Goal: Task Accomplishment & Management: Complete application form

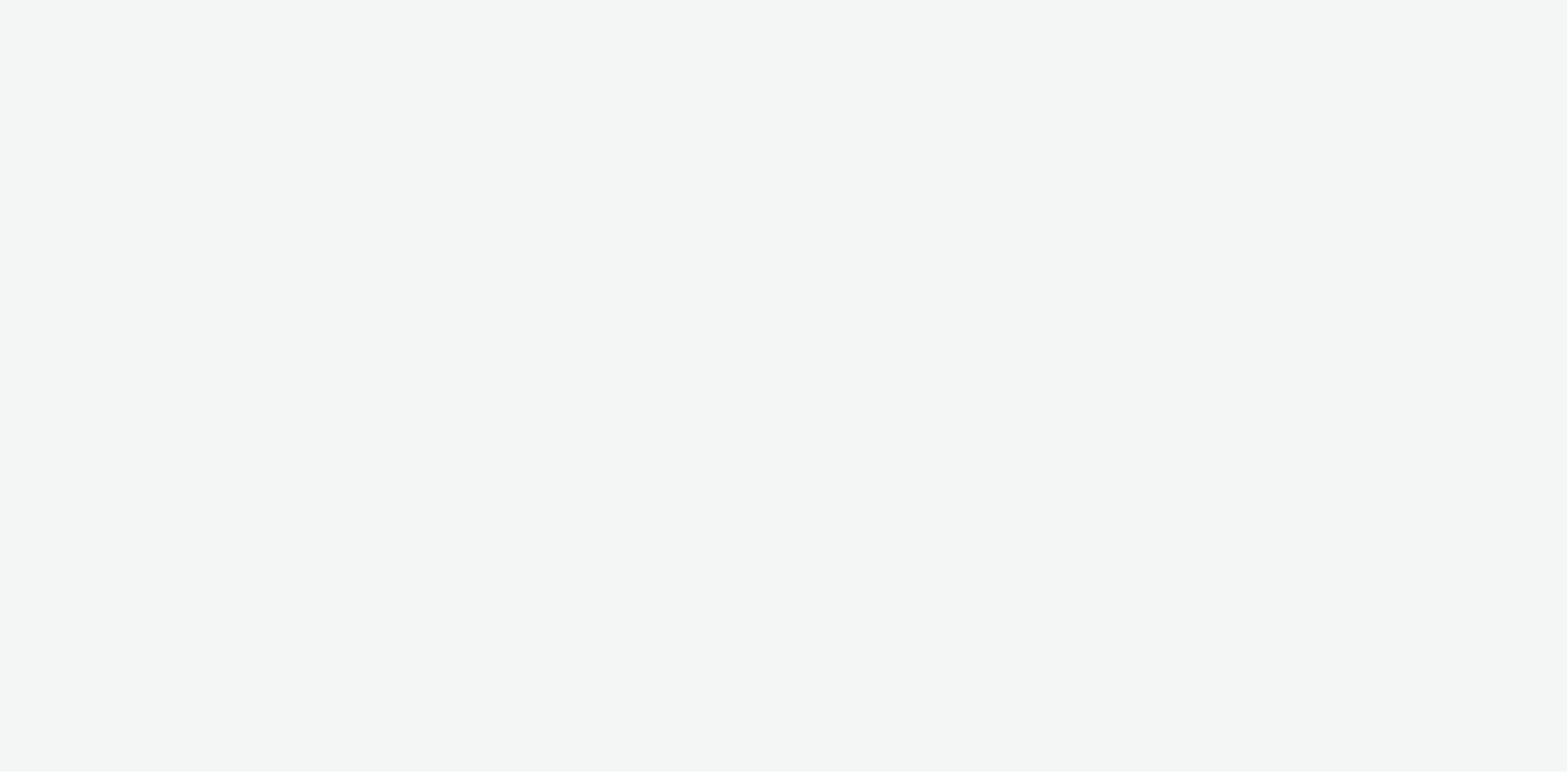
select select "d07aba32-d775-4fed-a722-f10c6504dd64"
select select "f97d6638-e0a1-4f7a-bf46-55015878e29e"
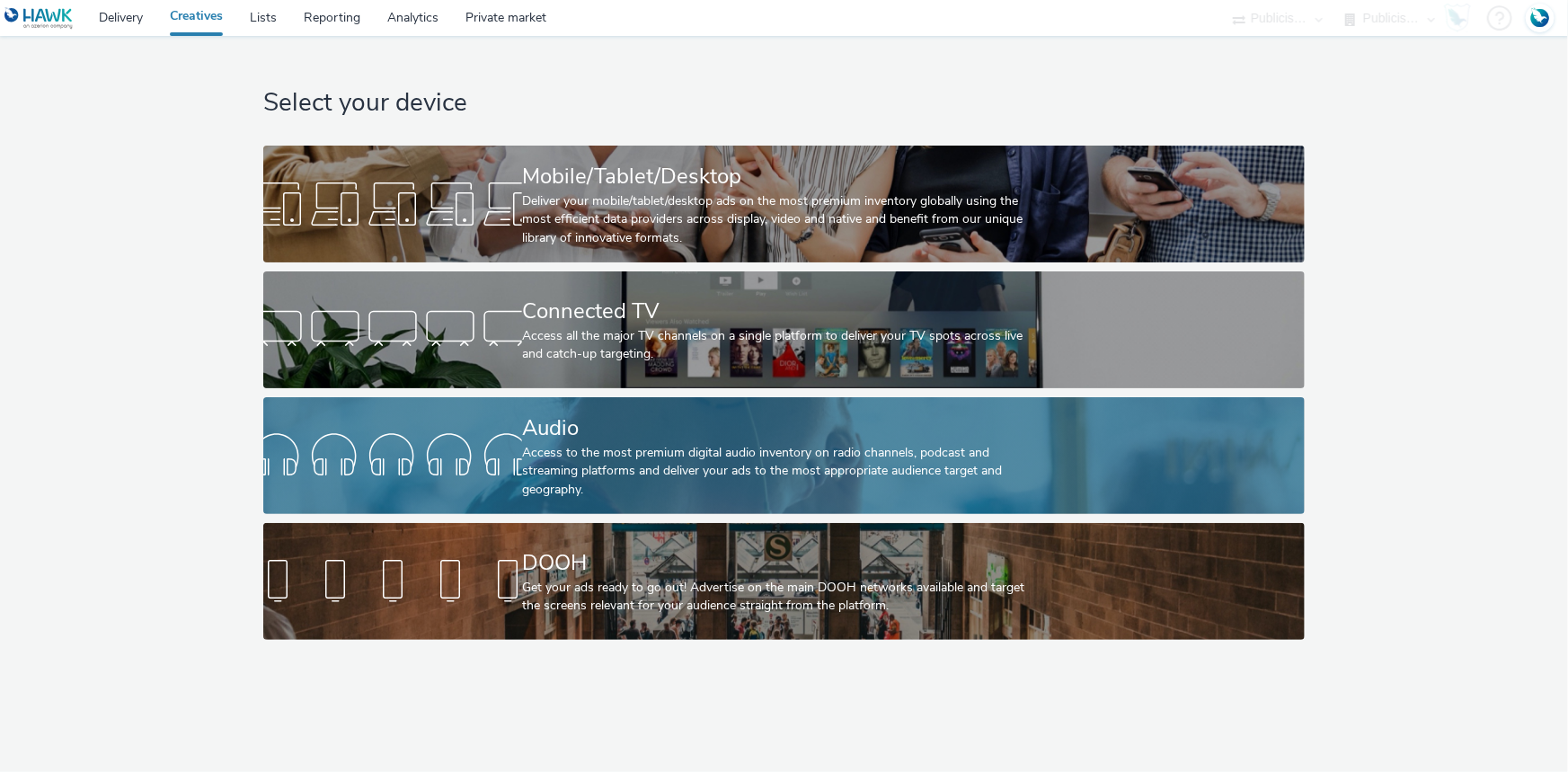
click at [549, 433] on div "Audio" at bounding box center [780, 428] width 516 height 31
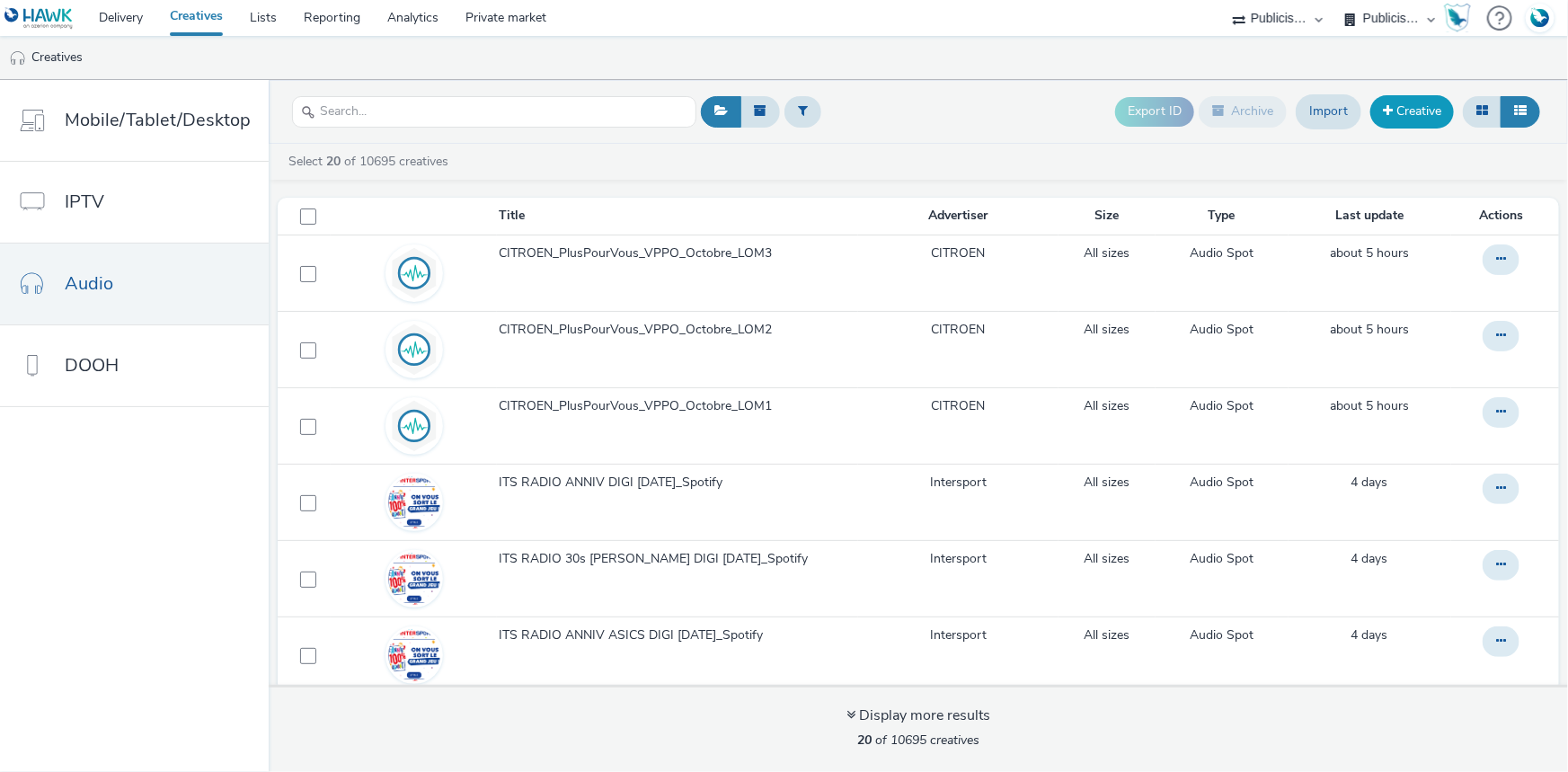
click at [1400, 109] on link "Creative" at bounding box center [1412, 111] width 84 height 32
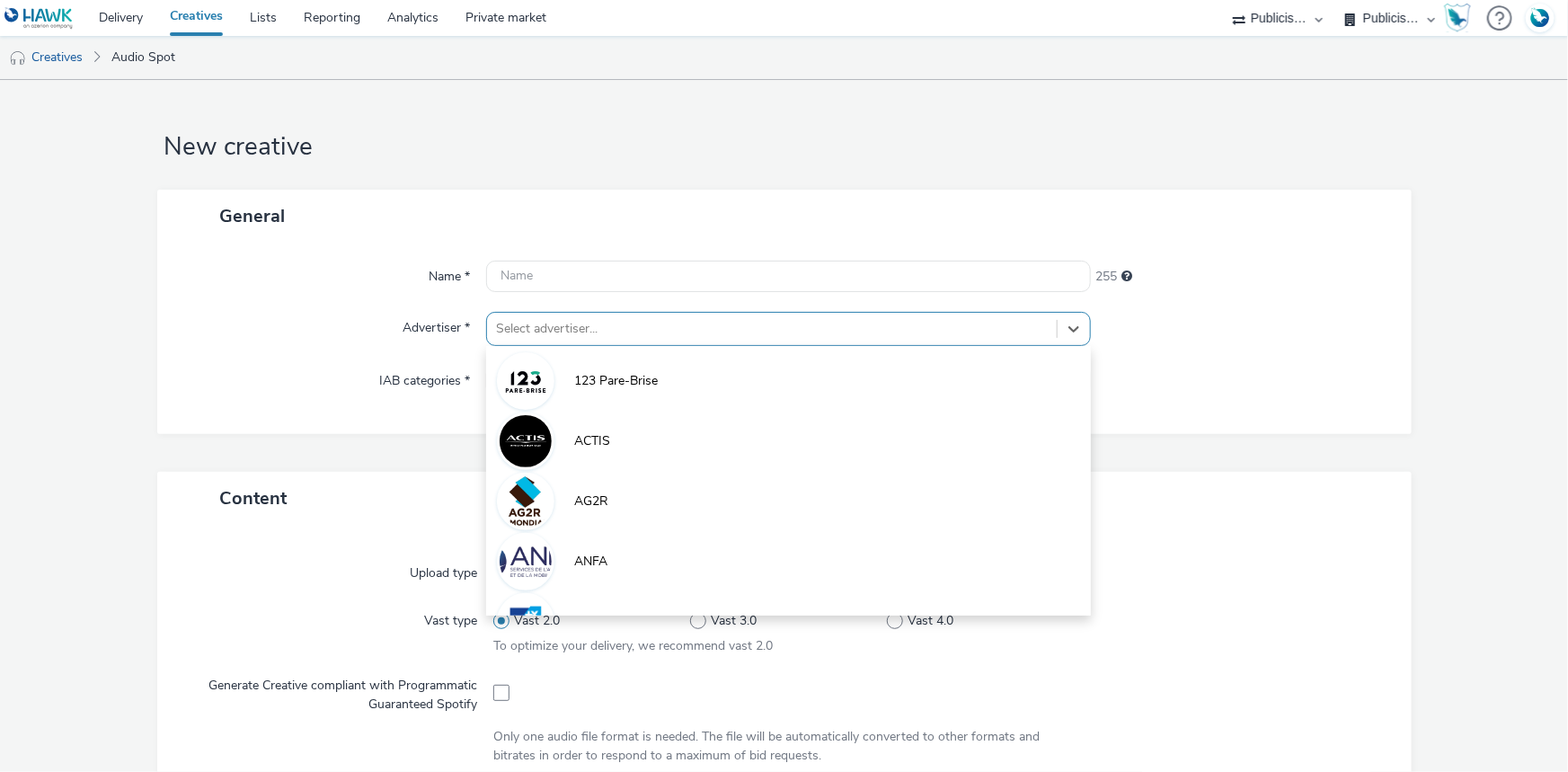
click at [577, 318] on div at bounding box center [772, 329] width 551 height 22
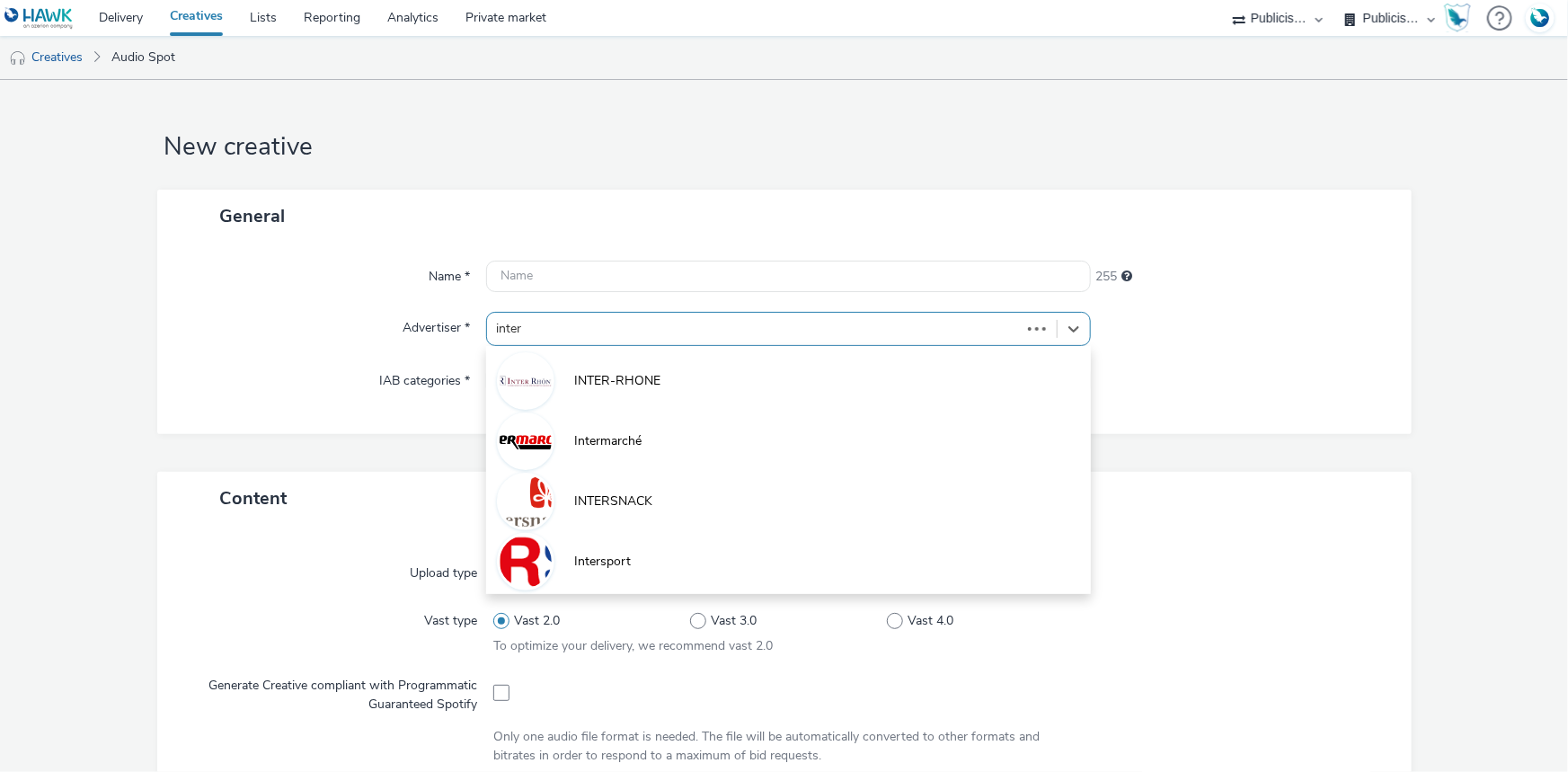
type input "inters"
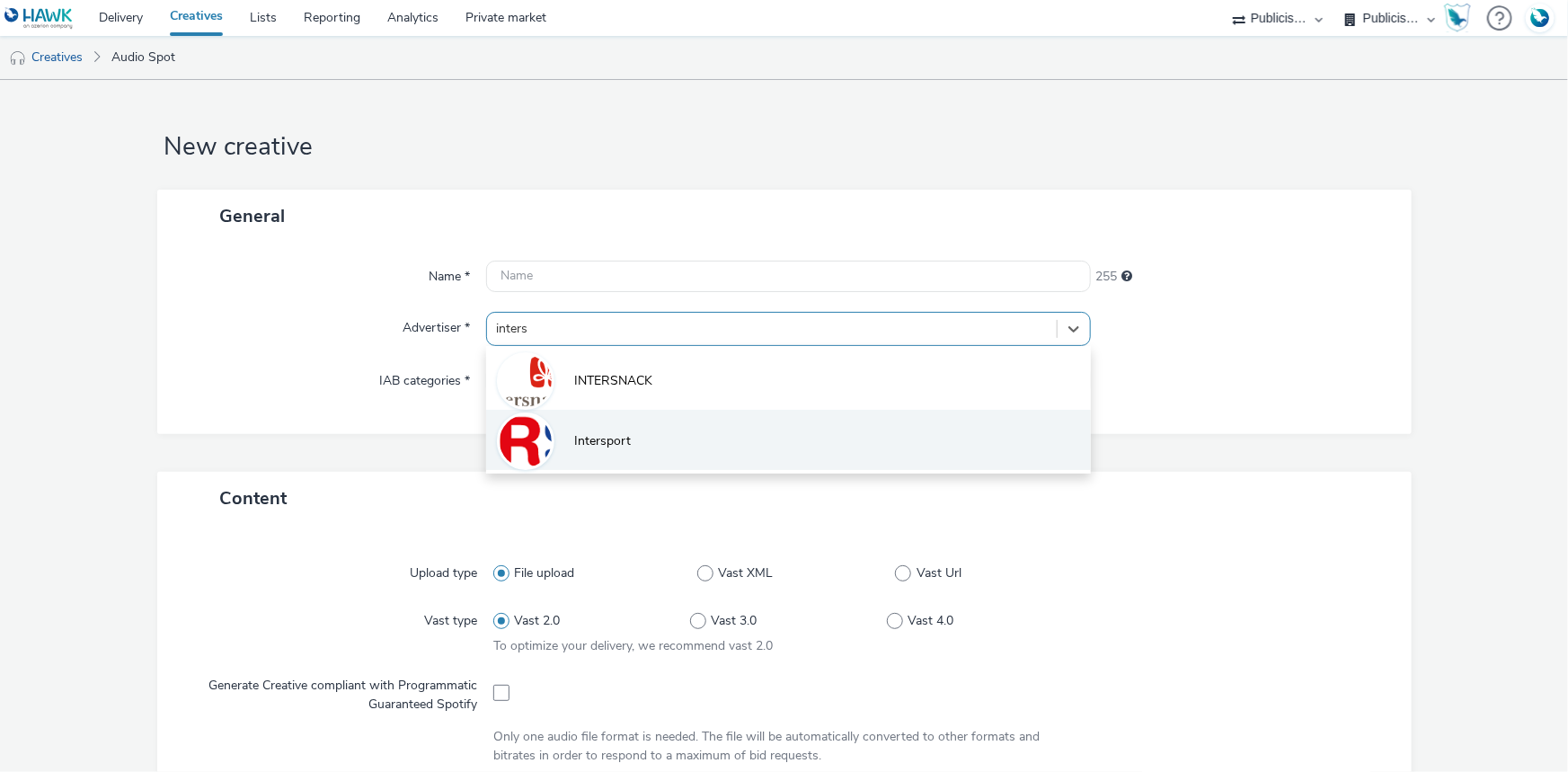
click at [565, 439] on li "Intersport" at bounding box center [788, 440] width 605 height 60
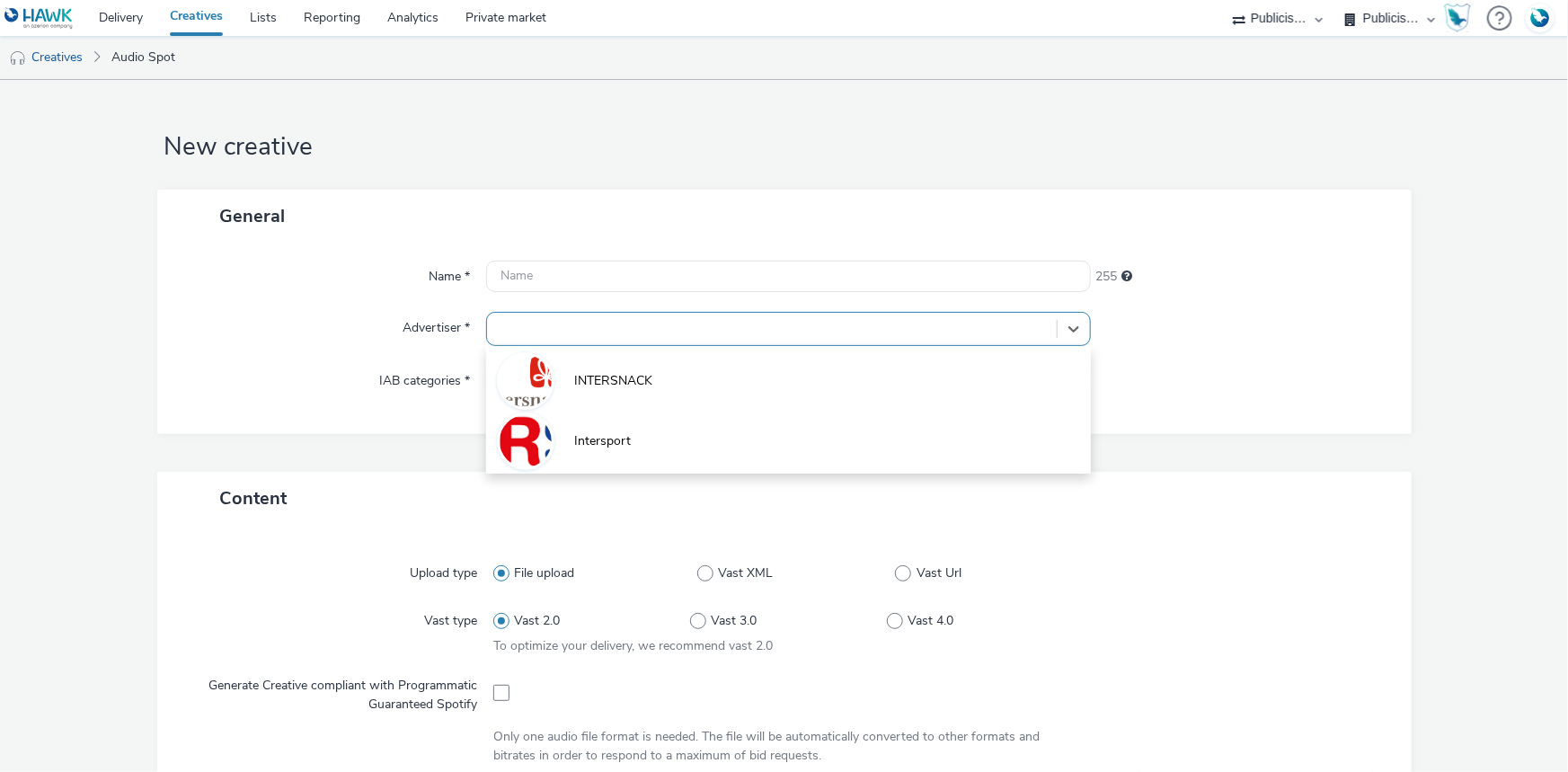
type input "http://www.intersport.fr"
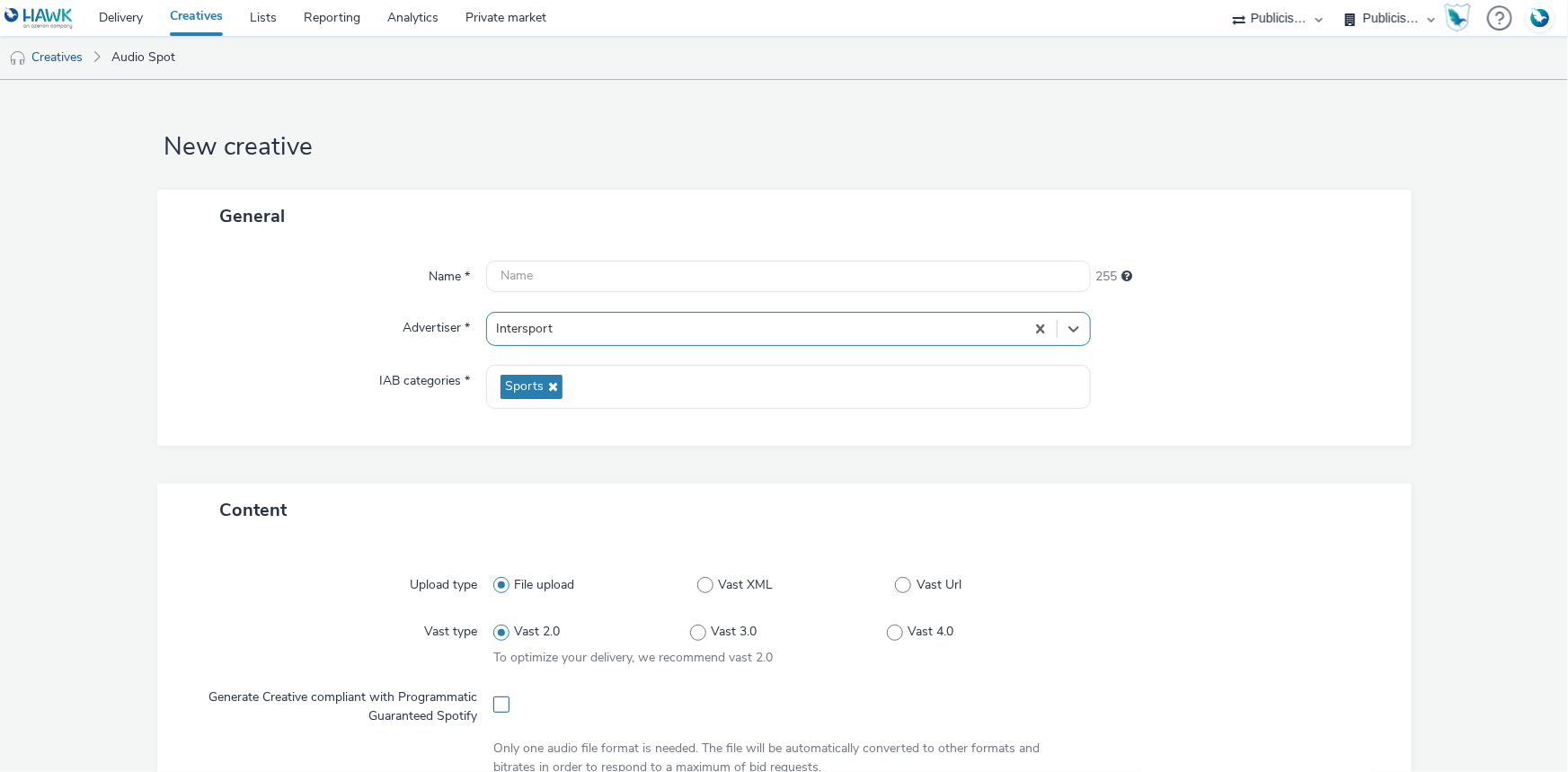
click at [495, 703] on span at bounding box center [501, 705] width 16 height 16
checkbox input "true"
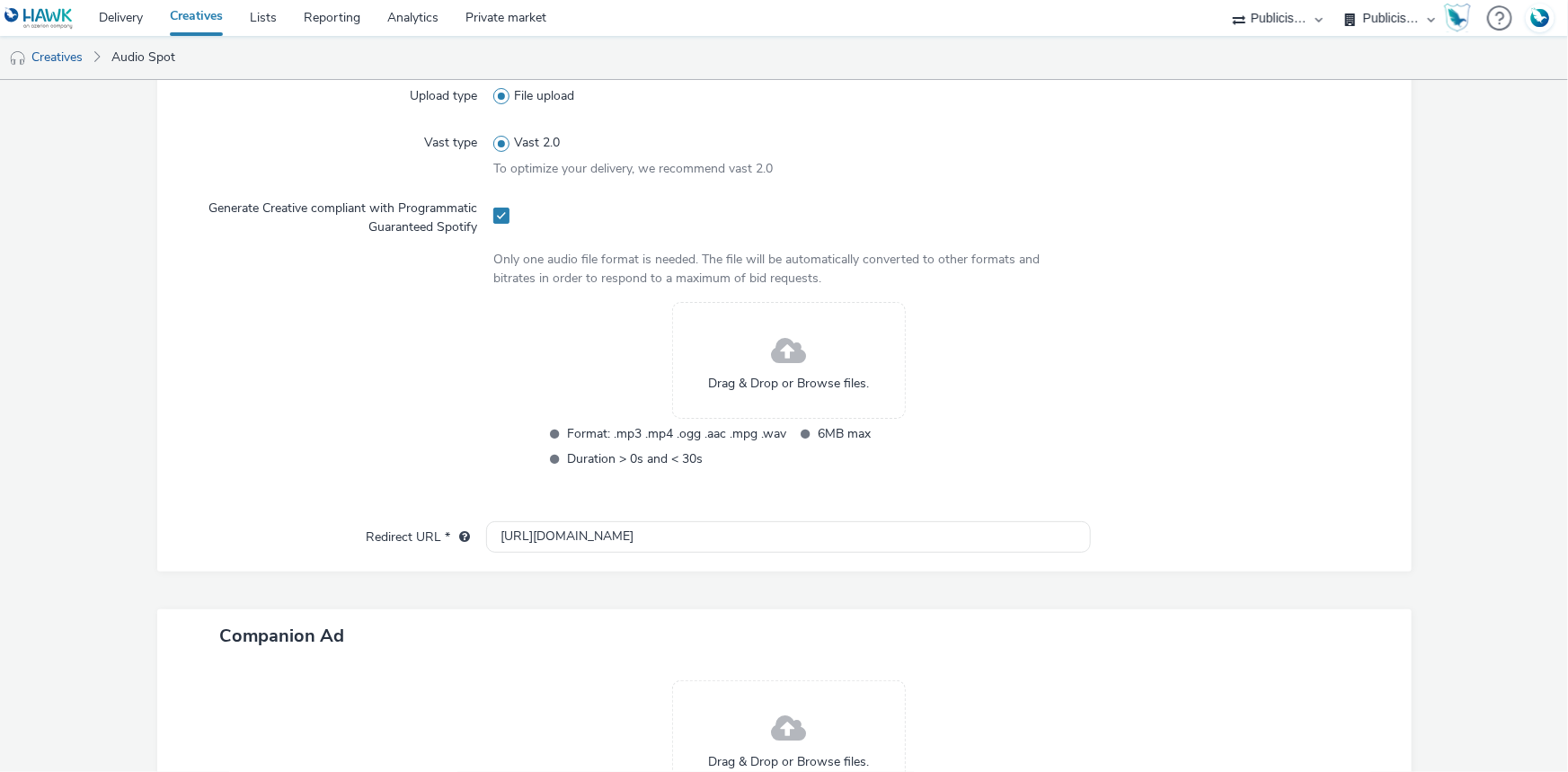
scroll to position [490, 0]
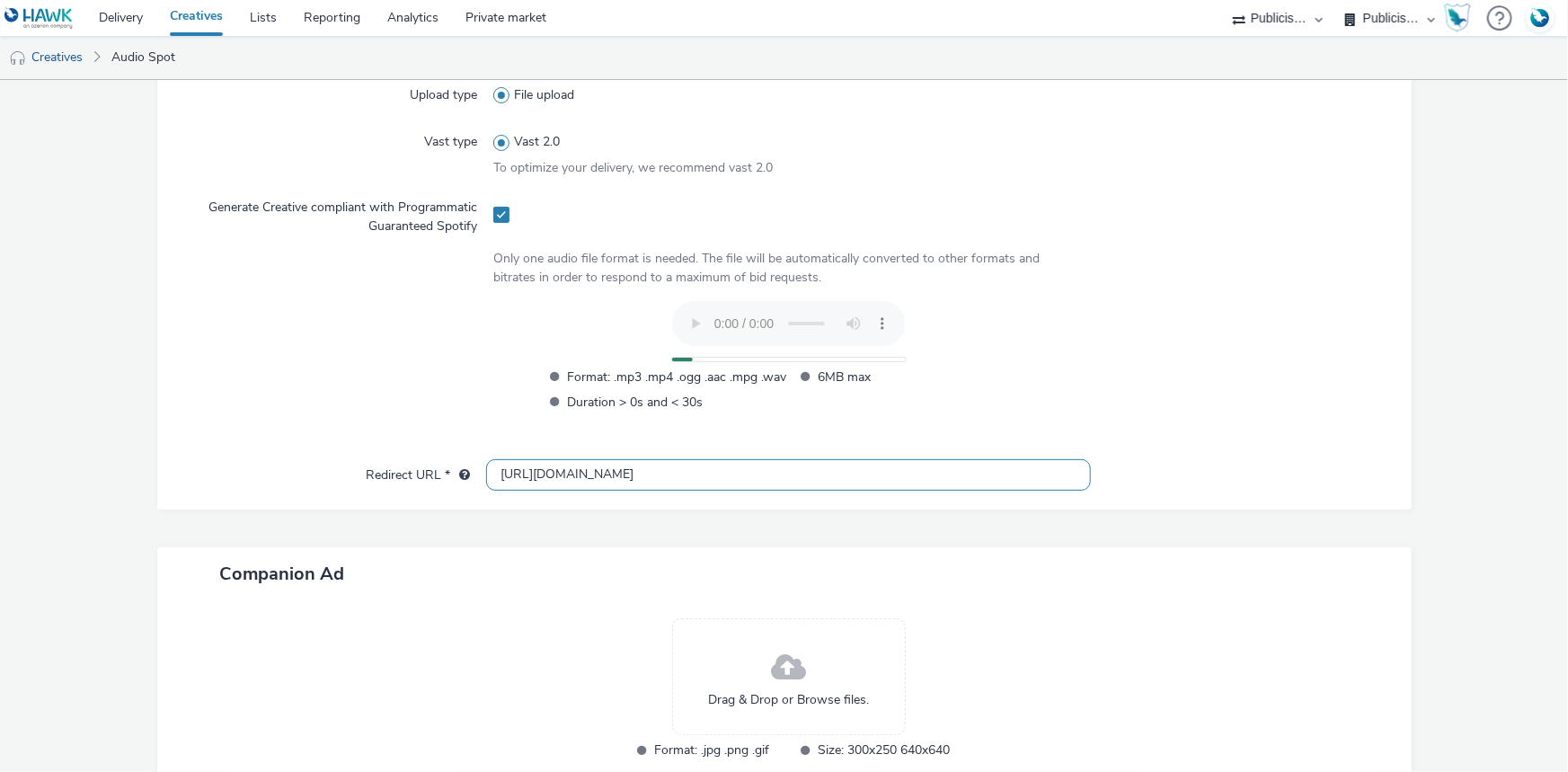
click at [518, 473] on input "http://www.intersport.fr" at bounding box center [788, 475] width 605 height 31
type input "https://www.intersport.fr"
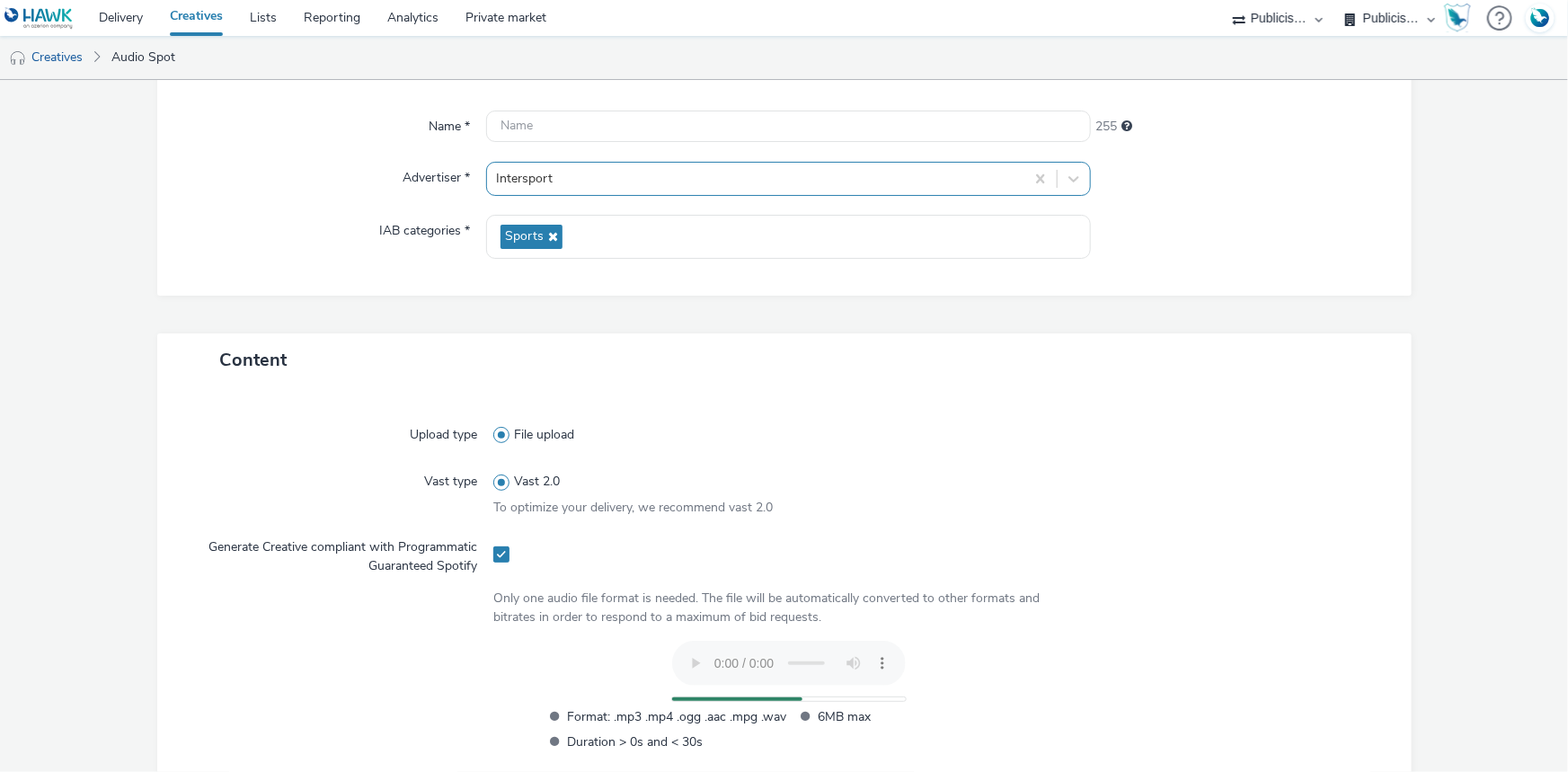
scroll to position [0, 0]
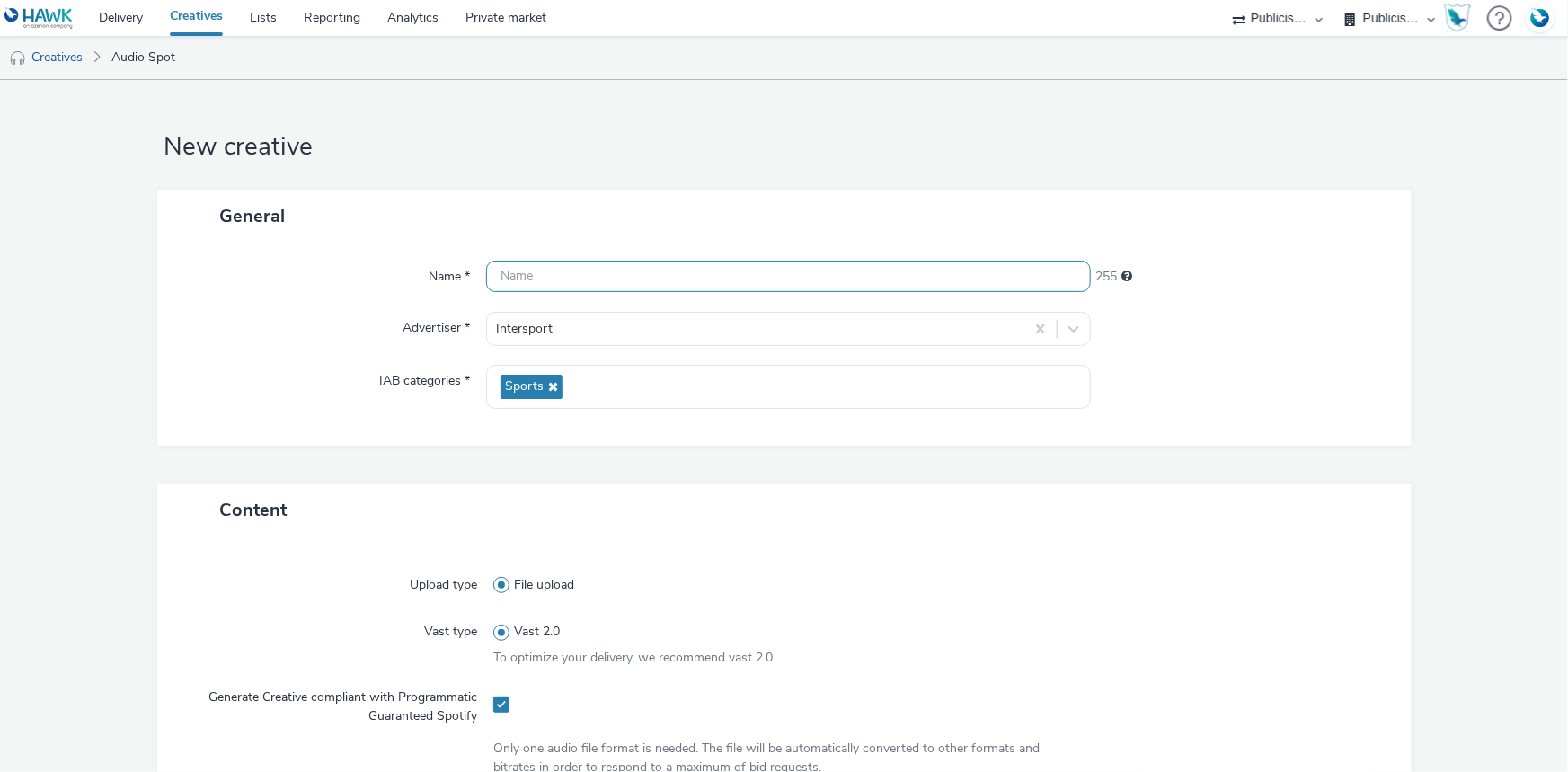
click at [588, 279] on input "text" at bounding box center [788, 276] width 605 height 31
paste input "ITS QUICKSILVER 30s DIGI [DATE]"
type input "ITS QUICKSILVER 30s DIGI [DATE]"
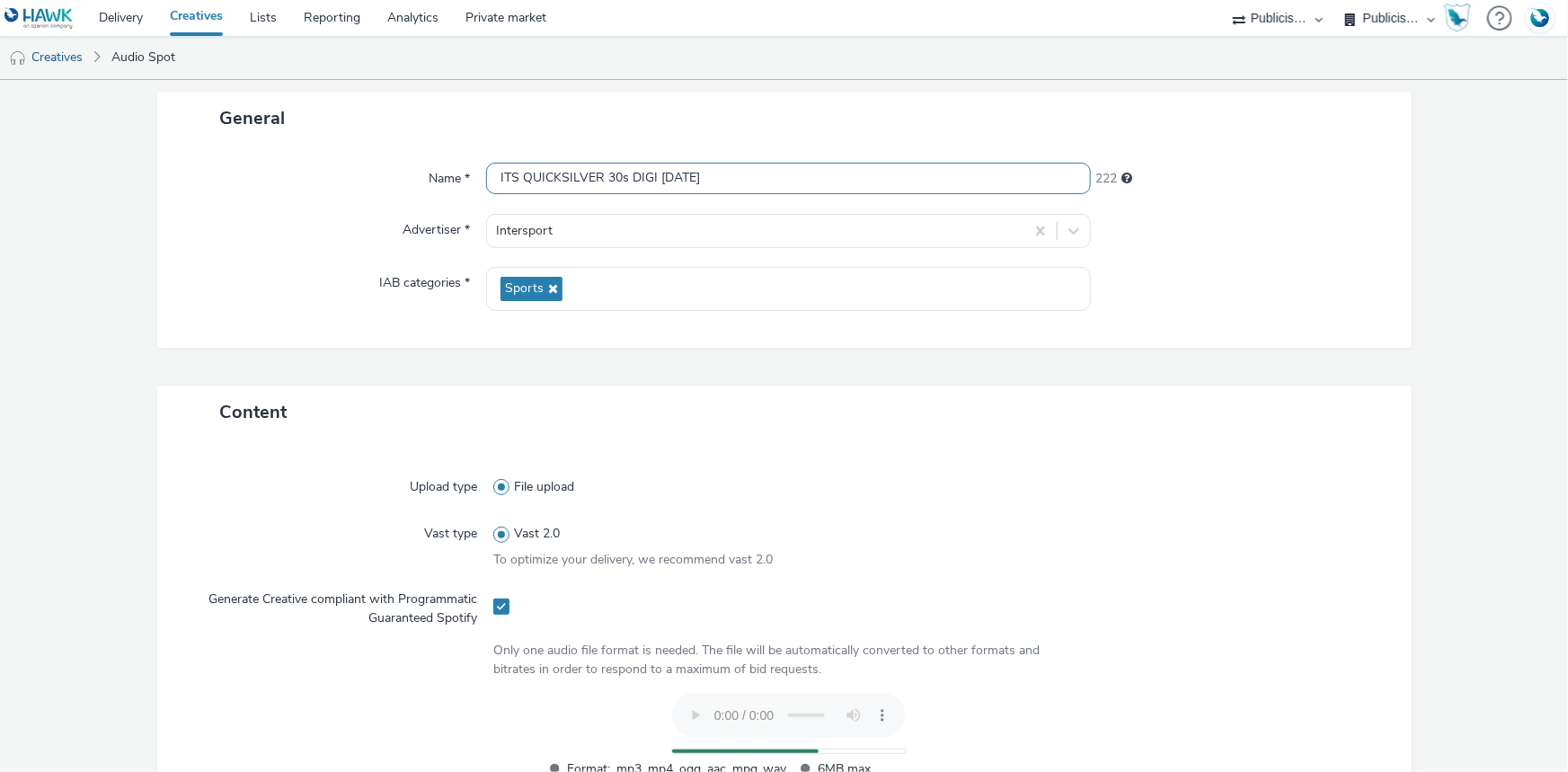
scroll to position [602, 0]
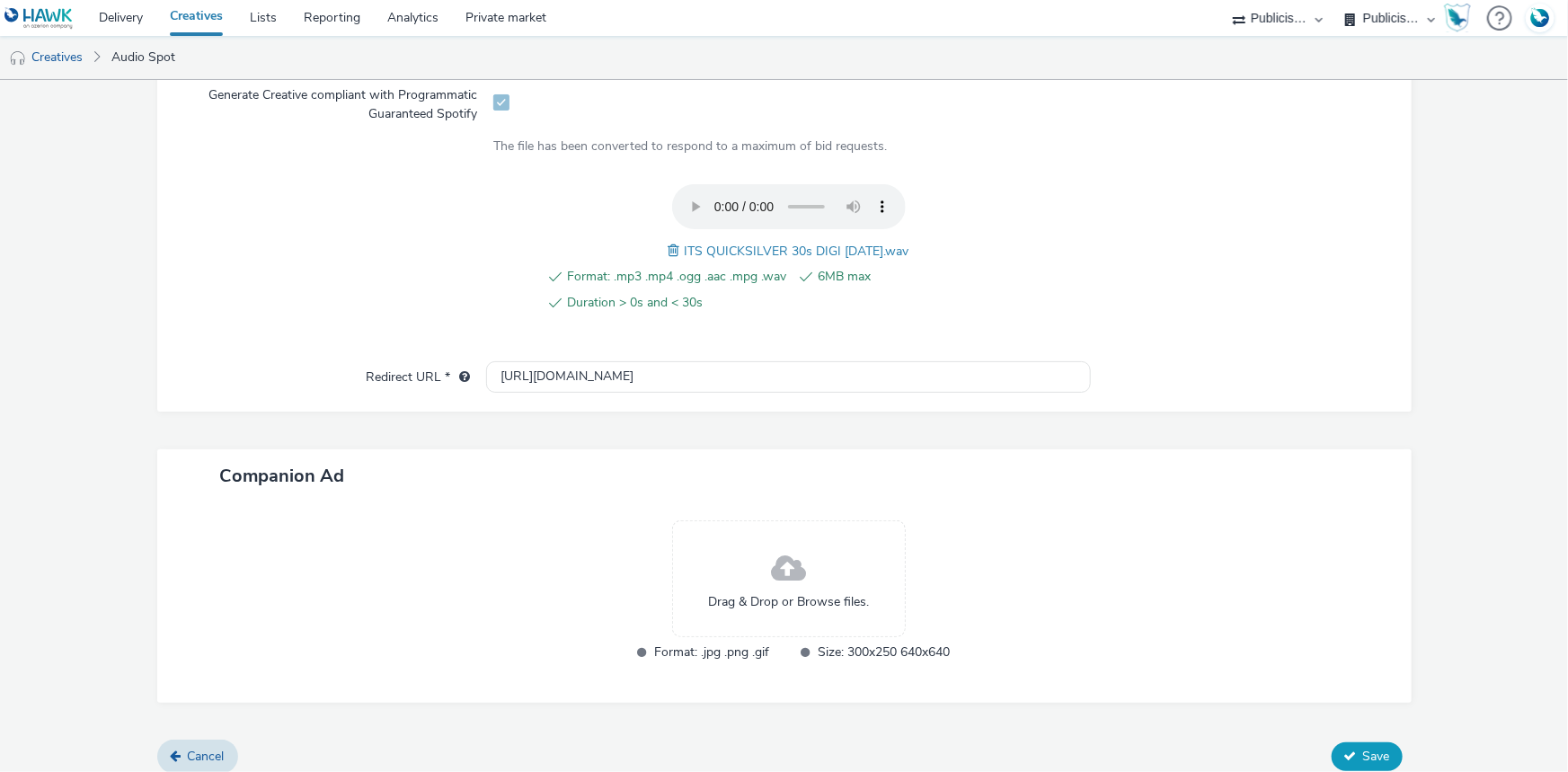
click at [1363, 755] on span "Save" at bounding box center [1376, 757] width 27 height 17
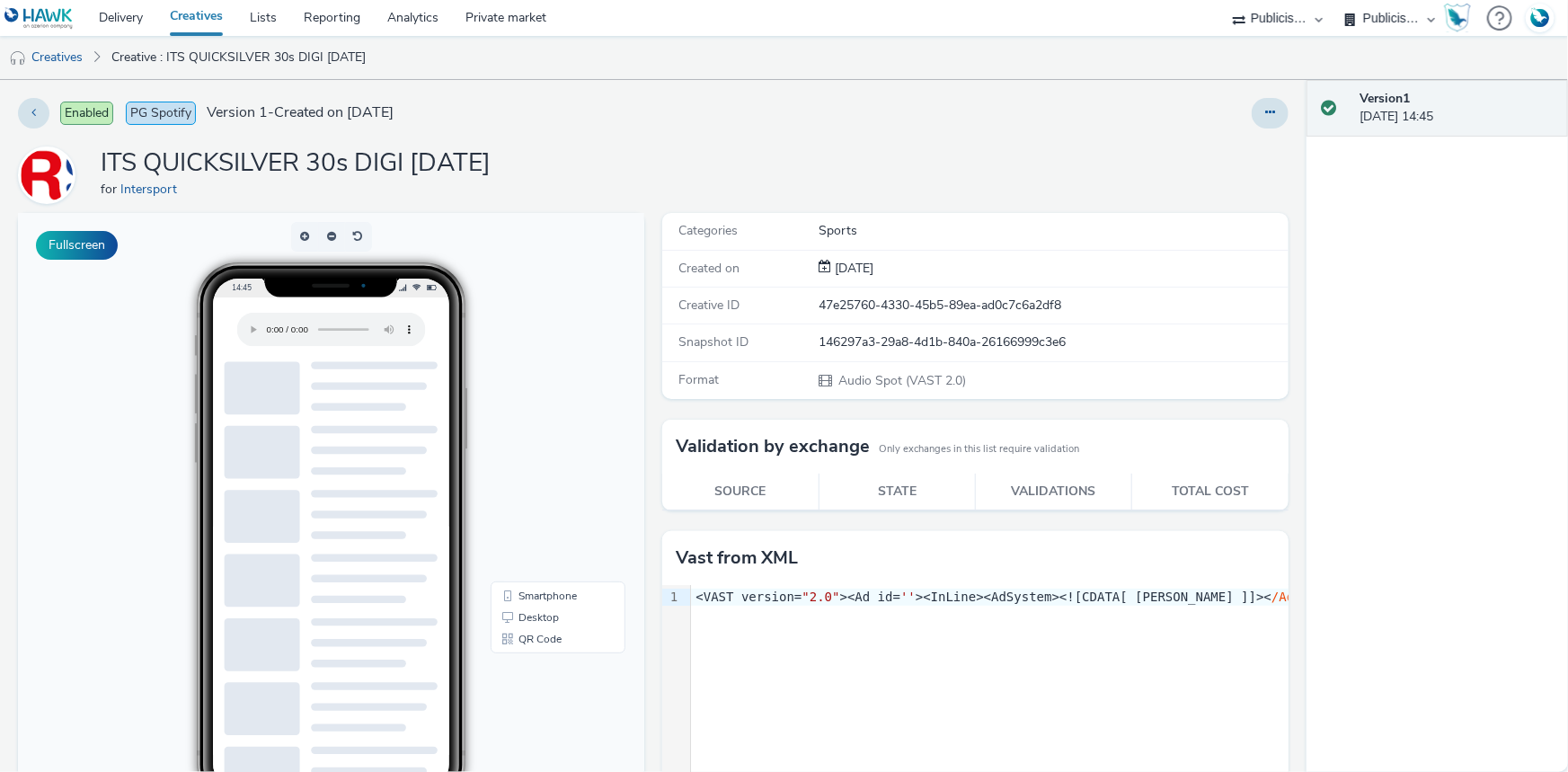
click at [211, 18] on link "Creatives" at bounding box center [196, 18] width 80 height 36
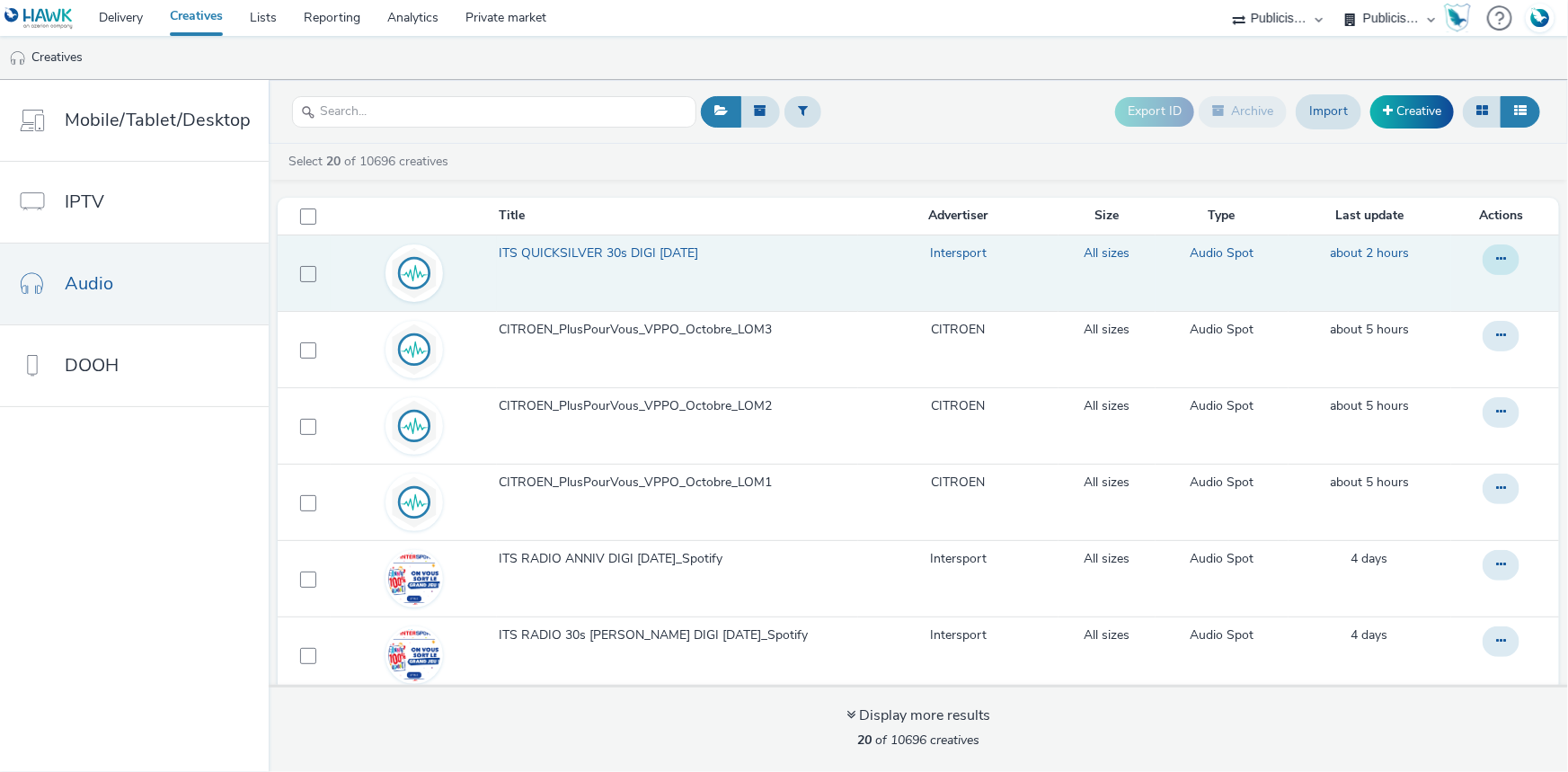
click at [1483, 259] on button at bounding box center [1501, 260] width 37 height 30
click at [1409, 399] on link "Archive" at bounding box center [1452, 404] width 135 height 36
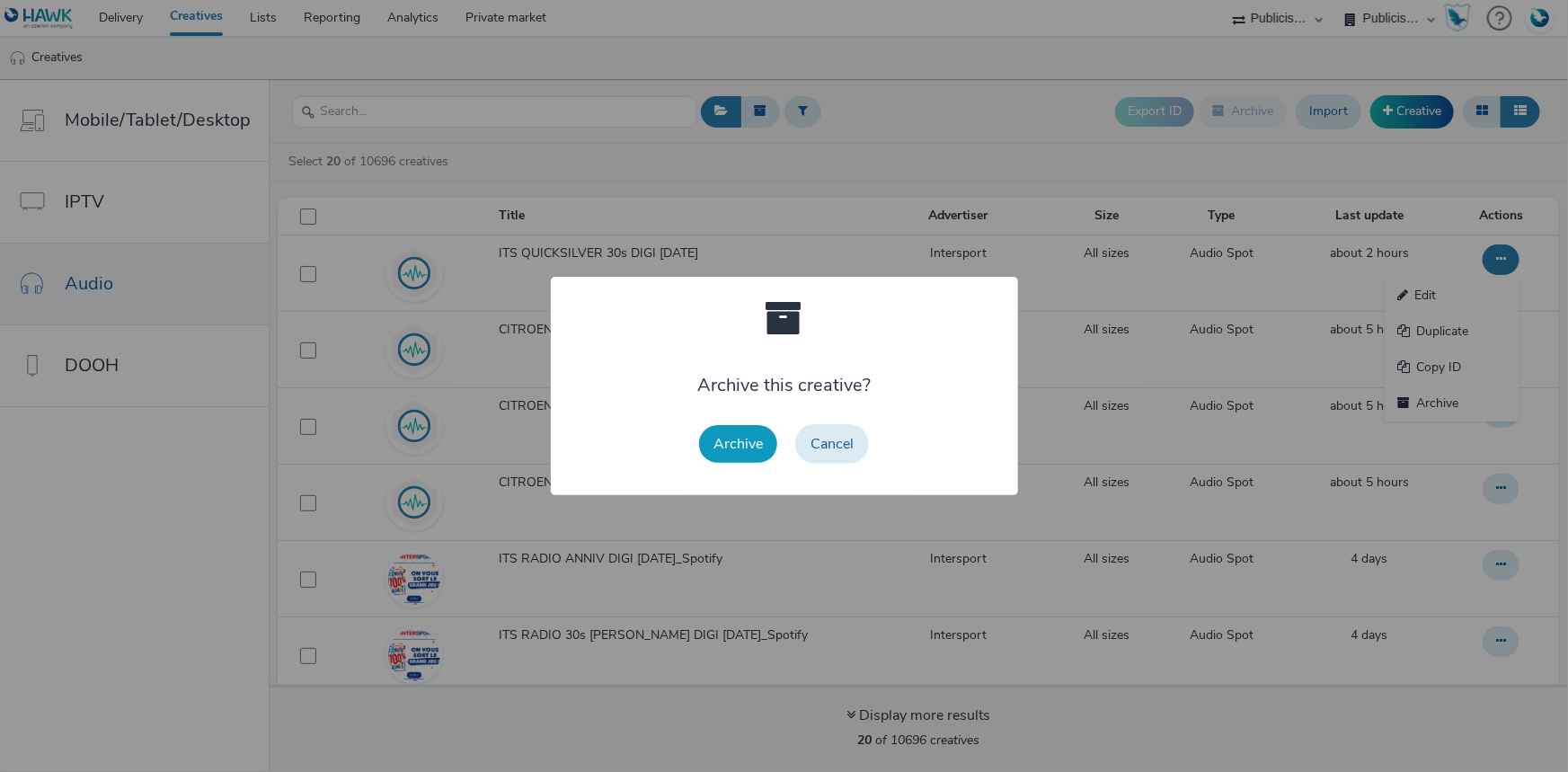
click at [741, 447] on button "Archive" at bounding box center [738, 444] width 78 height 38
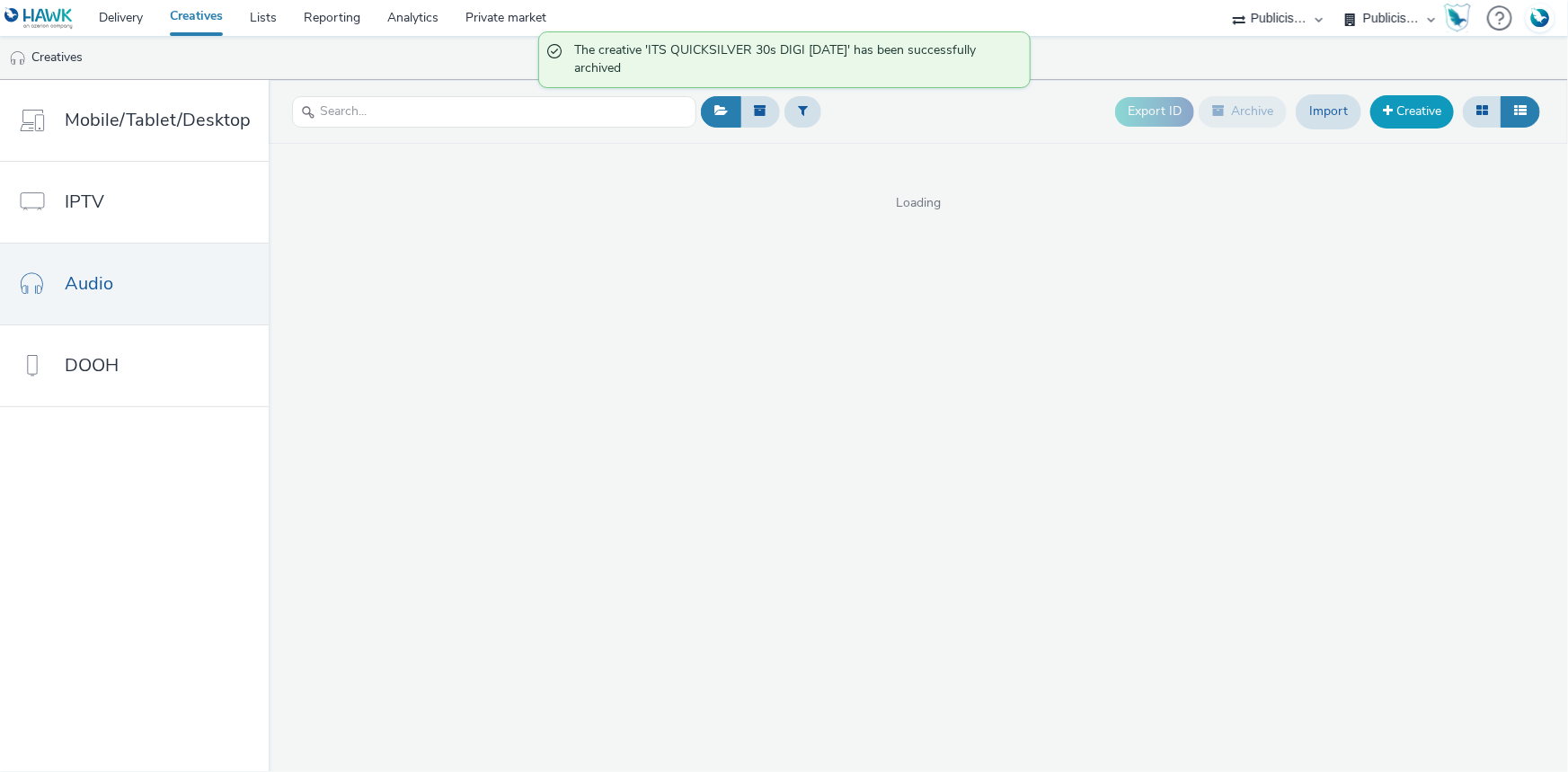
click at [1397, 117] on link "Creative" at bounding box center [1412, 111] width 84 height 32
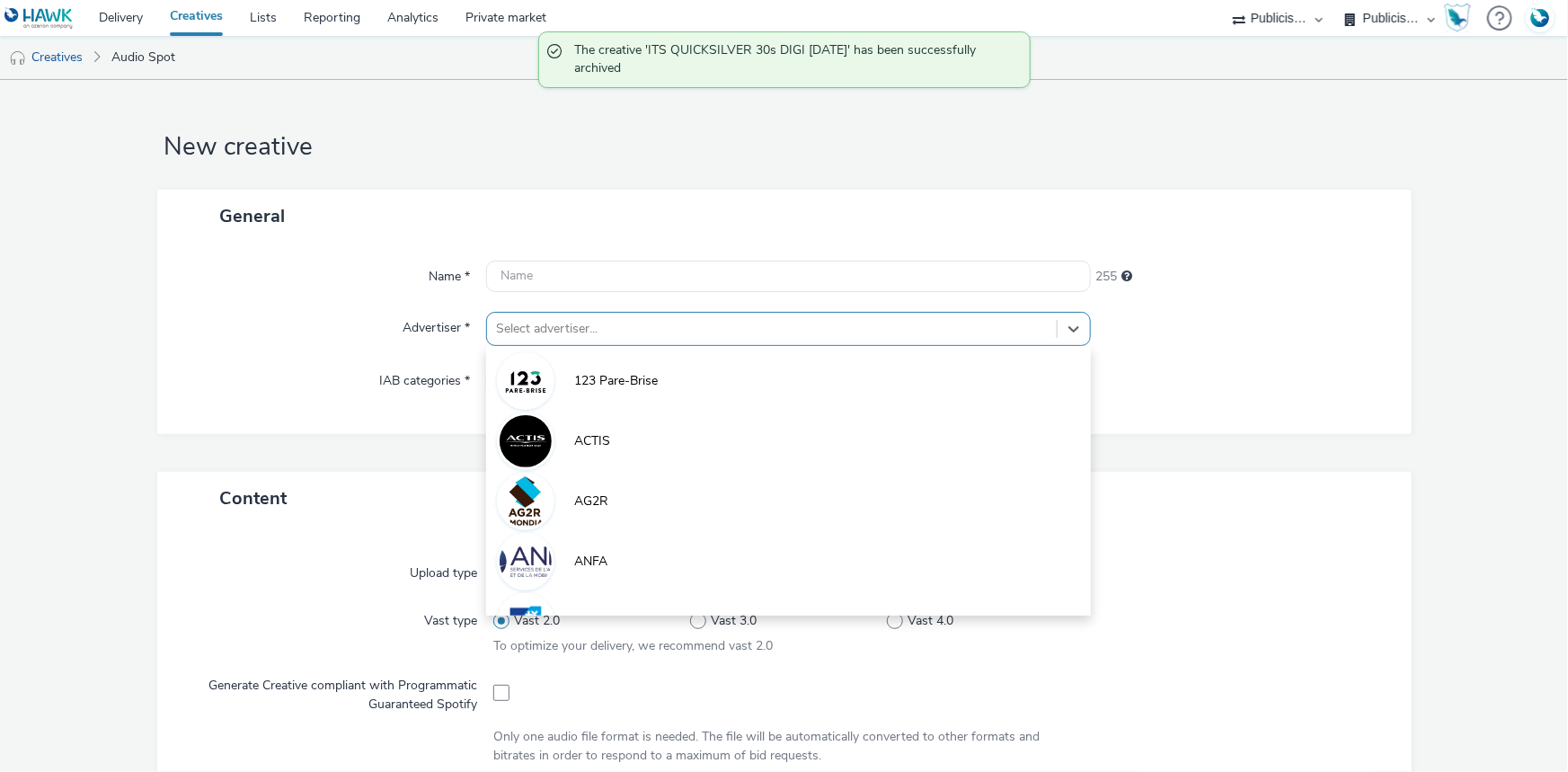
click at [539, 335] on div at bounding box center [772, 329] width 551 height 22
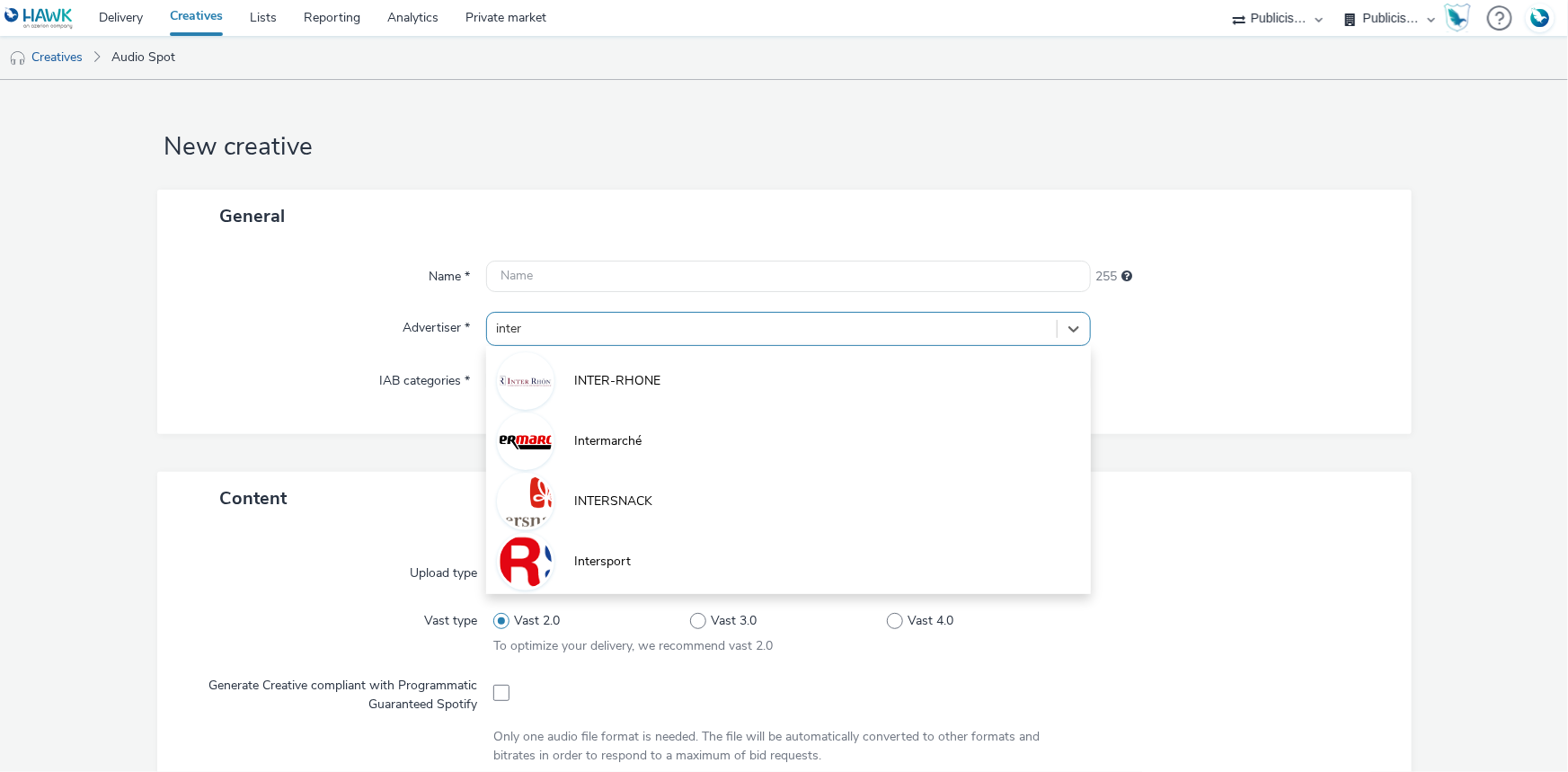
type input "inters"
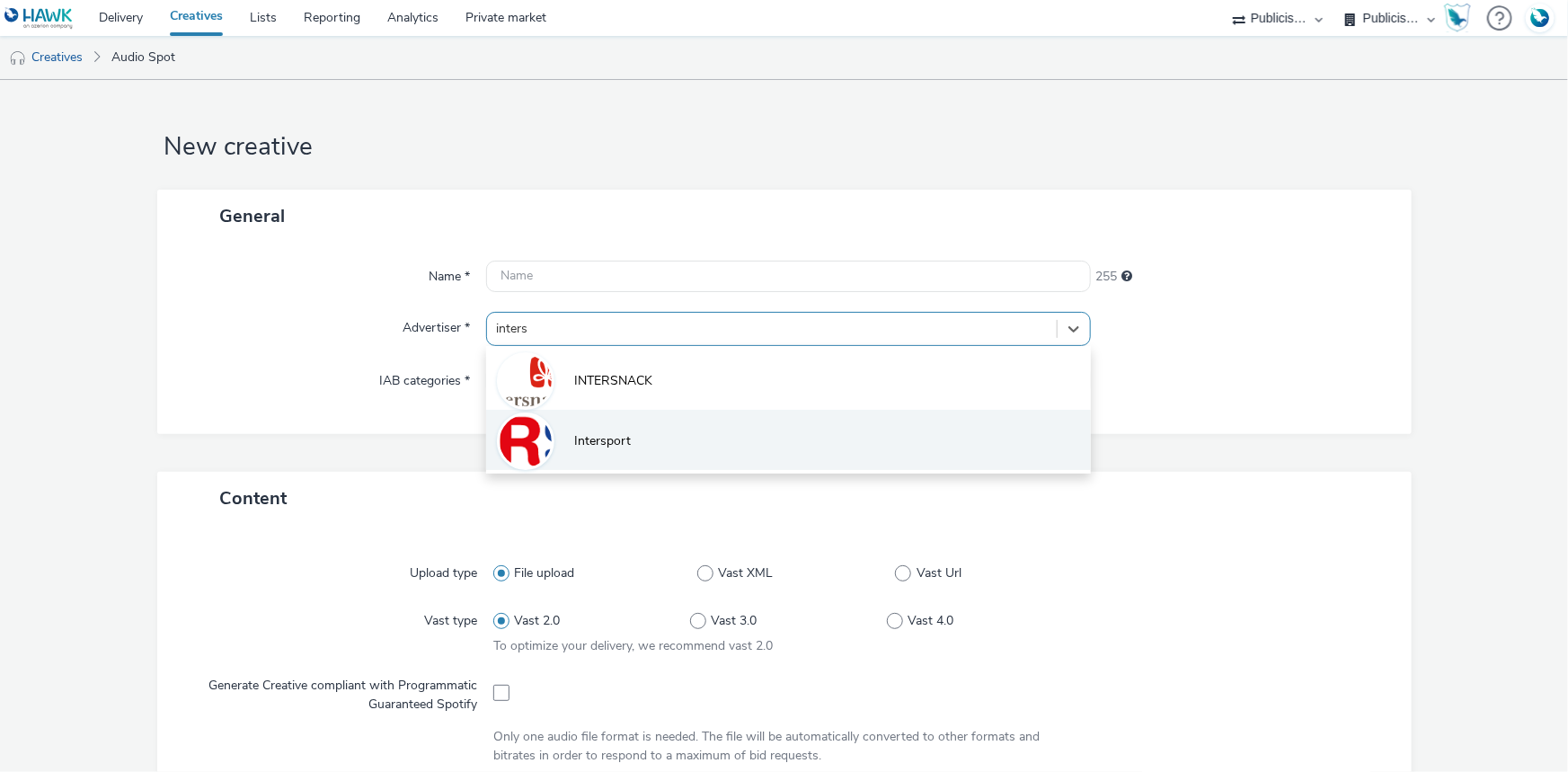
click at [620, 447] on span "Intersport" at bounding box center [603, 441] width 57 height 18
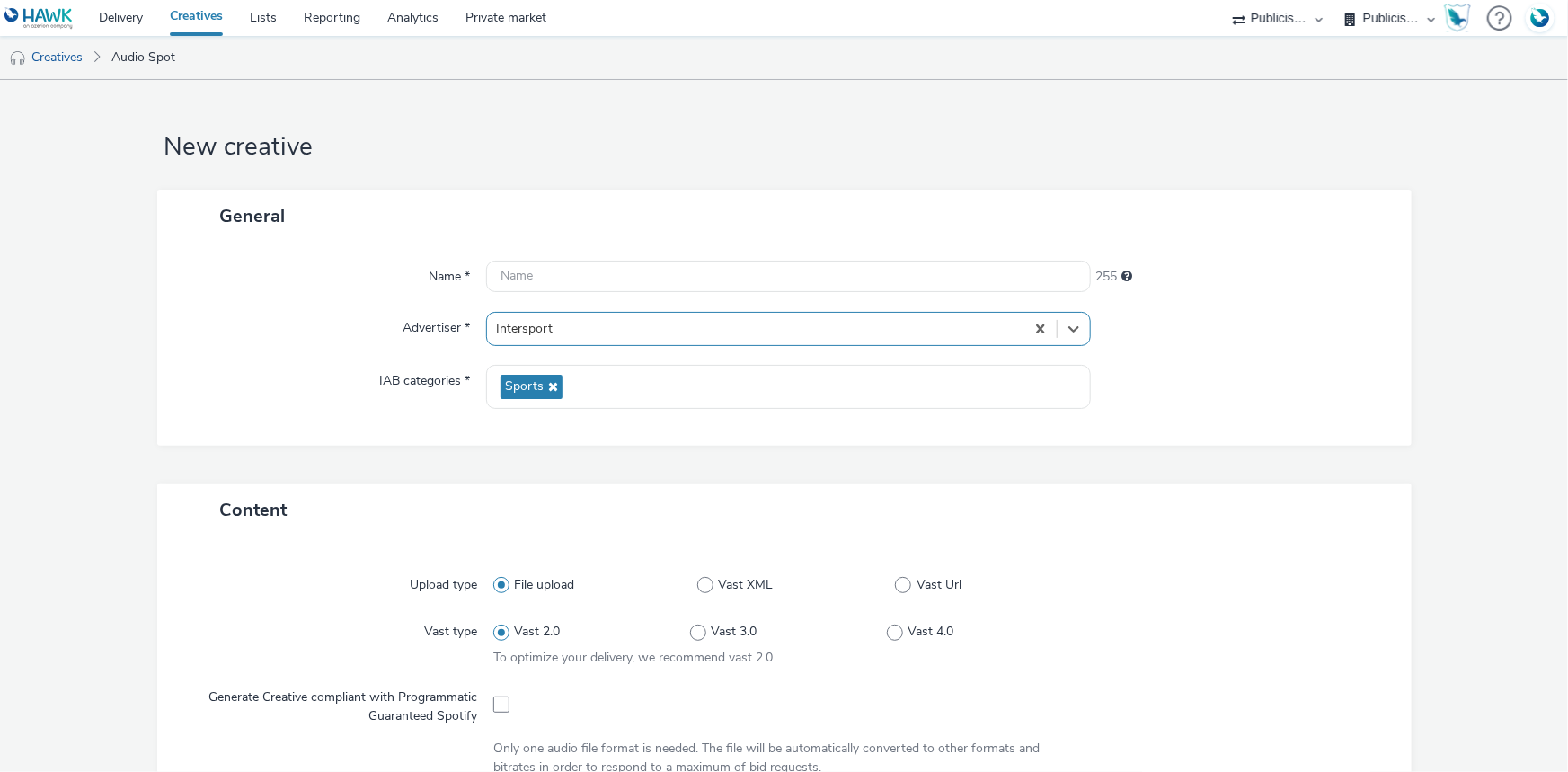
click at [539, 259] on div "Name * 255 Advertiser * Select is focused ,type to refine list, press Down to o…" at bounding box center [785, 345] width 1255 height 203
click at [540, 273] on input "text" at bounding box center [788, 276] width 605 height 31
paste input "ITS QUICKSILVER 30s DIGI [DATE]"
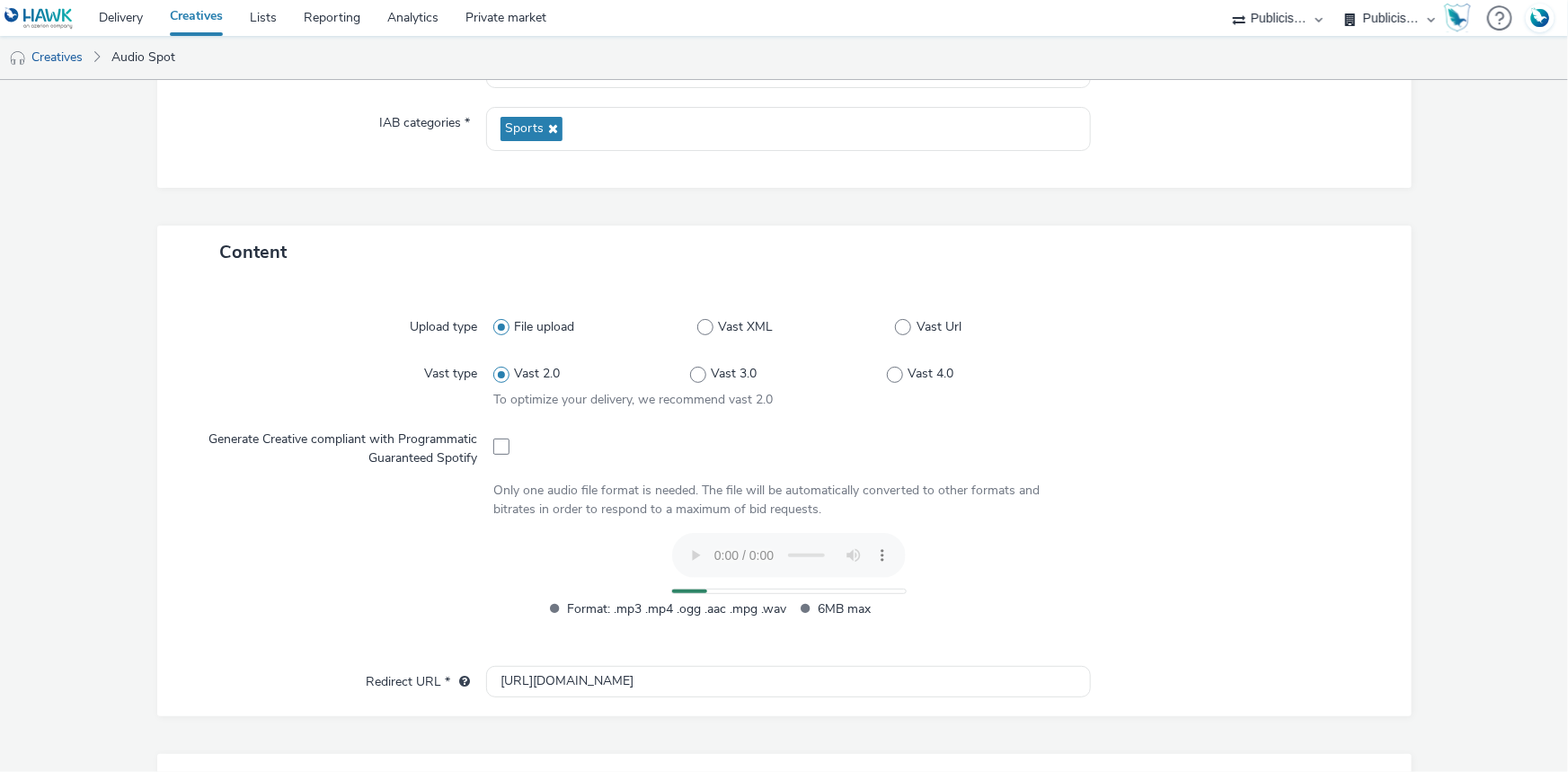
scroll to position [597, 0]
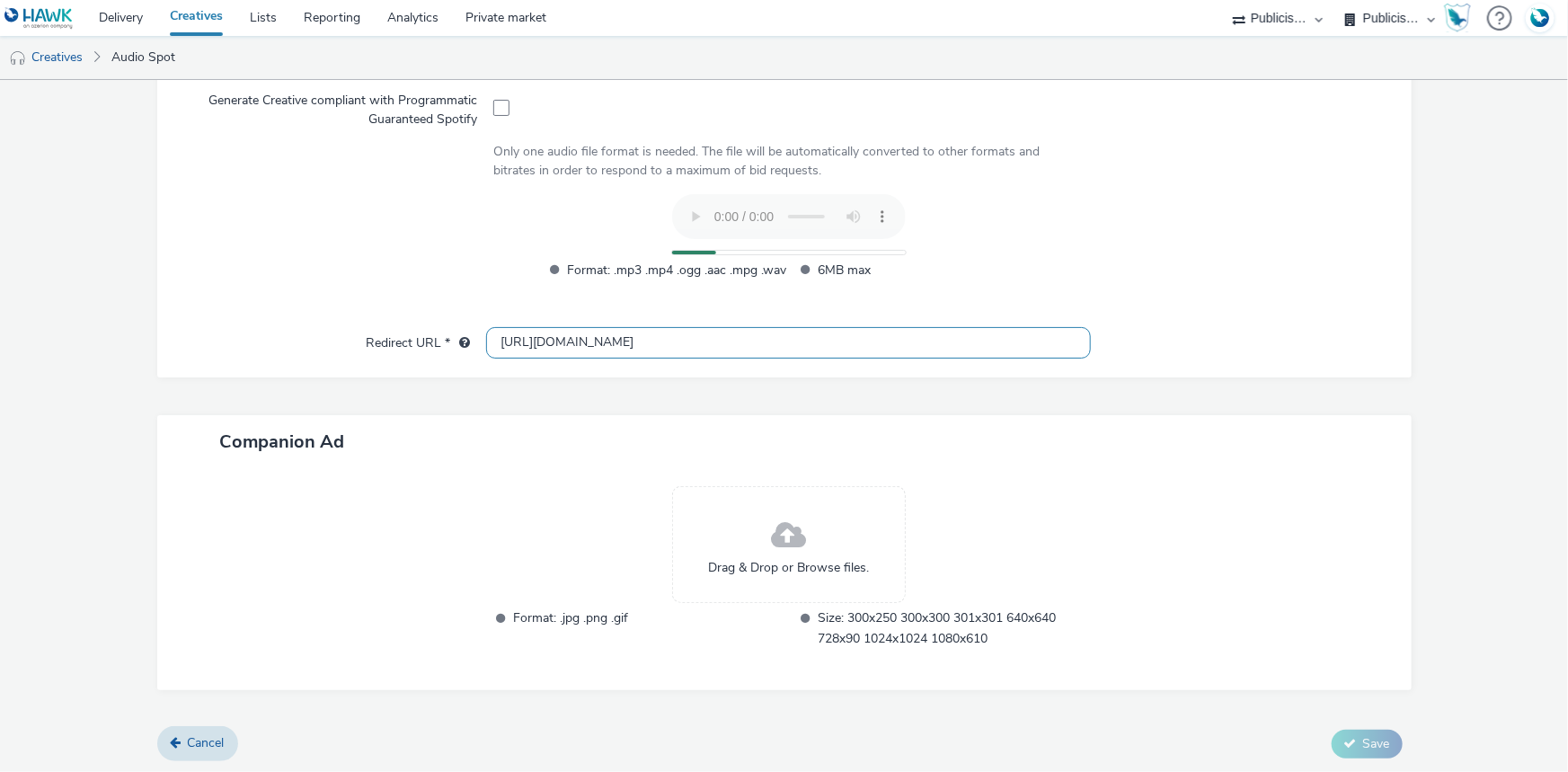
type input "ITS QUICKSILVER 30s DIGI [DATE]"
click at [515, 345] on input "http://www.intersport.fr" at bounding box center [788, 343] width 605 height 31
click at [519, 345] on input "http://www.intersport.fr" at bounding box center [788, 343] width 605 height 31
type input "https://www.intersport.fr"
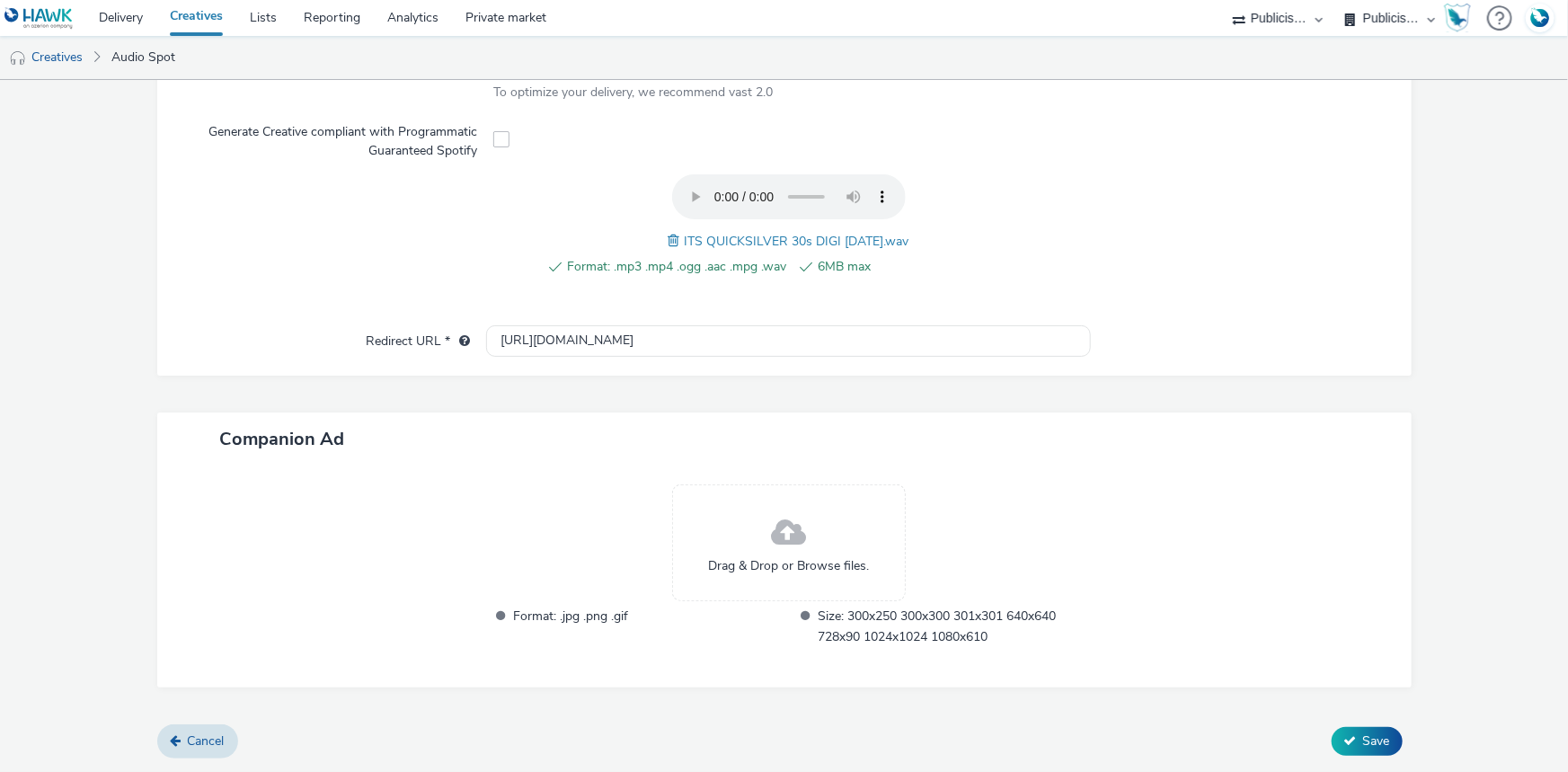
scroll to position [564, 0]
click at [1353, 753] on button "Save" at bounding box center [1367, 744] width 71 height 28
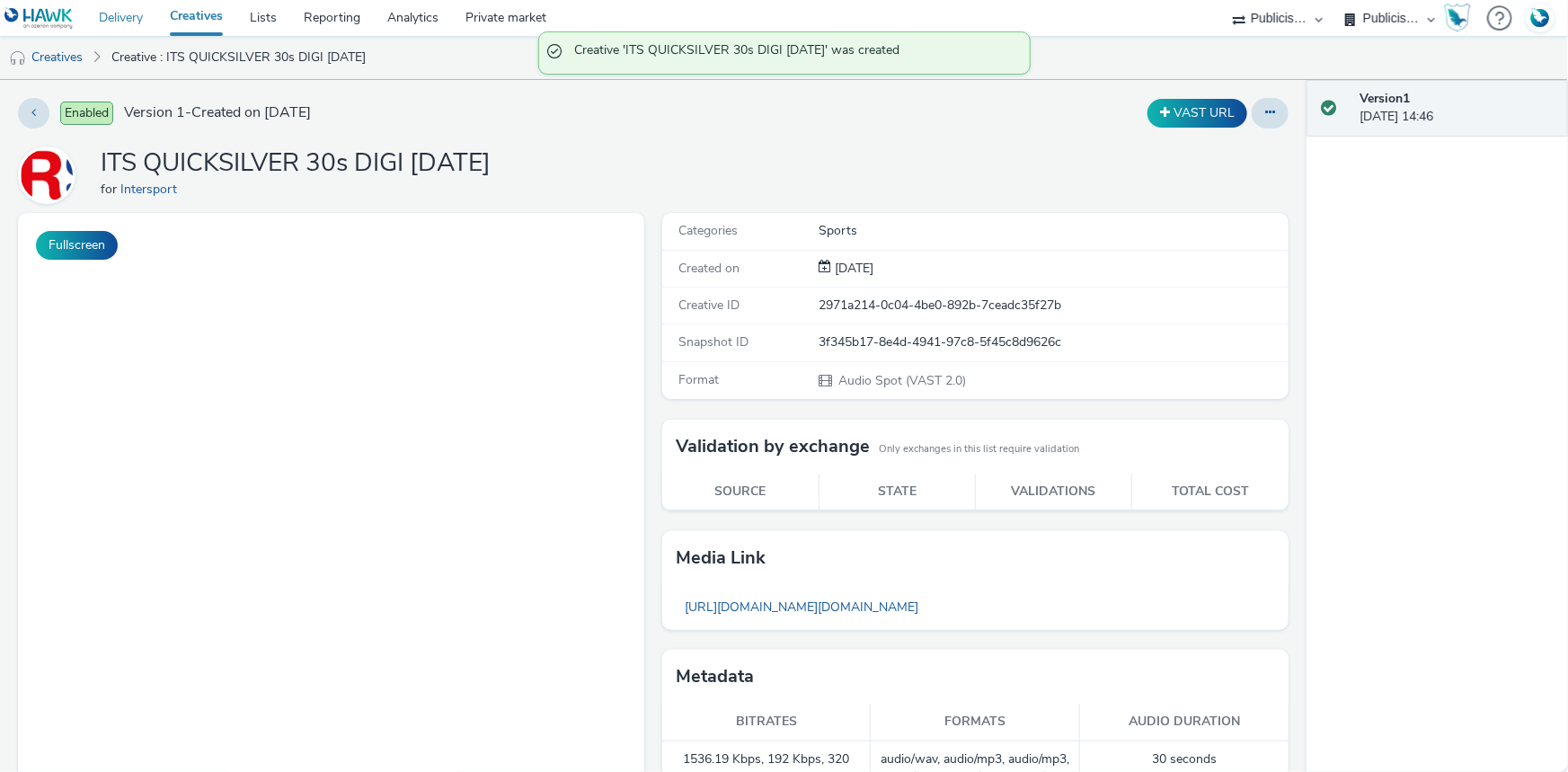
click at [127, 10] on link "Delivery" at bounding box center [121, 18] width 71 height 36
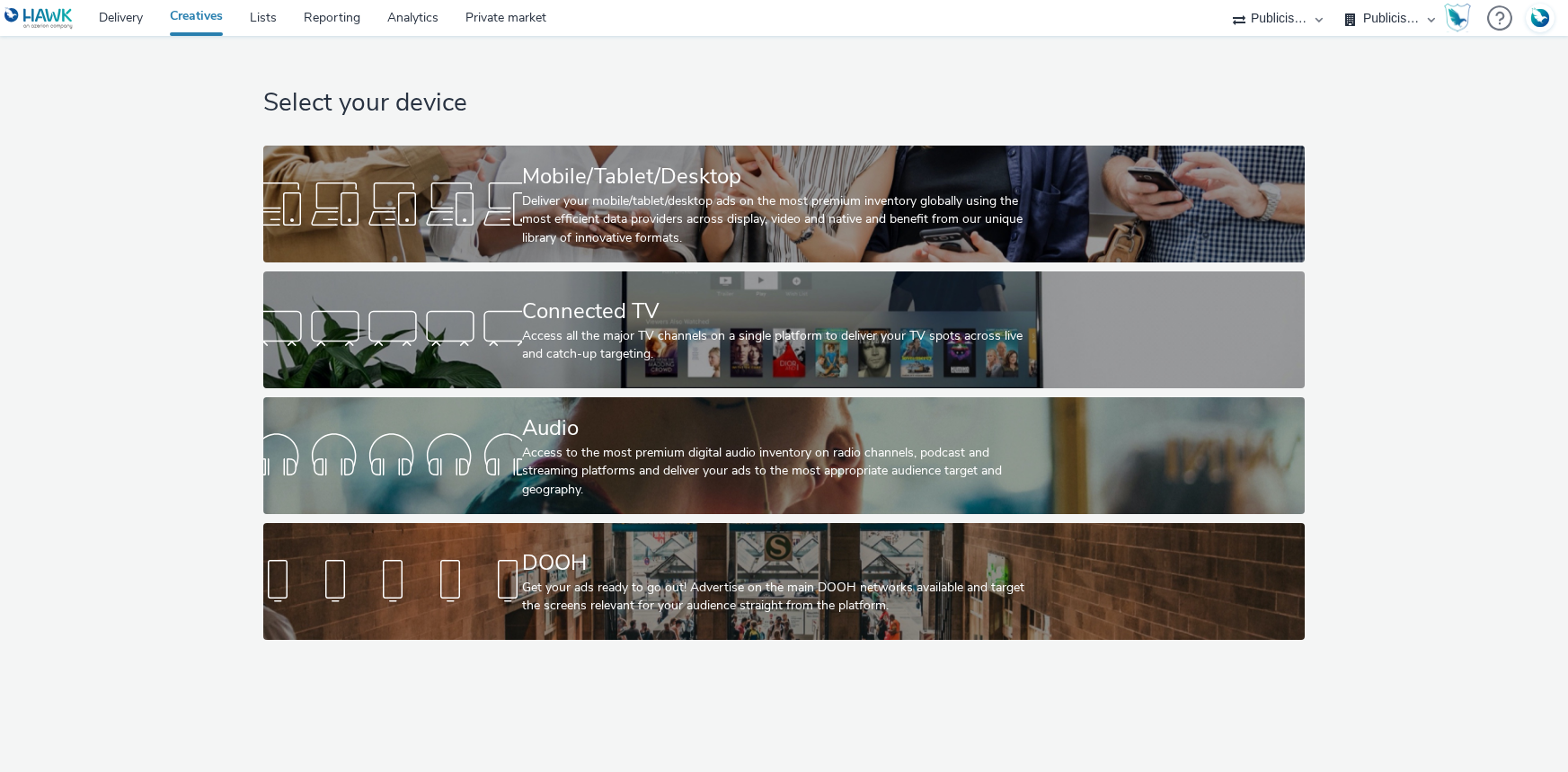
select select "d07aba32-d775-4fed-a722-f10c6504dd64"
select select "f97d6638-e0a1-4f7a-bf46-55015878e29e"
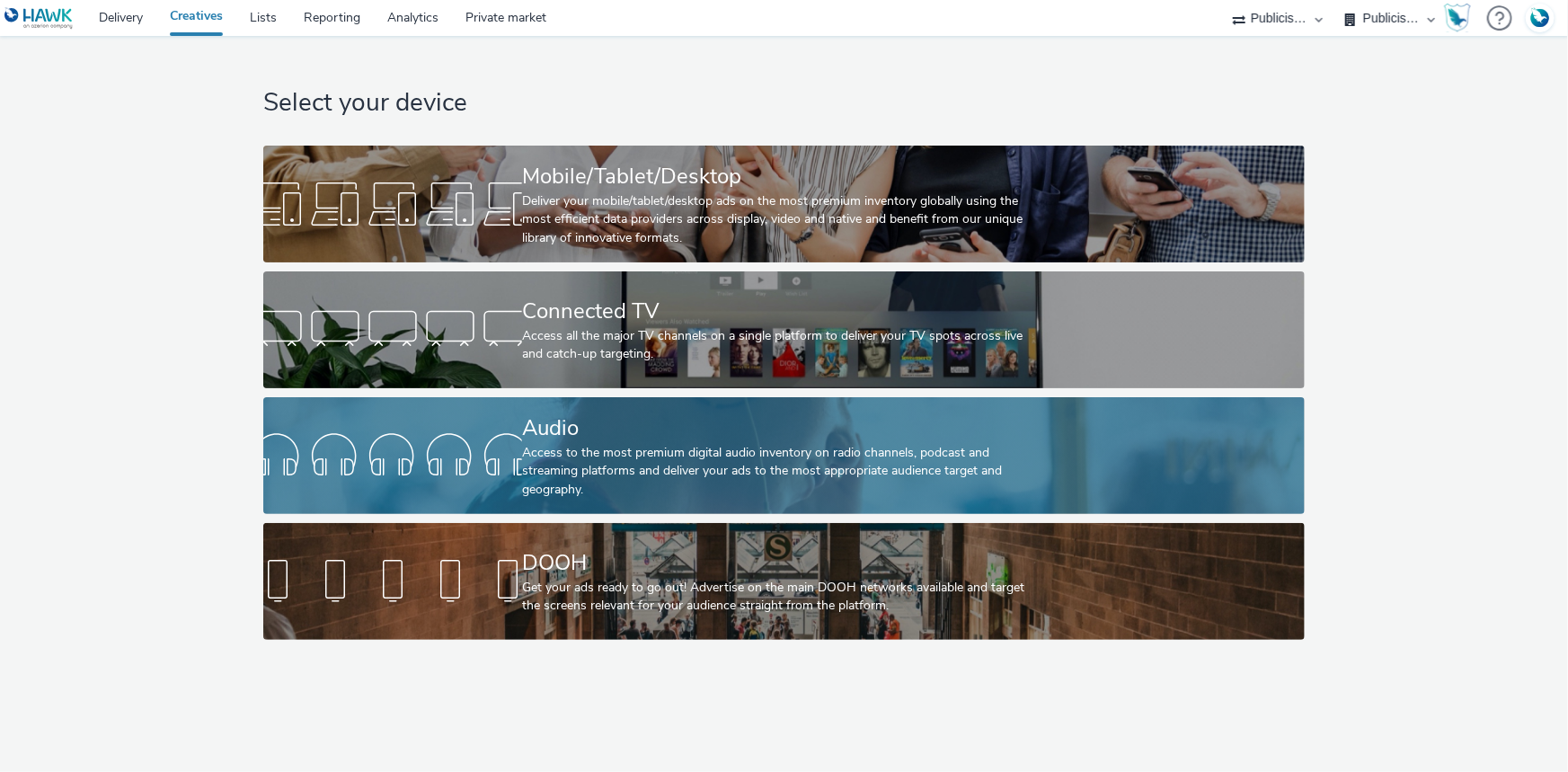
click at [532, 406] on div "Audio Access to the most premium digital audio inventory on radio channels, pod…" at bounding box center [780, 455] width 516 height 117
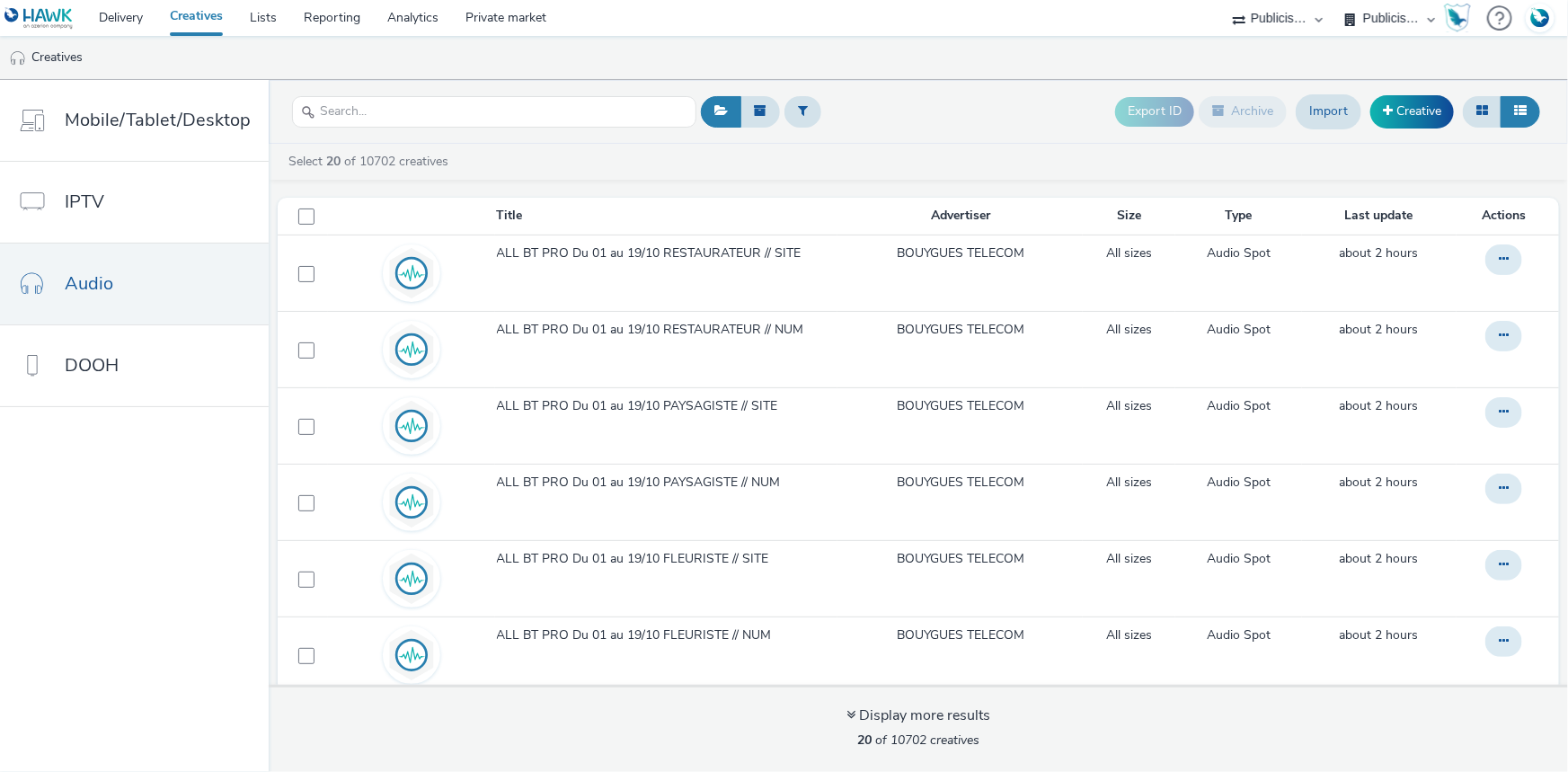
click at [190, 15] on link "Creatives" at bounding box center [196, 18] width 80 height 36
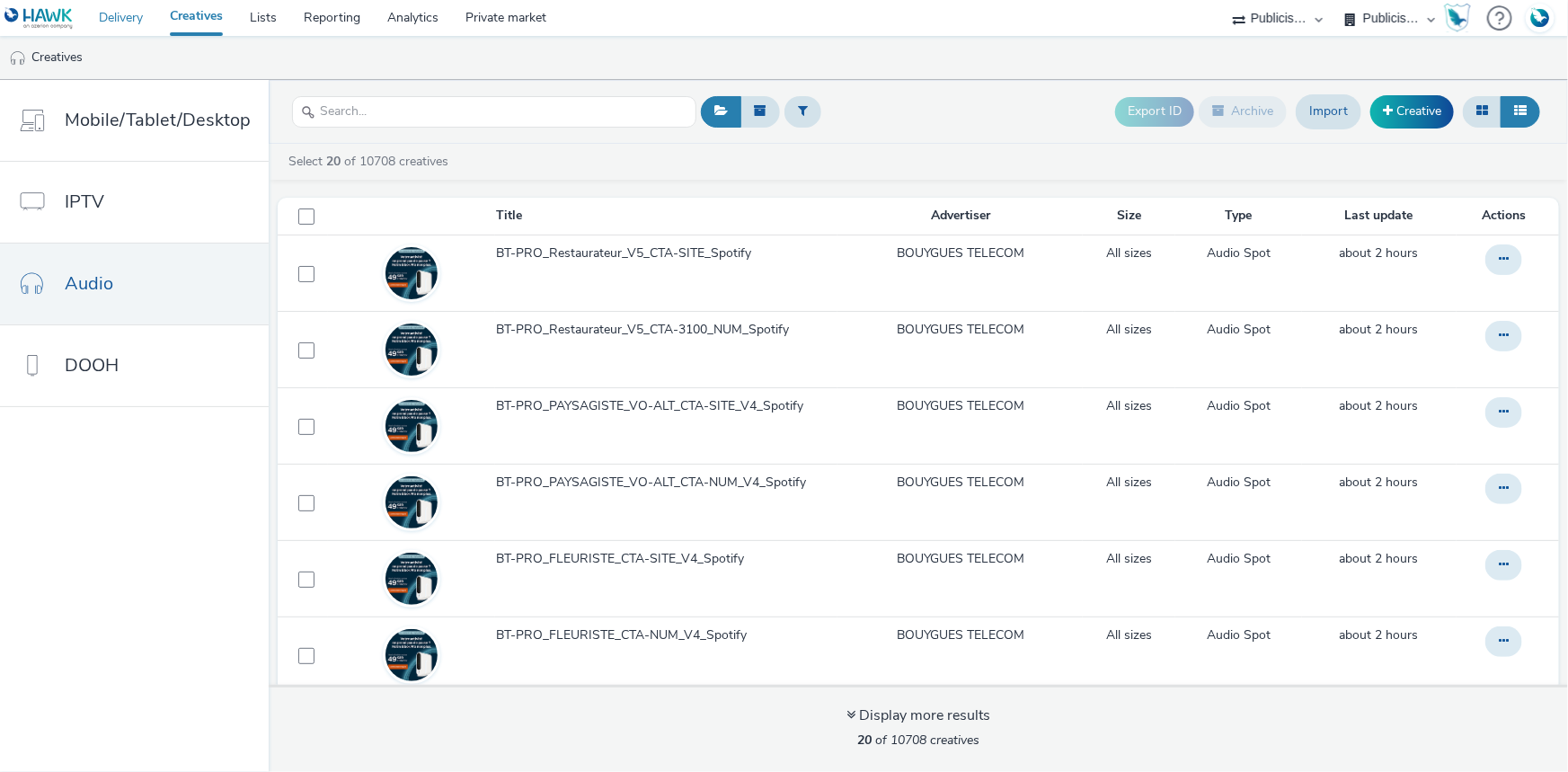
click at [124, 18] on link "Delivery" at bounding box center [121, 18] width 71 height 36
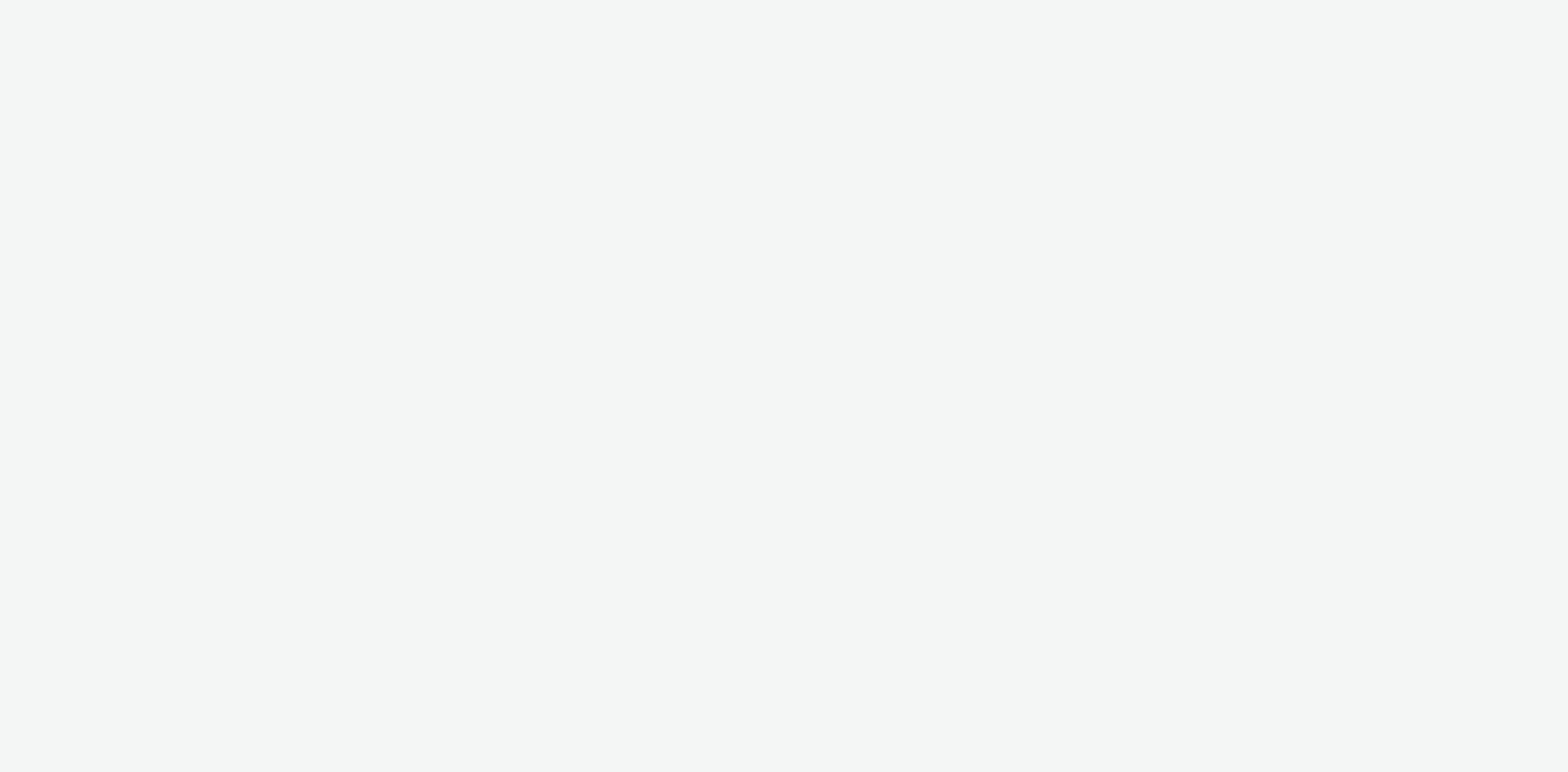
select select "d07aba32-d775-4fed-a722-f10c6504dd64"
select select "f97d6638-e0a1-4f7a-bf46-55015878e29e"
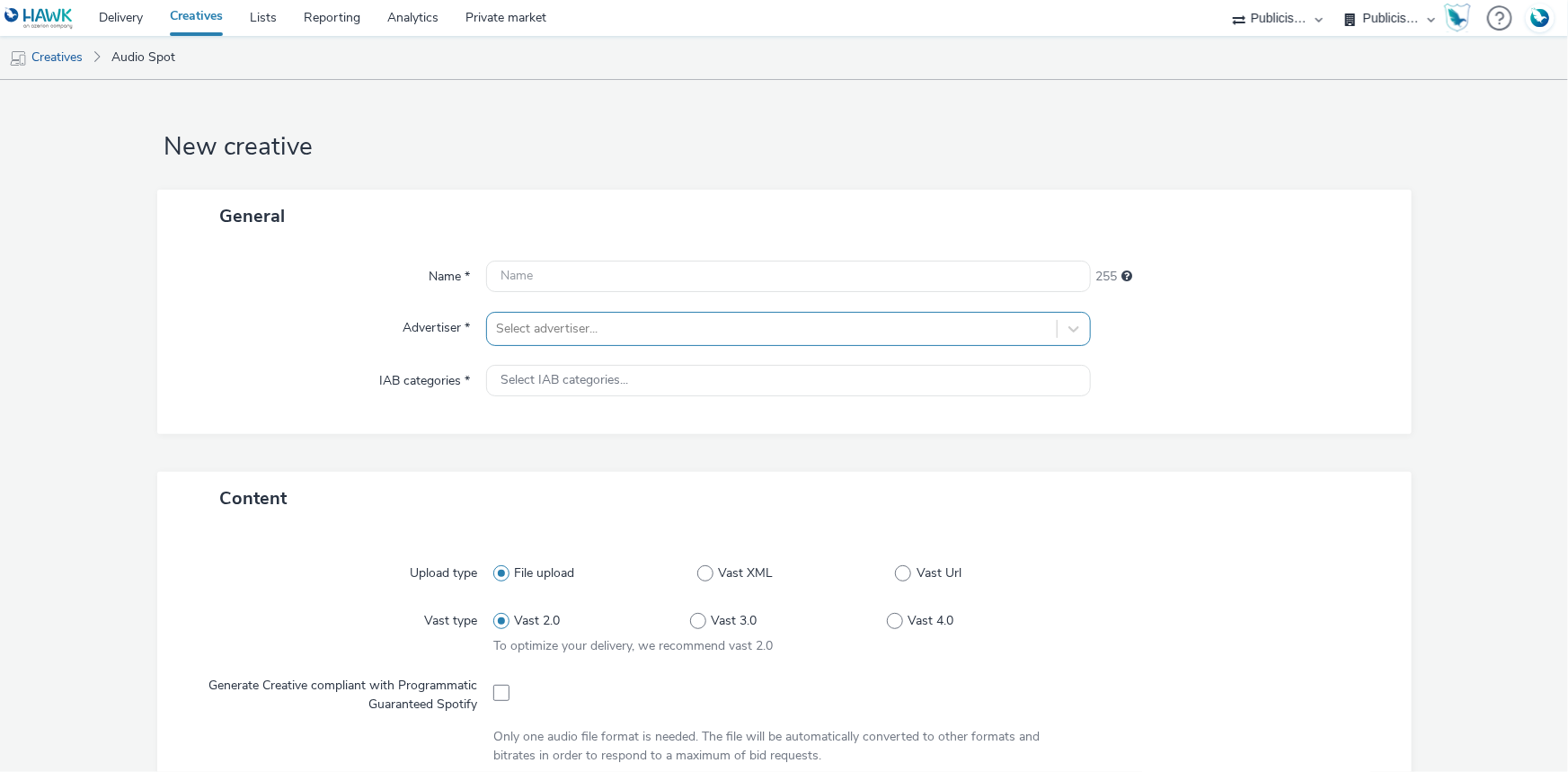
click at [588, 323] on div at bounding box center [772, 329] width 551 height 22
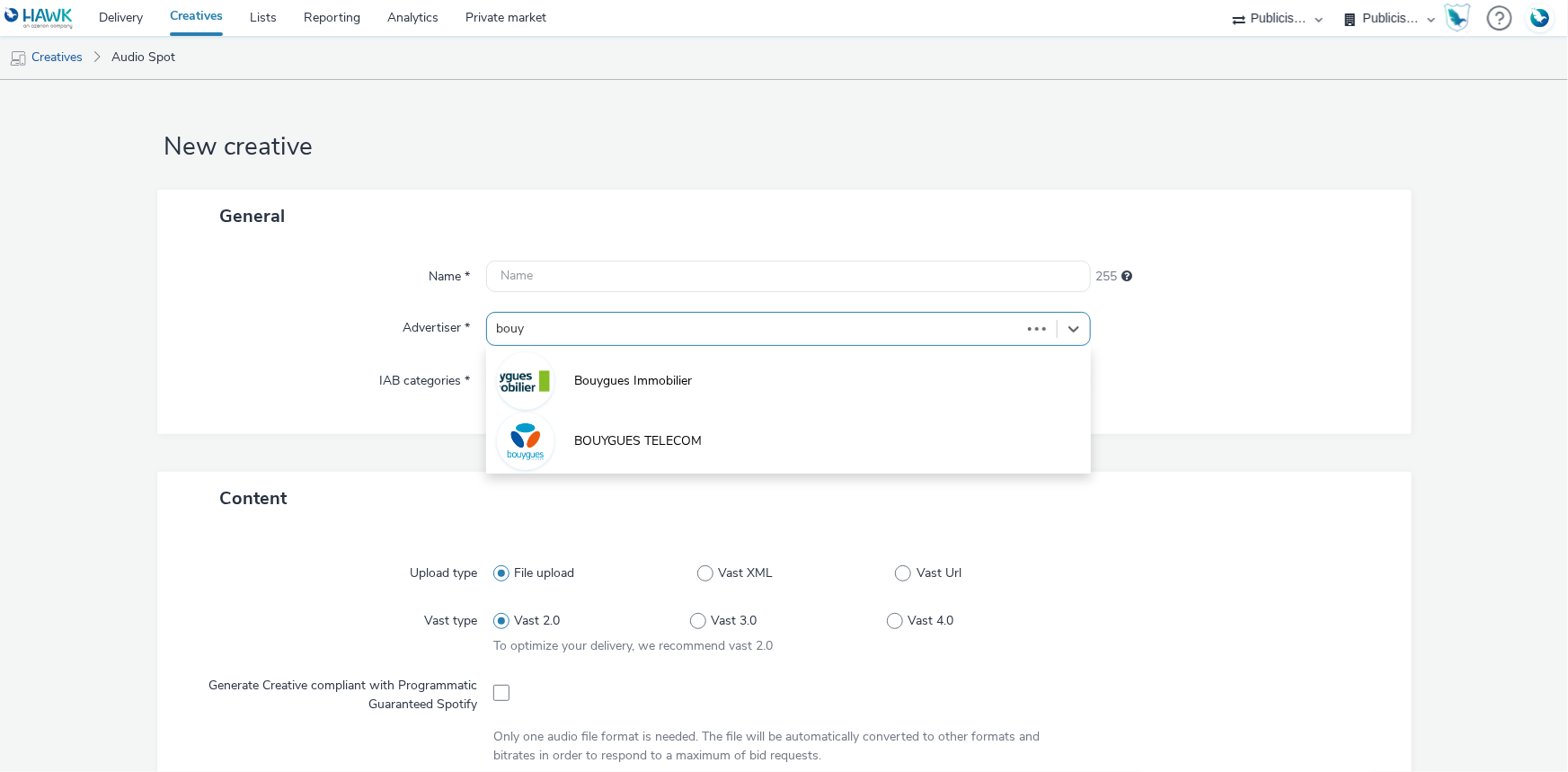
type input "bouyg"
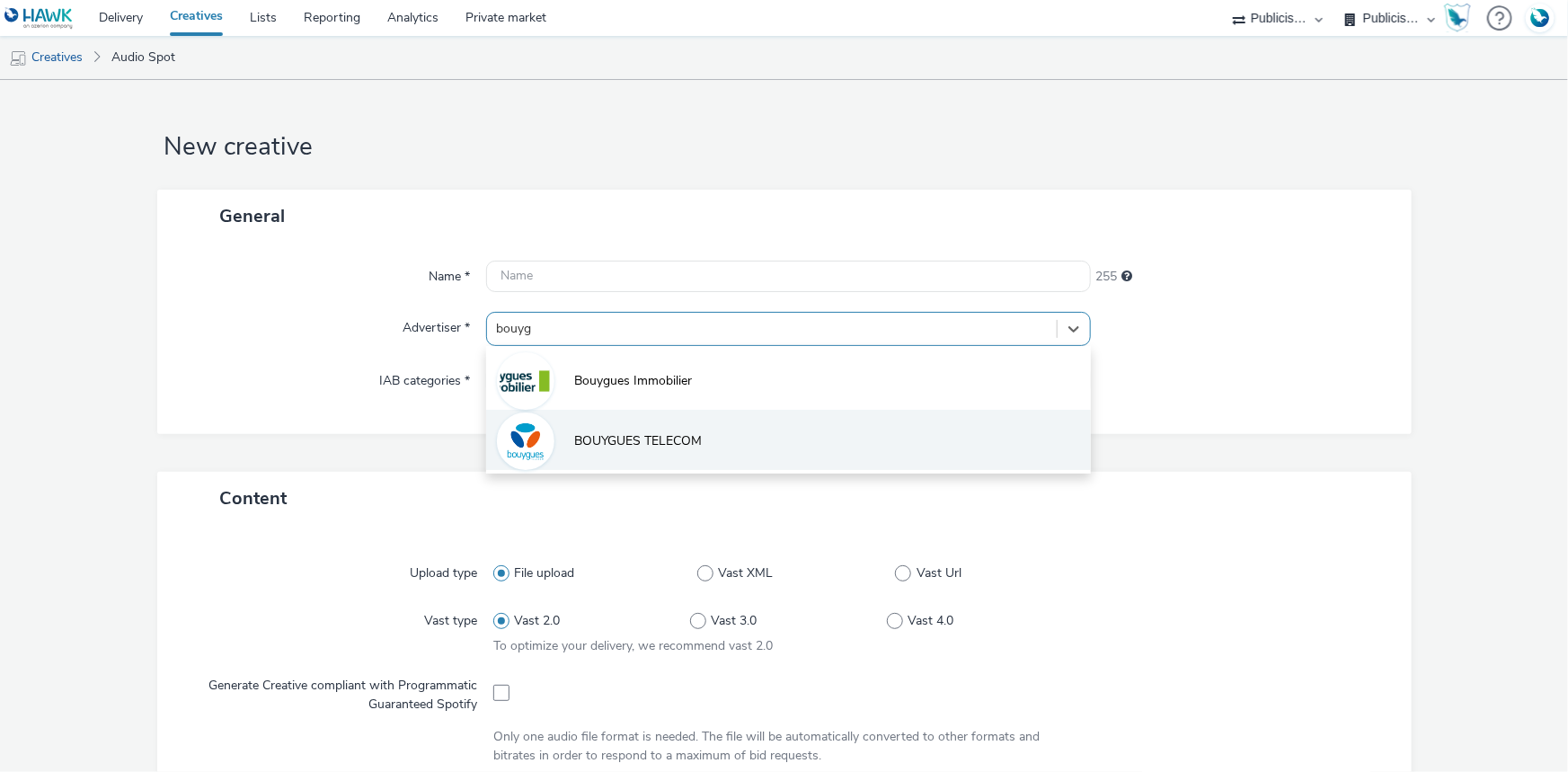
click at [613, 448] on span "BOUYGUES TELECOM" at bounding box center [638, 441] width 127 height 18
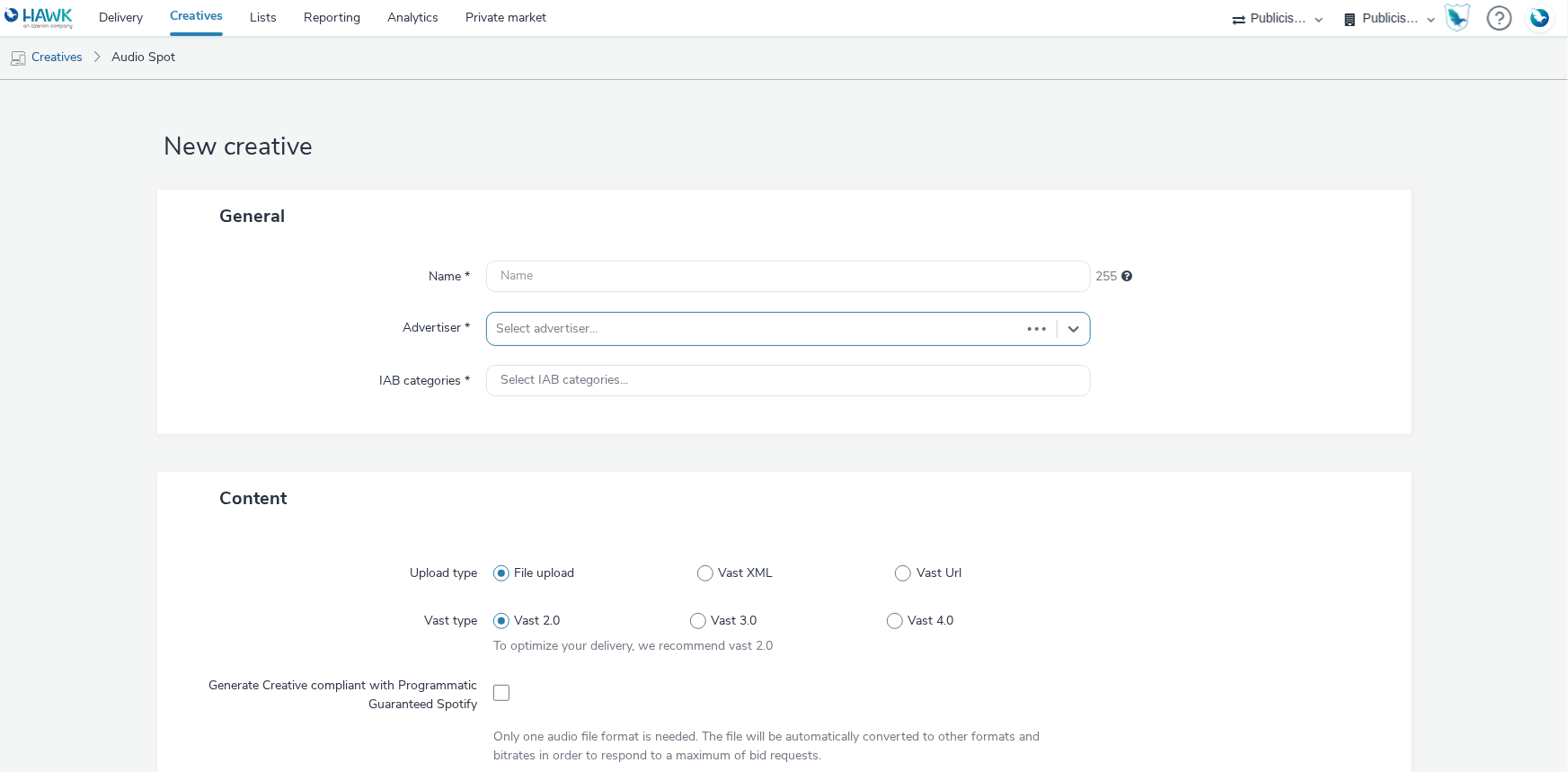
type input "http://bouyguestelecom.fr"
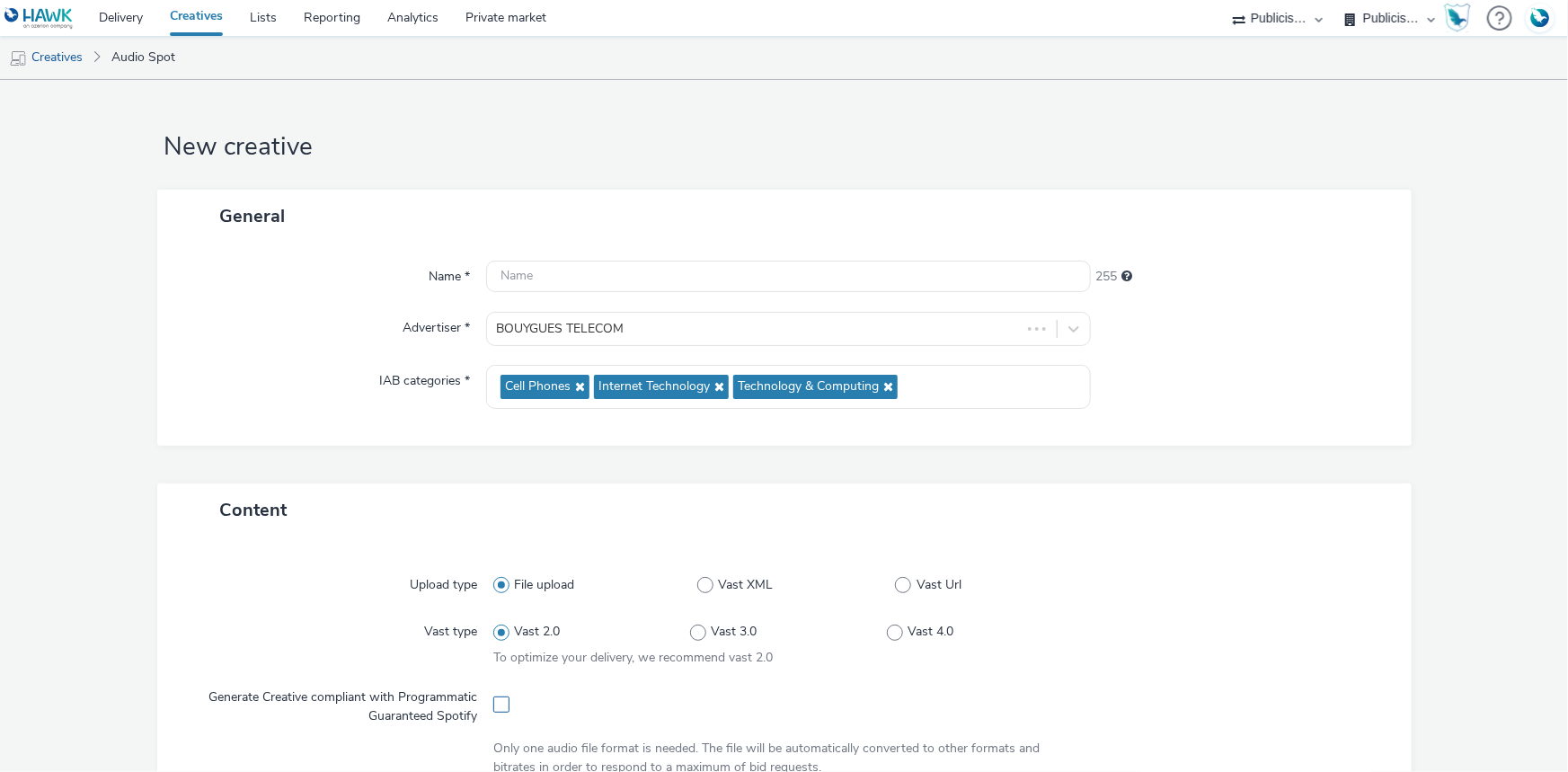
click at [496, 703] on span at bounding box center [501, 705] width 16 height 16
checkbox input "true"
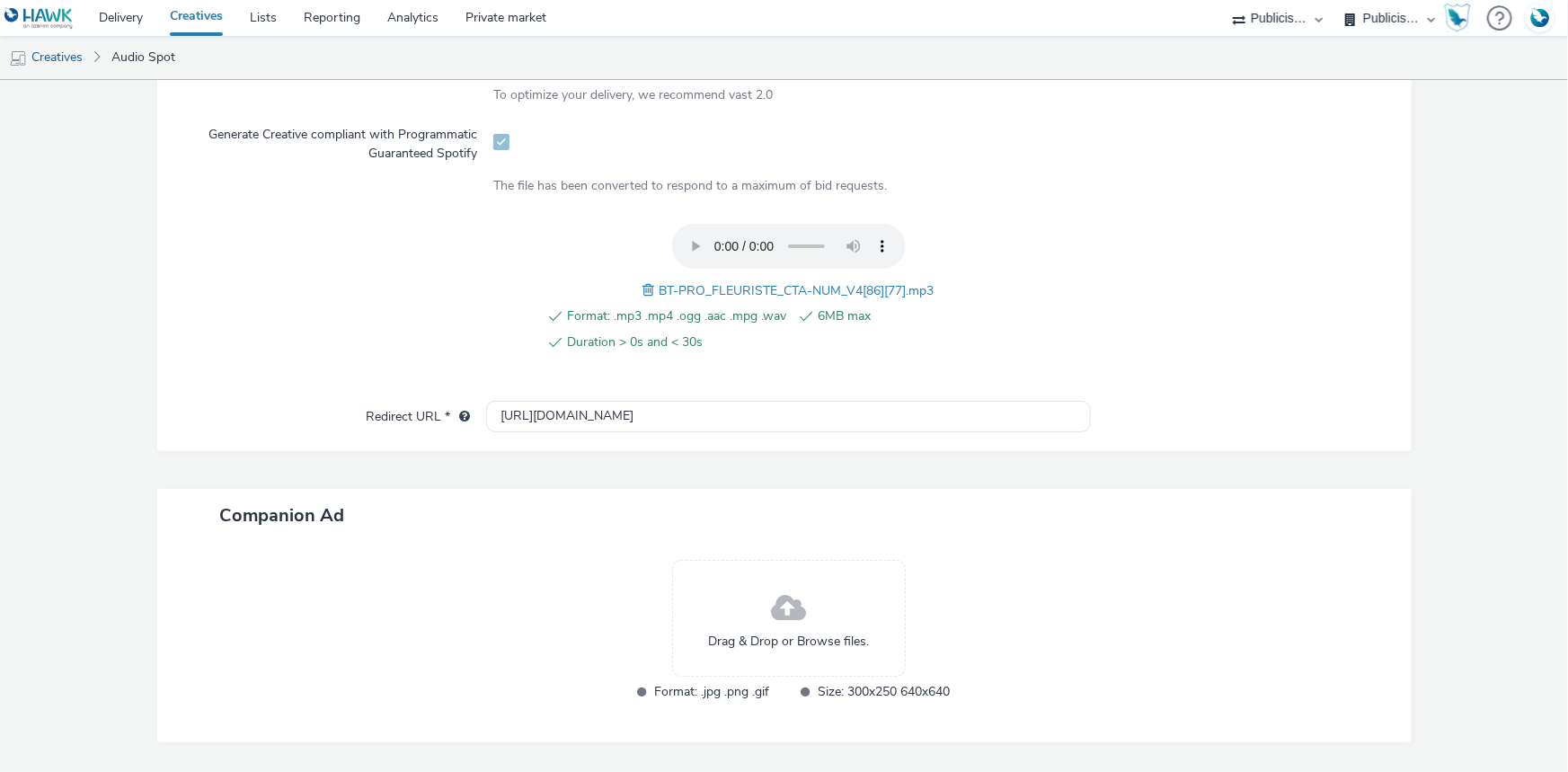
scroll to position [616, 0]
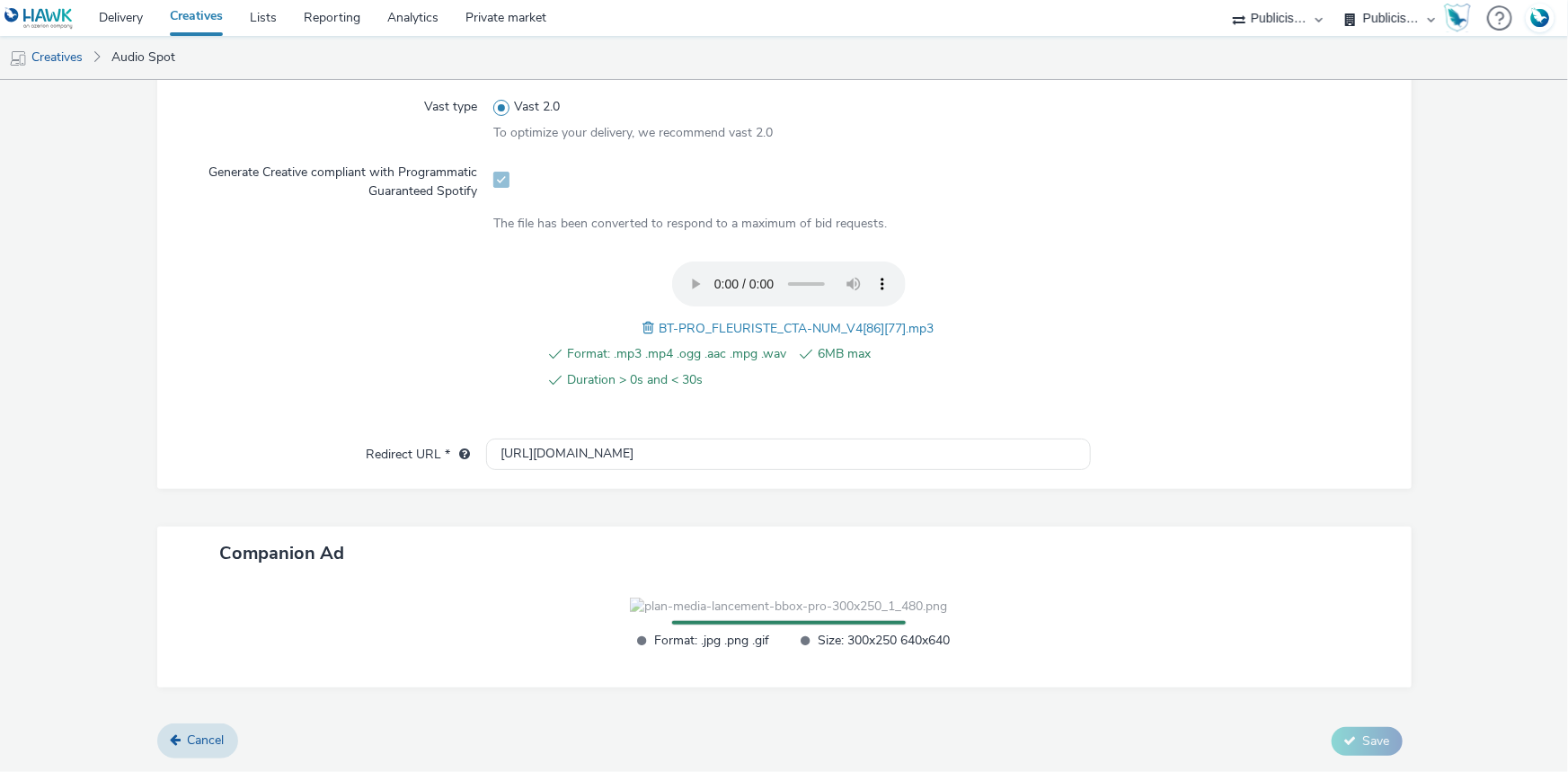
click at [686, 320] on span "BT-PRO_FLEURISTE_CTA-NUM_V4[86][77].mp3" at bounding box center [797, 329] width 275 height 17
copy span "BT-PRO_FLEURISTE_CTA-NUM_V4[86][77].mp3"
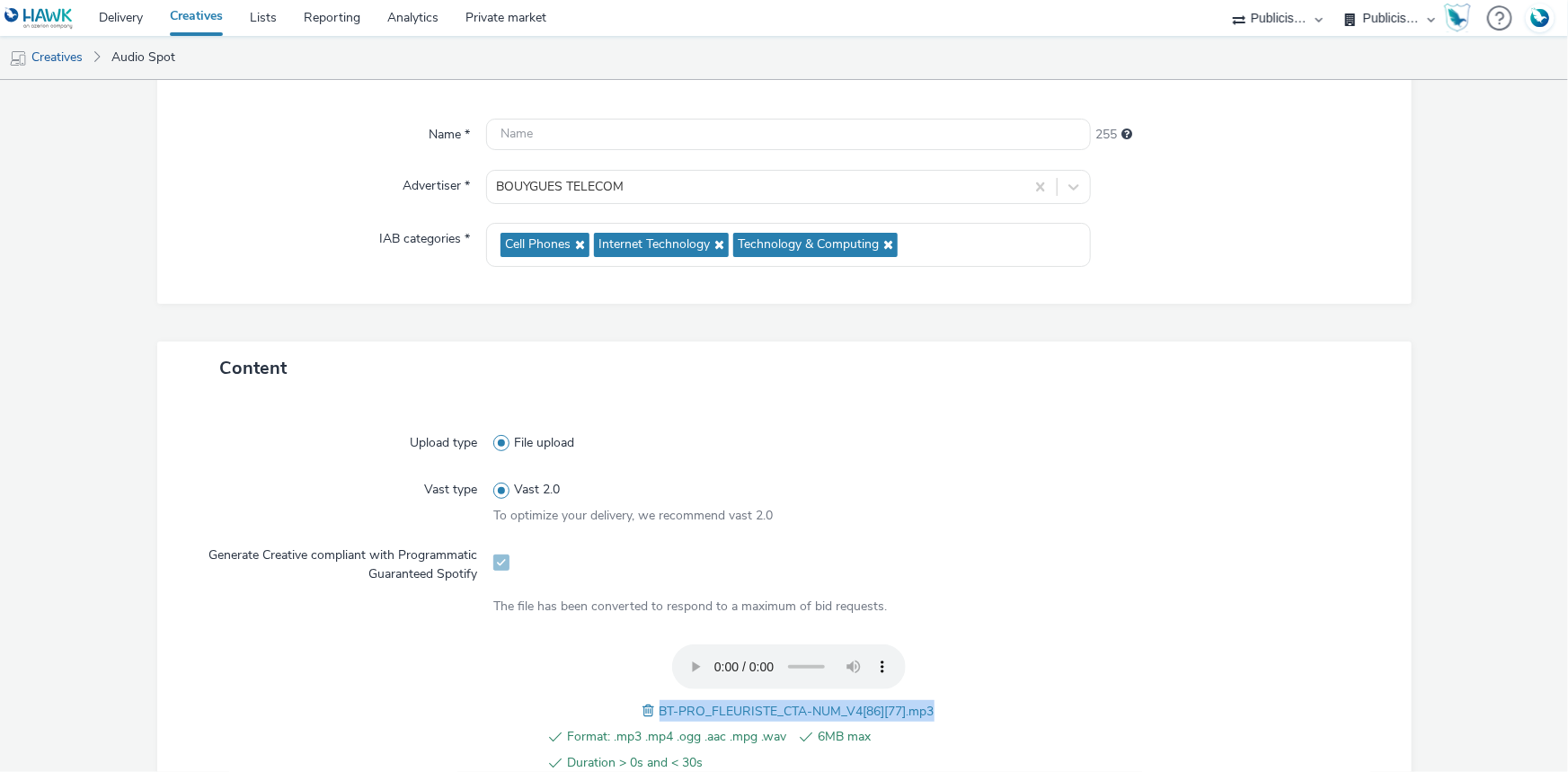
scroll to position [0, 0]
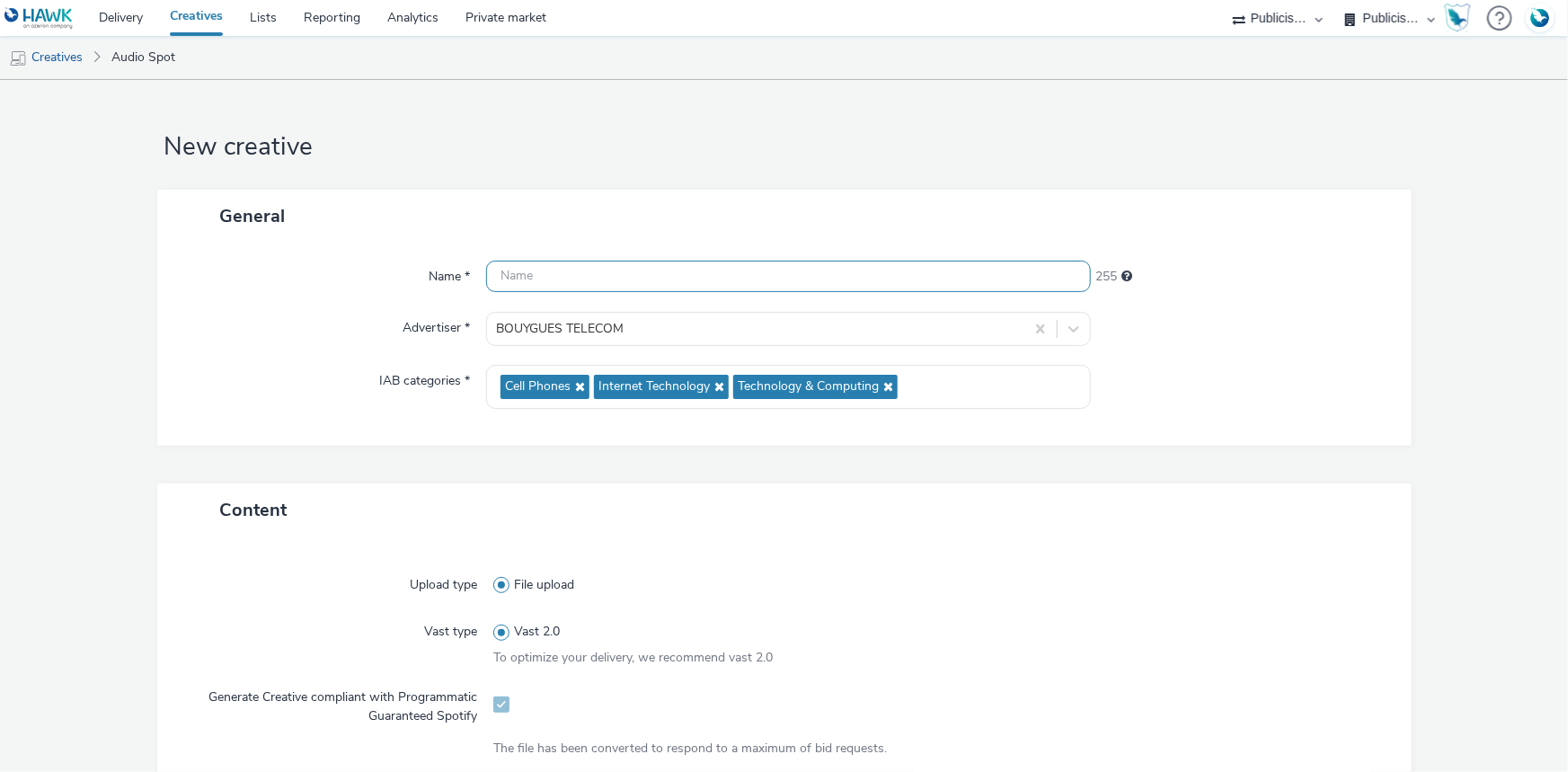
click at [532, 274] on input "text" at bounding box center [788, 276] width 605 height 31
paste input "BT-PRO_FLEURISTE_CTA-NUM_V4[86][77].mp3"
type input "BT-PRO_FLEURISTE_CTA-NUM_V4_Spotify"
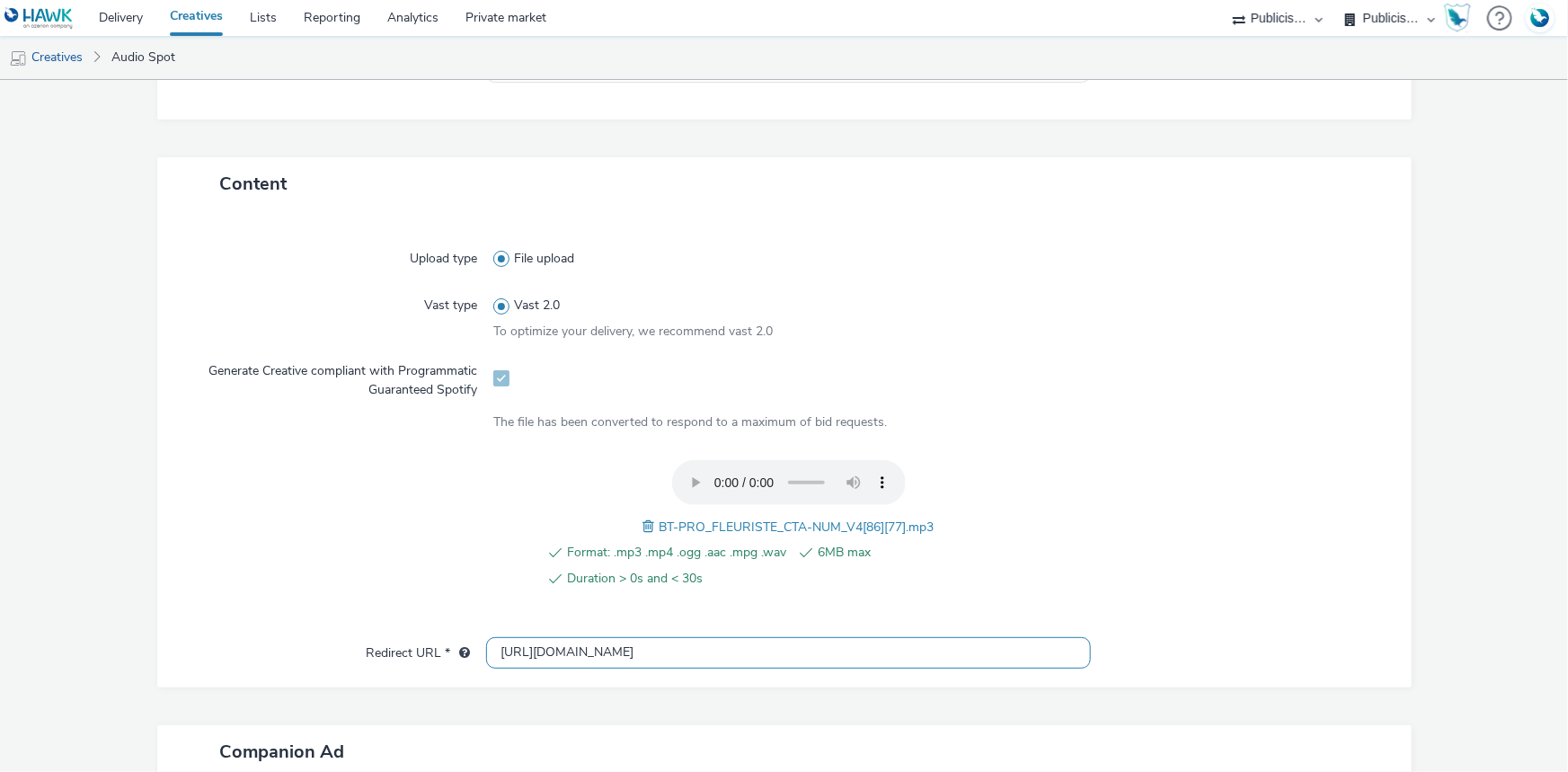
click at [555, 644] on input "http://bouyguestelecom.fr" at bounding box center [788, 652] width 605 height 31
click at [557, 644] on input "http://bouyguestelecom.fr" at bounding box center [788, 652] width 605 height 31
paste input "s://ad.doubleclick.net/ddm/trackclk/N975648.3145634HAWK/B34227854.429873133;dc_…"
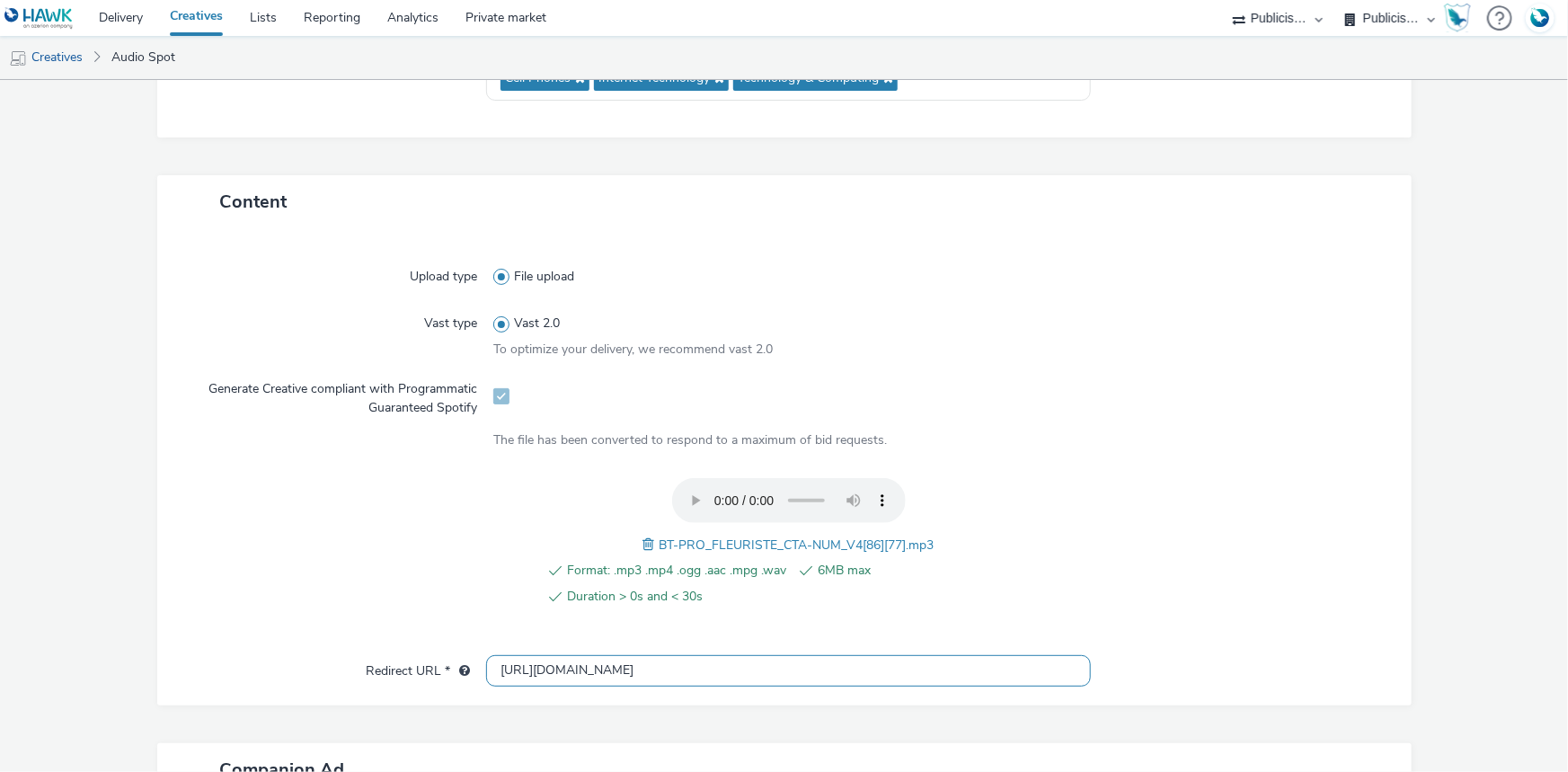
scroll to position [643, 0]
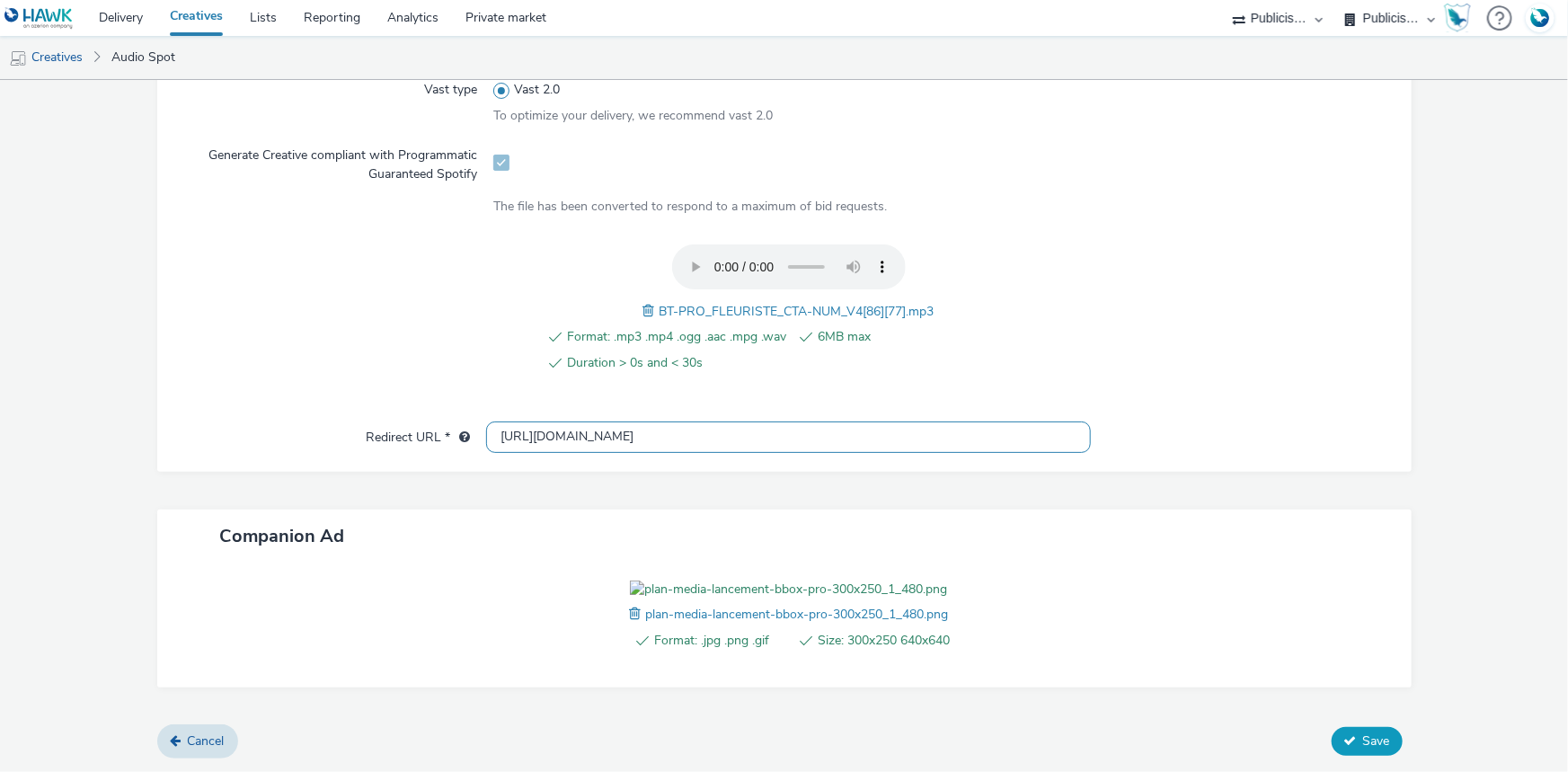
type input "https://ad.doubleclick.net/ddm/trackclk/N975648.3145634HAWK/B34227854.429873133…"
click at [1344, 738] on icon at bounding box center [1350, 741] width 12 height 12
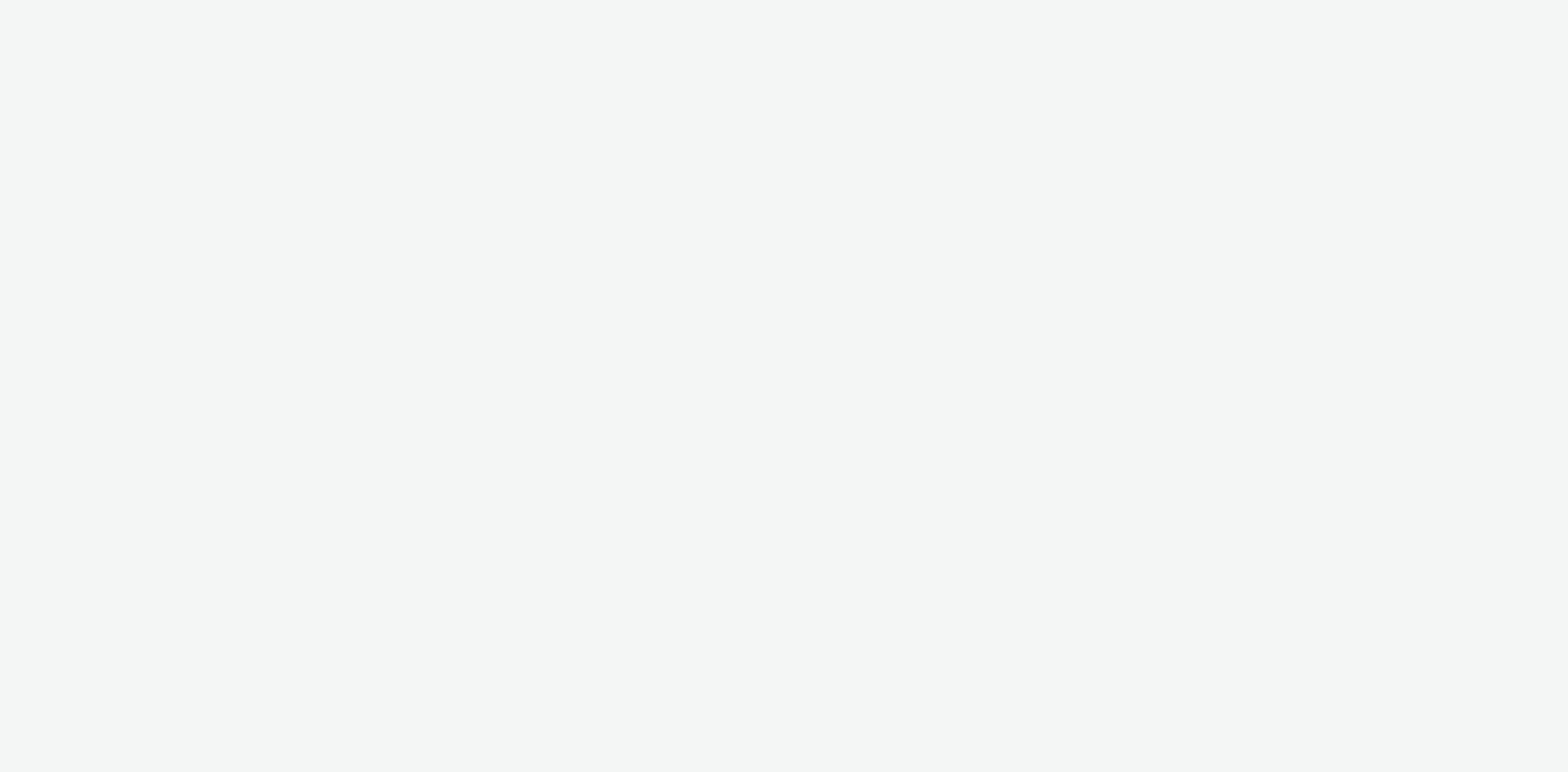
select select "d07aba32-d775-4fed-a722-f10c6504dd64"
select select "f97d6638-e0a1-4f7a-bf46-55015878e29e"
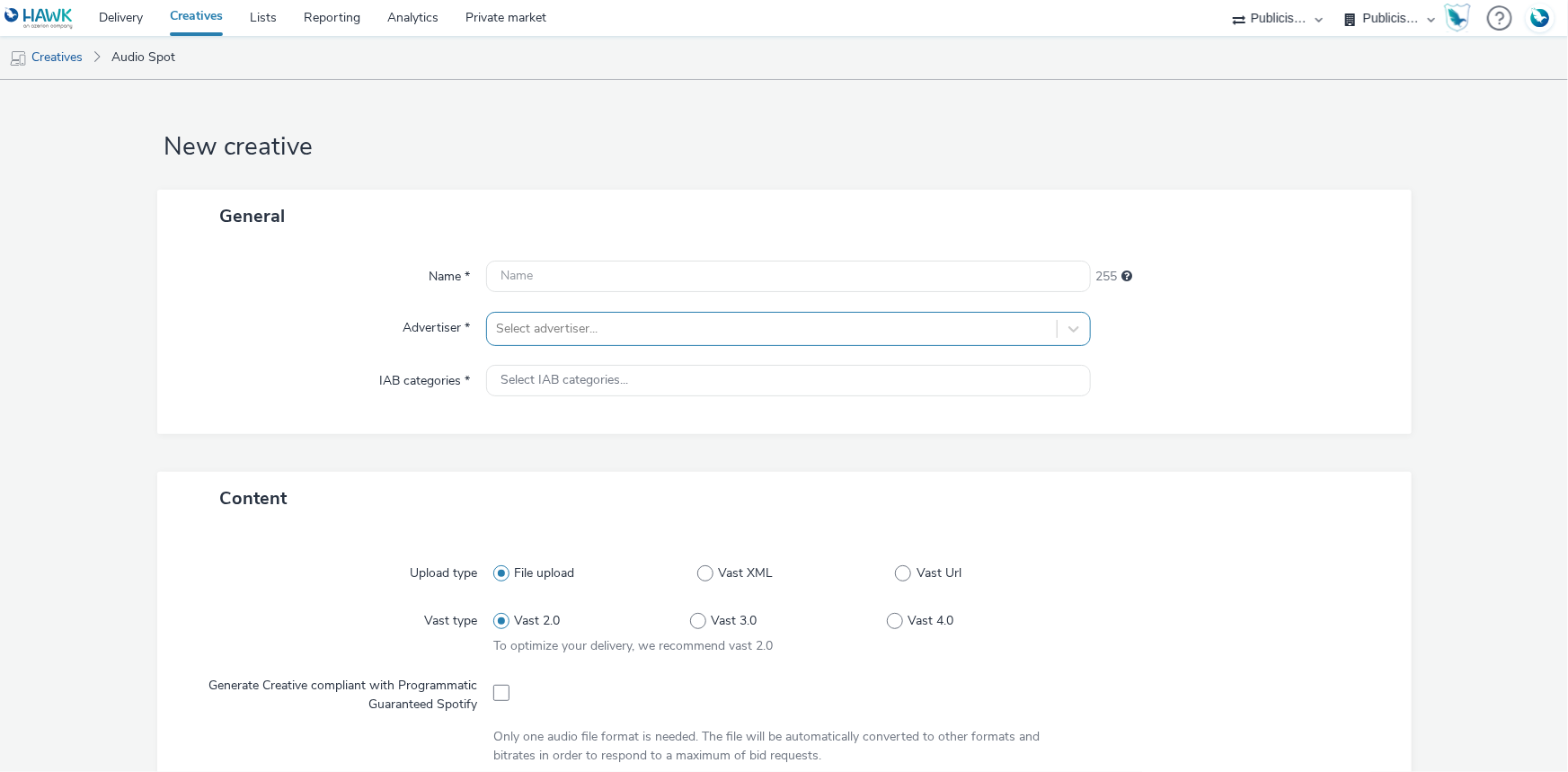
click at [611, 338] on div at bounding box center [772, 329] width 551 height 22
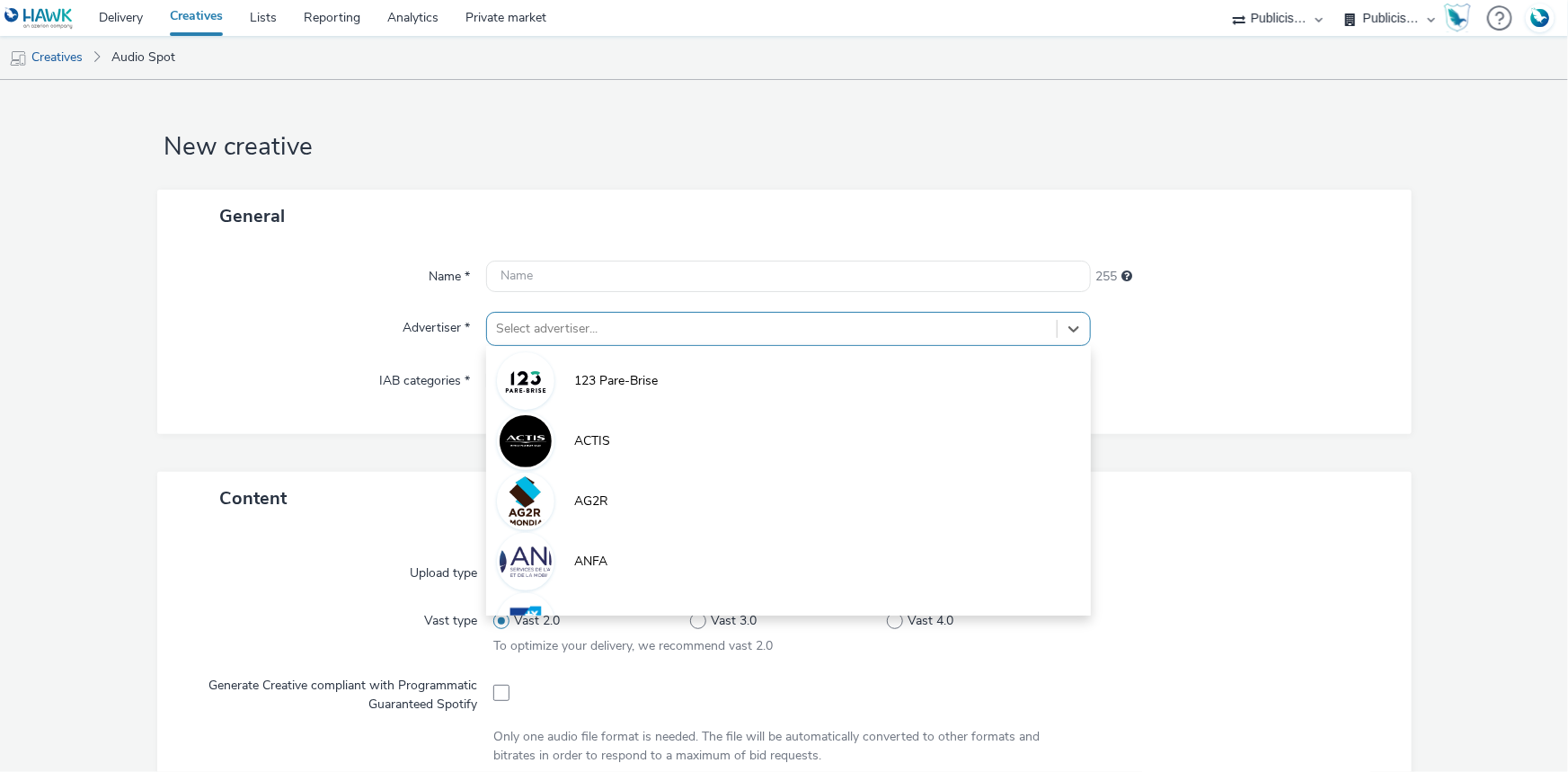
paste input "bouyg"
type input "bouyg"
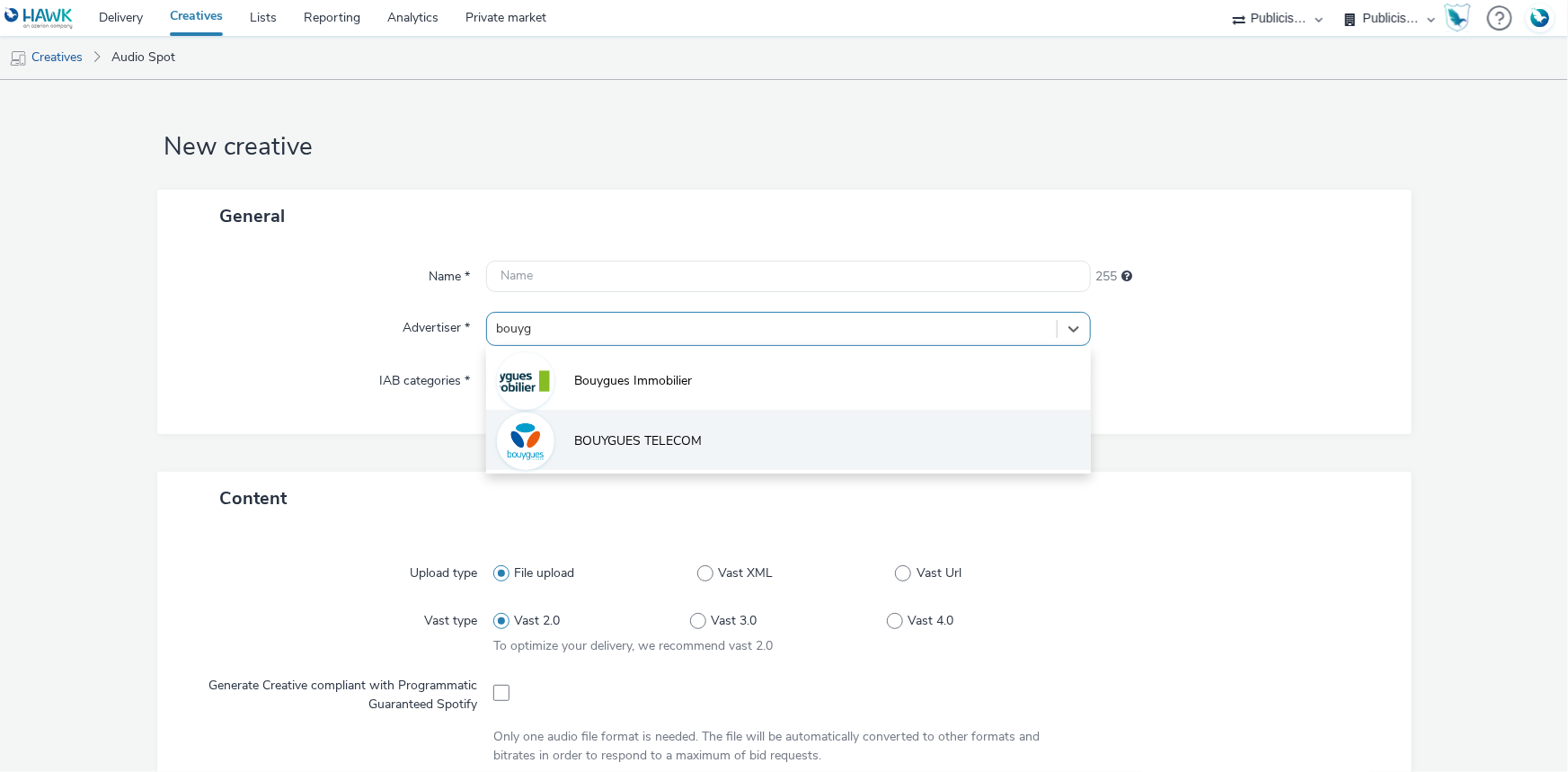
click at [563, 442] on li "BOUYGUES TELECOM" at bounding box center [788, 440] width 605 height 60
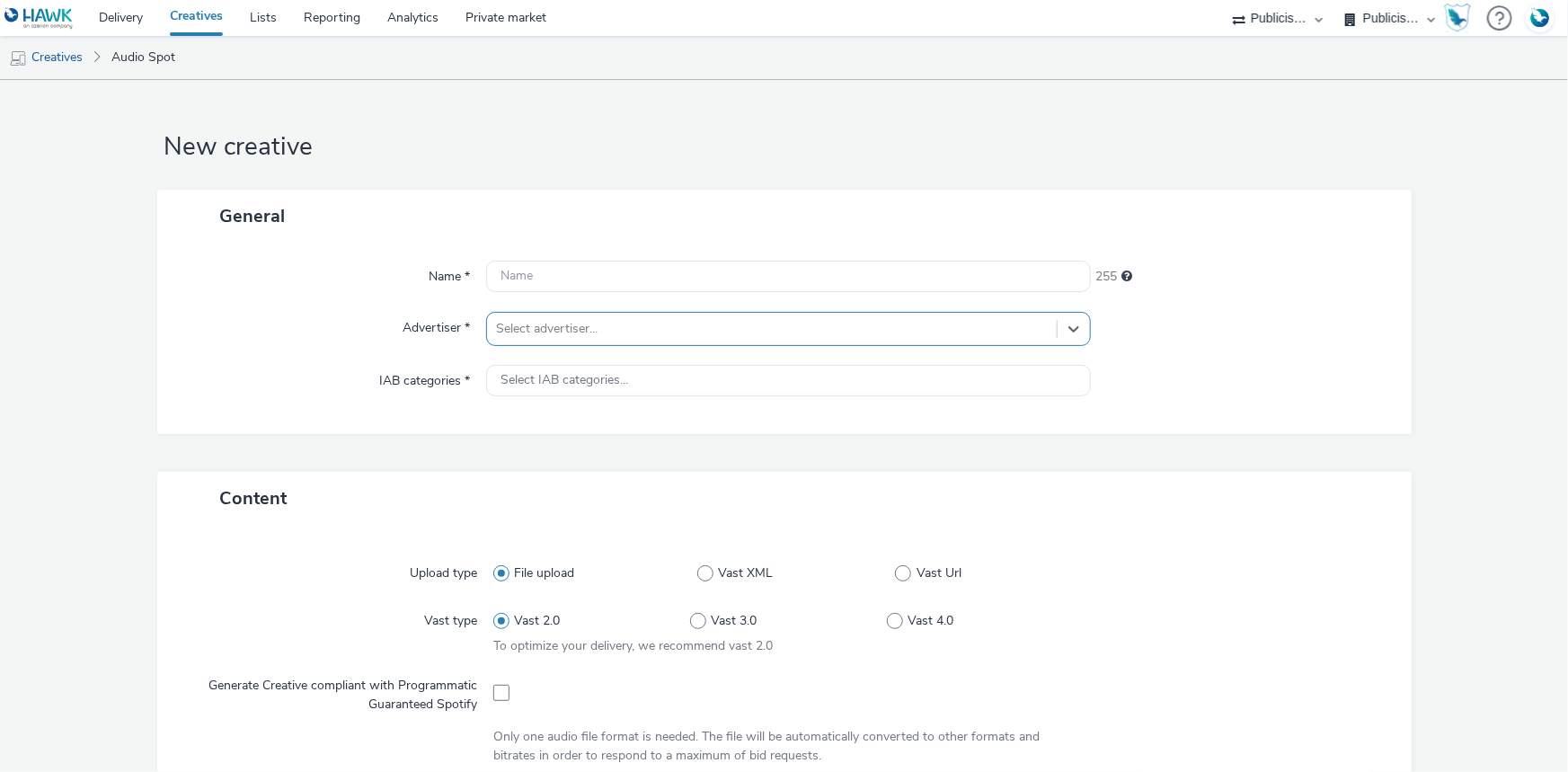
type input "[URL][DOMAIN_NAME]"
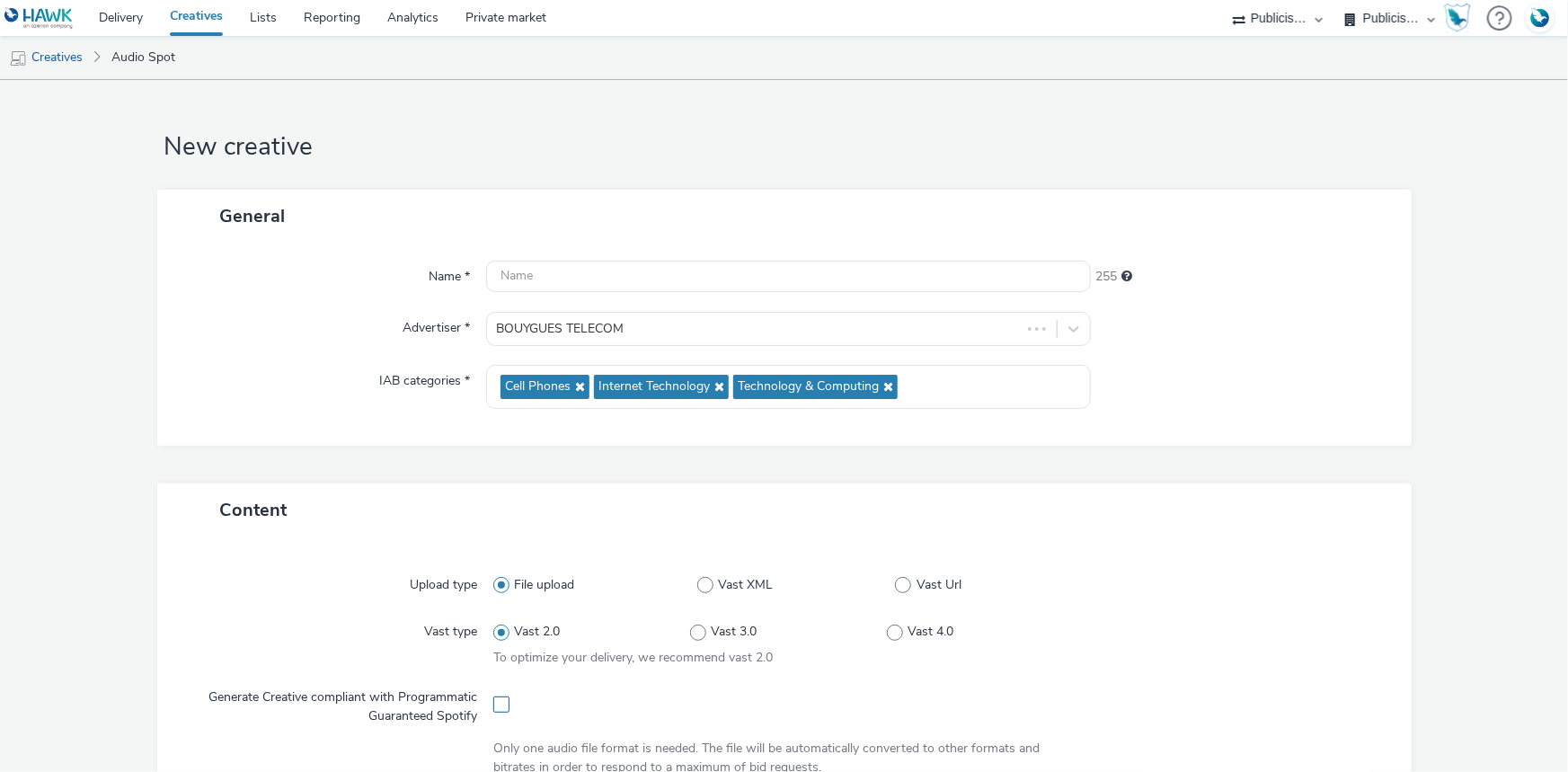
click at [499, 707] on span at bounding box center [501, 705] width 16 height 16
checkbox input "true"
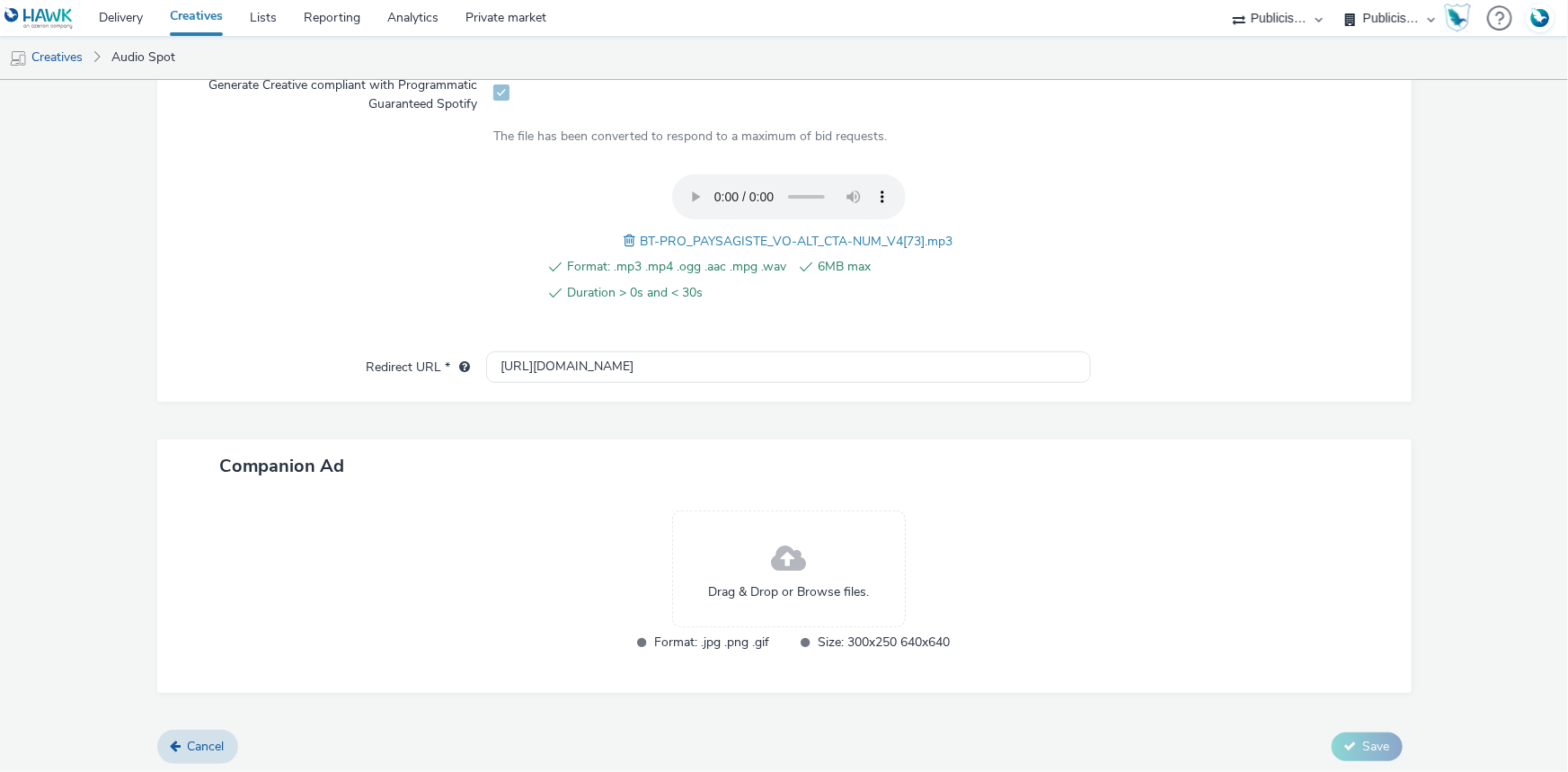
scroll to position [616, 0]
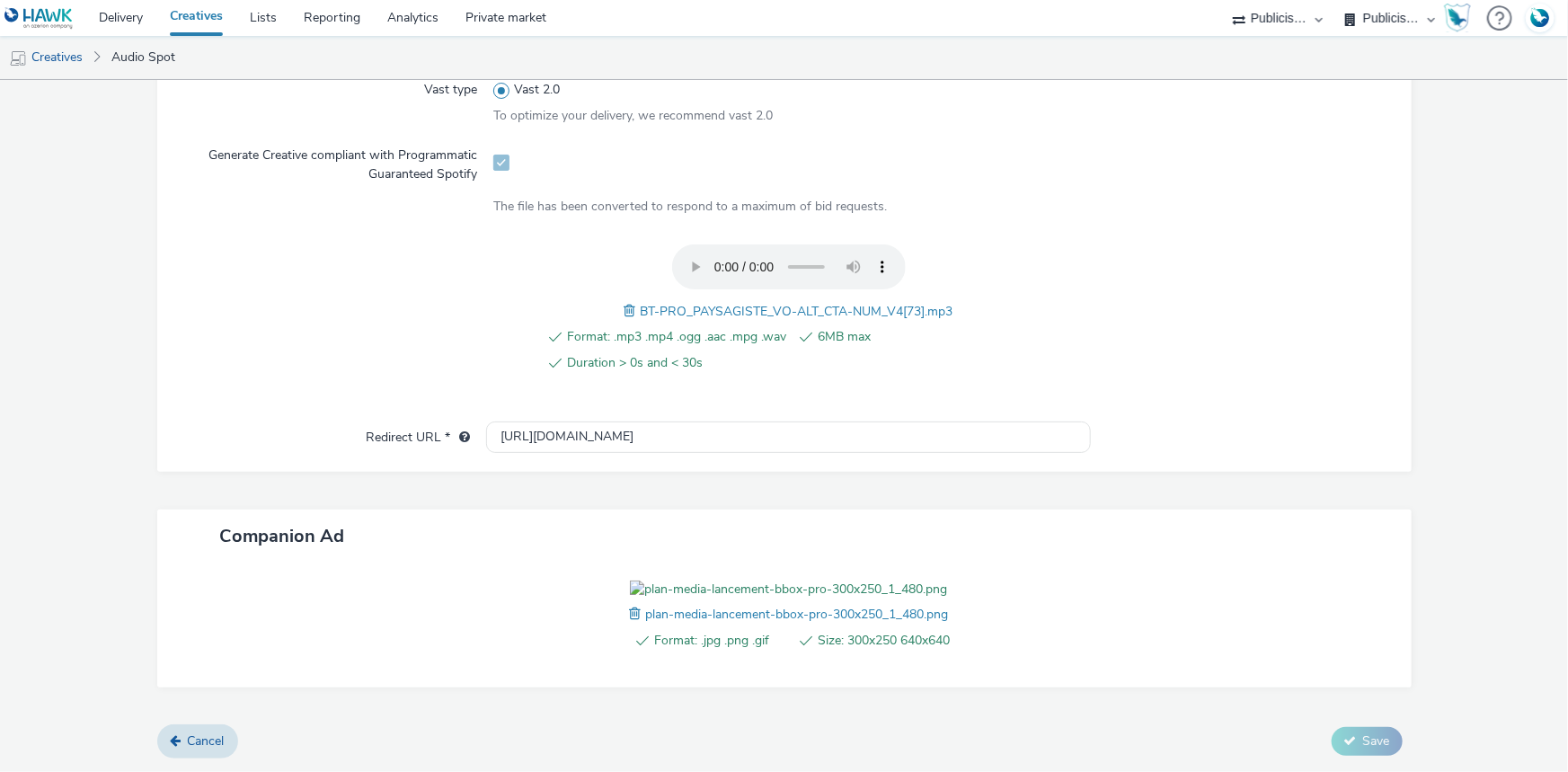
click at [755, 303] on span "BT-PRO_PAYSAGISTE_VO-ALT_CTA-NUM_V4[73].mp3" at bounding box center [796, 311] width 312 height 17
copy span "BT-PRO_PAYSAGISTE_VO-ALT_CTA-NUM_V4[73].mp3"
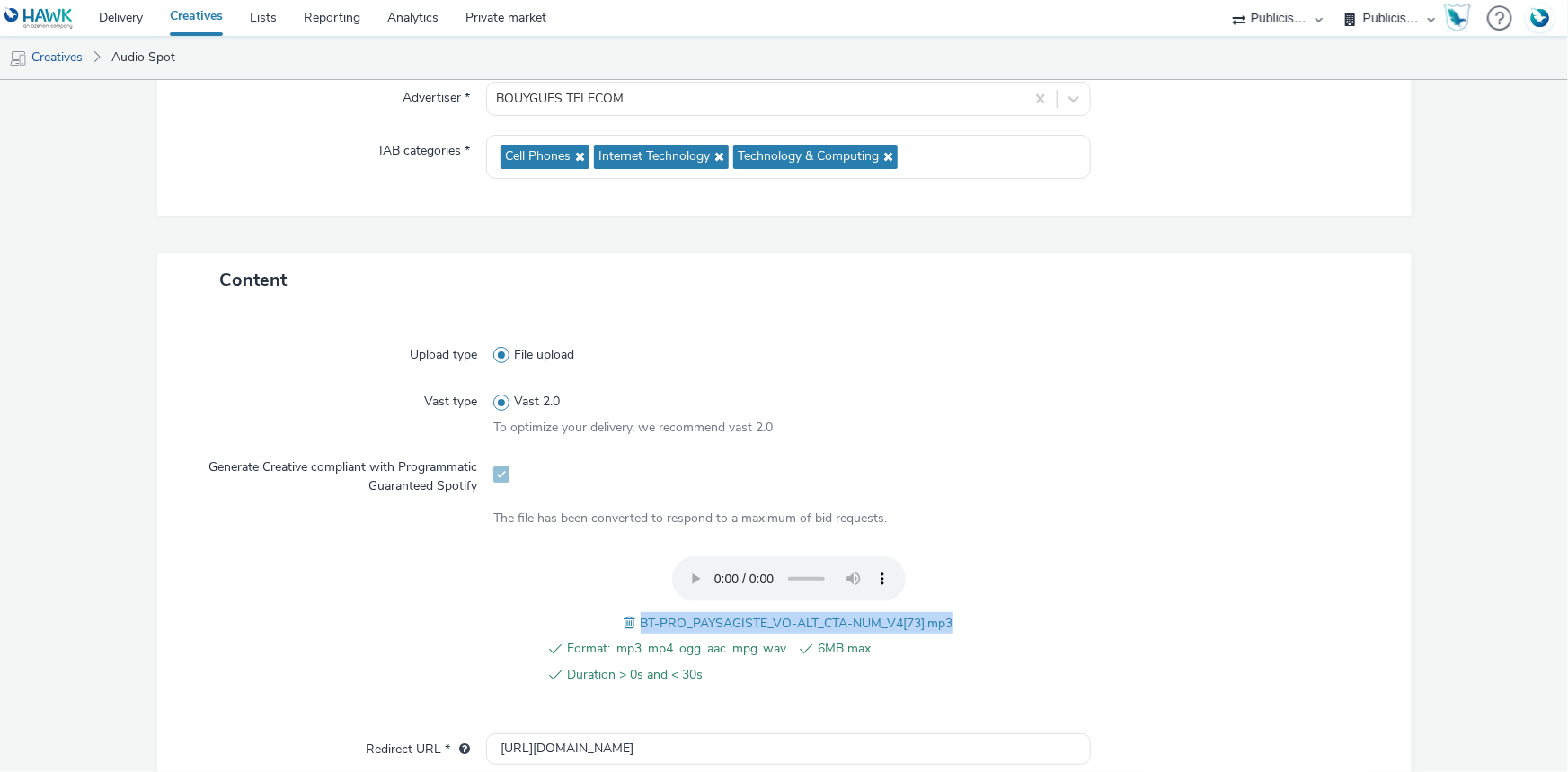
scroll to position [0, 0]
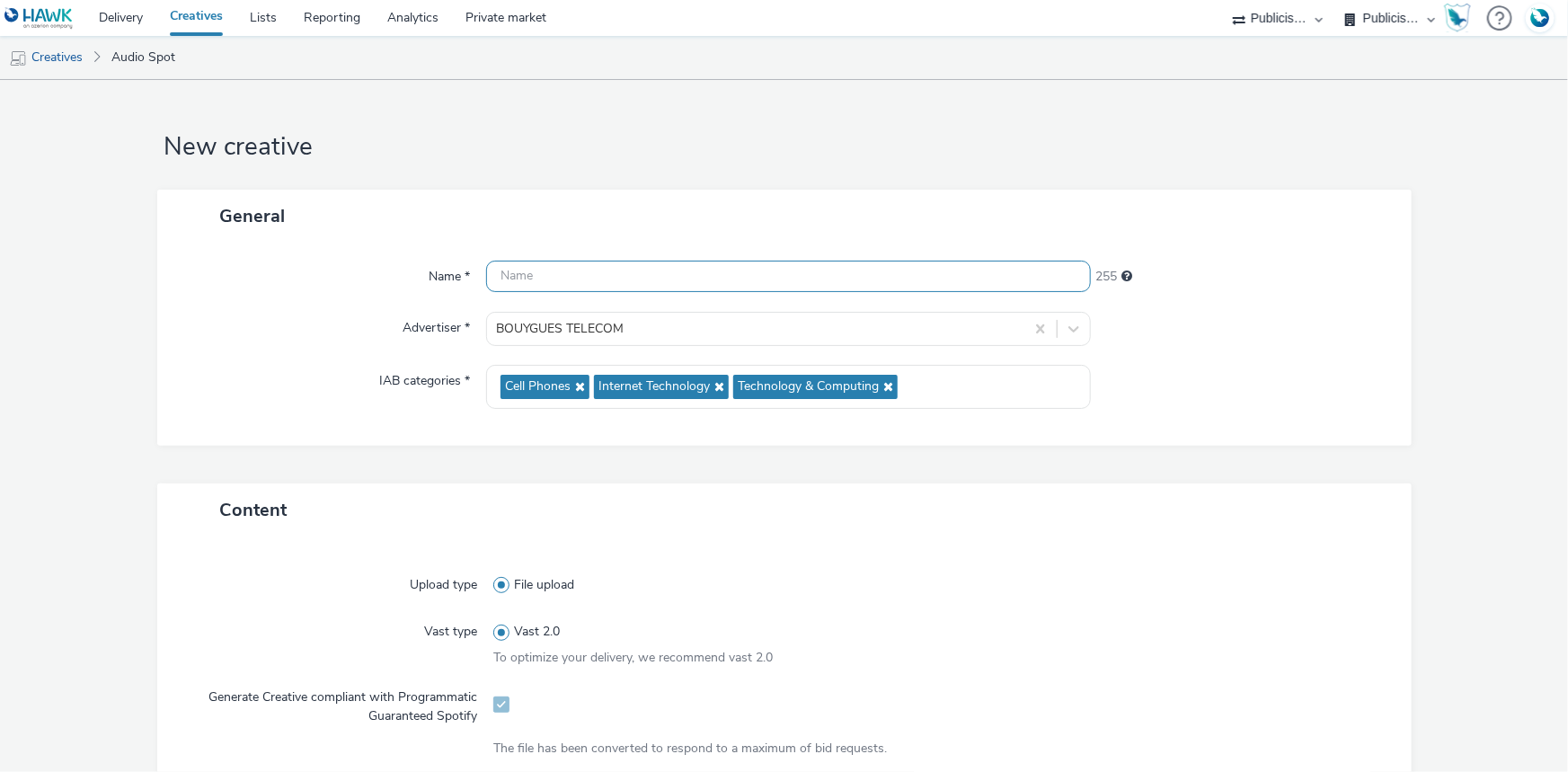
click at [575, 276] on input "text" at bounding box center [788, 276] width 605 height 31
paste input "BT-PRO_PAYSAGISTE_VO-ALT_CTA-NUM_V4[73].mp3"
type input "BT-PRO_PAYSAGISTE_VO-ALT_CTA-NUM_V4_Spotify"
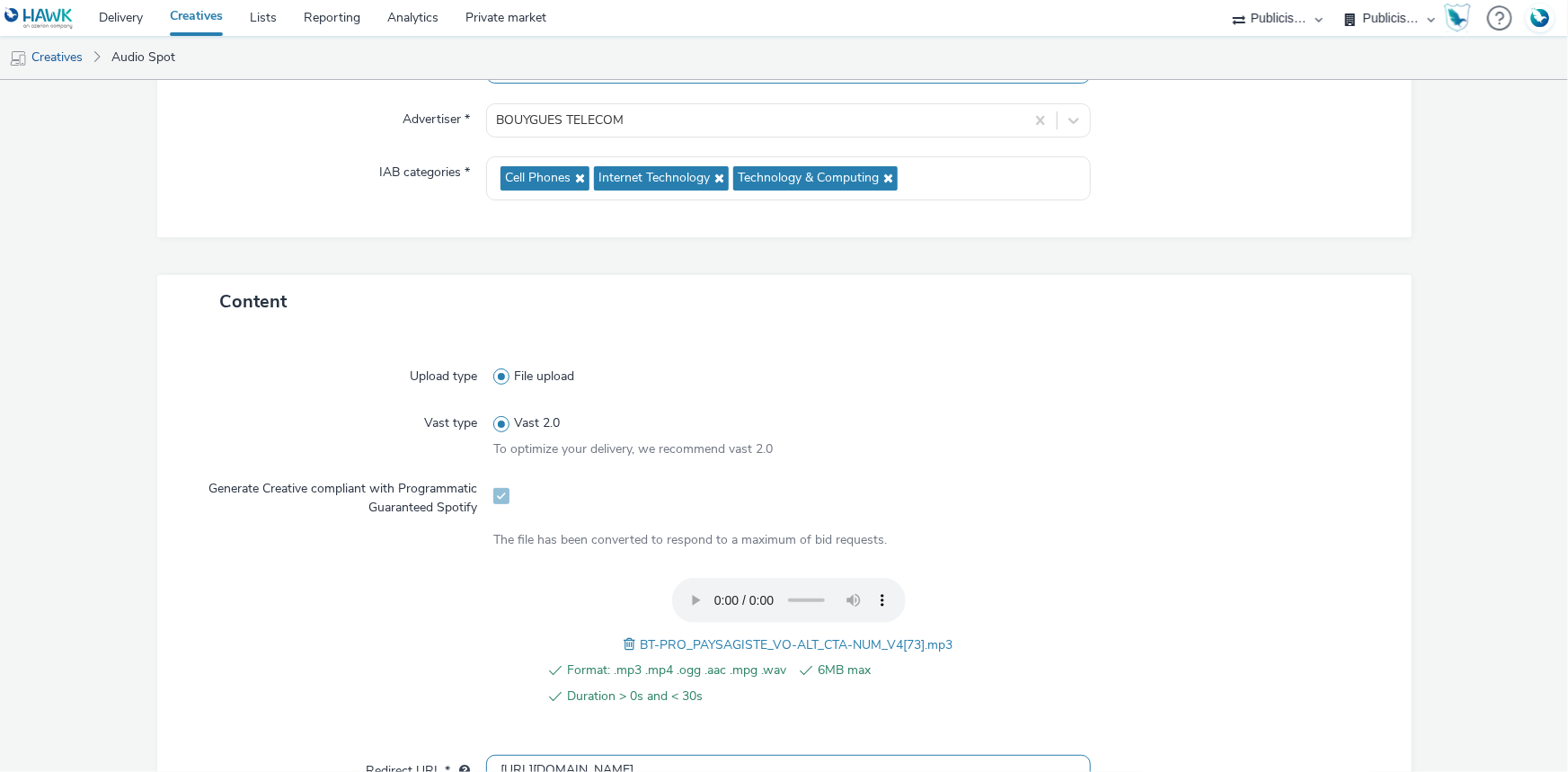
scroll to position [408, 0]
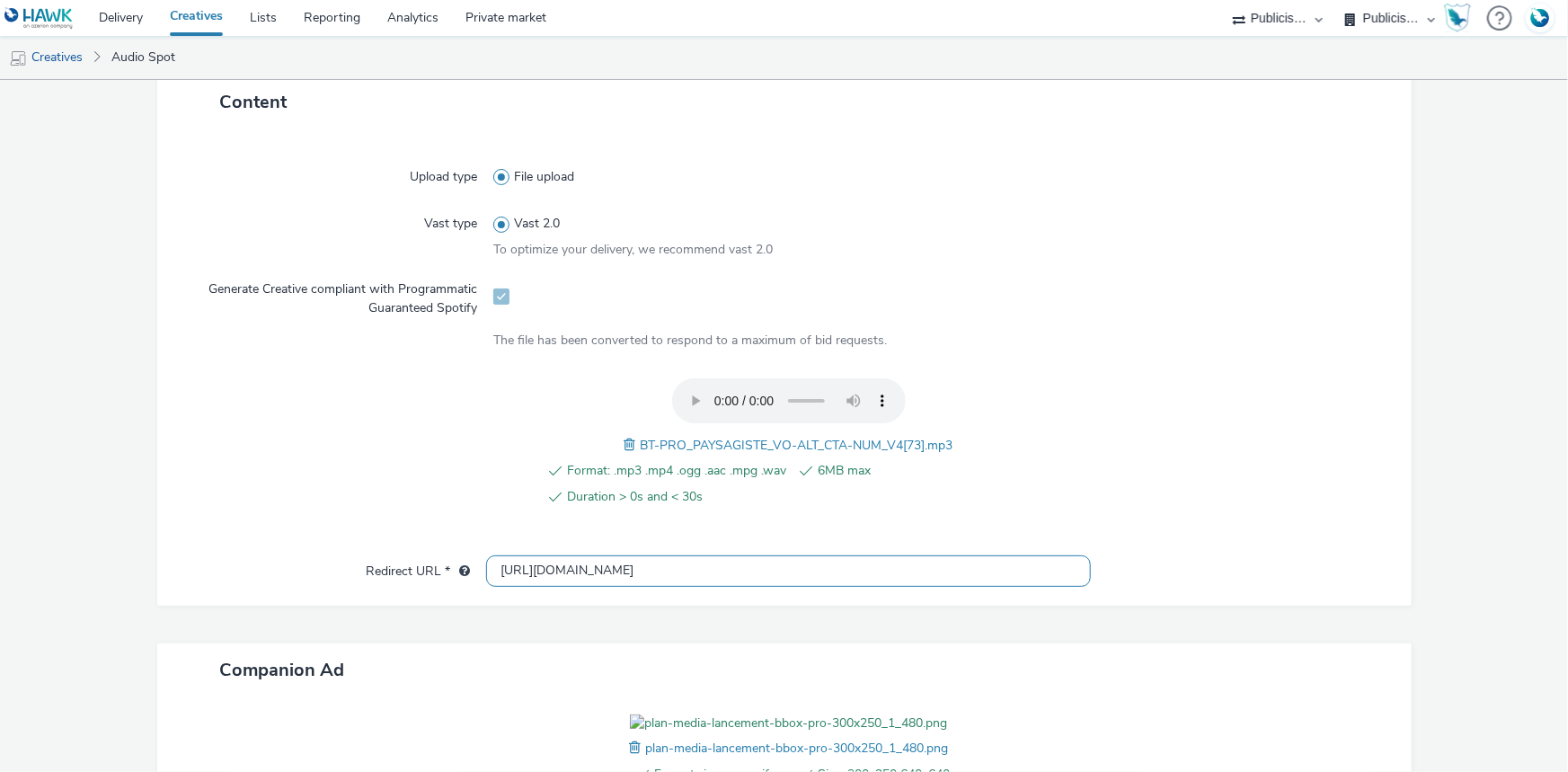
click at [555, 556] on input "http://bouyguestelecom.fr" at bounding box center [788, 571] width 605 height 31
paste input "s://ad.doubleclick.net/ddm/trackclk/N975648.3145634HAWK/B34227854.429873133;dc_…"
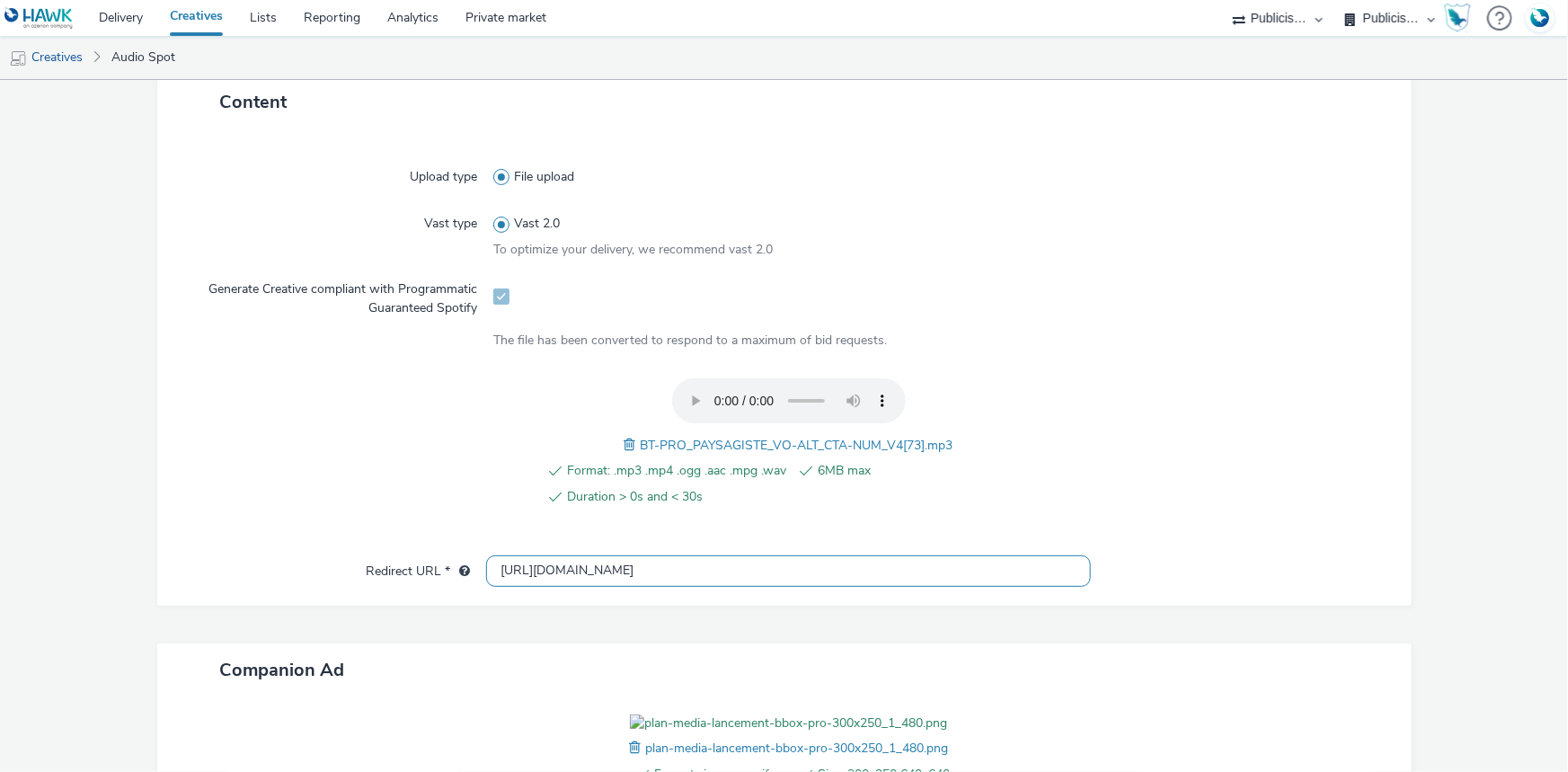
scroll to position [0, 614]
type input "https://ad.doubleclick.net/ddm/trackclk/N975648.3145634HAWK/B34227854.429873133…"
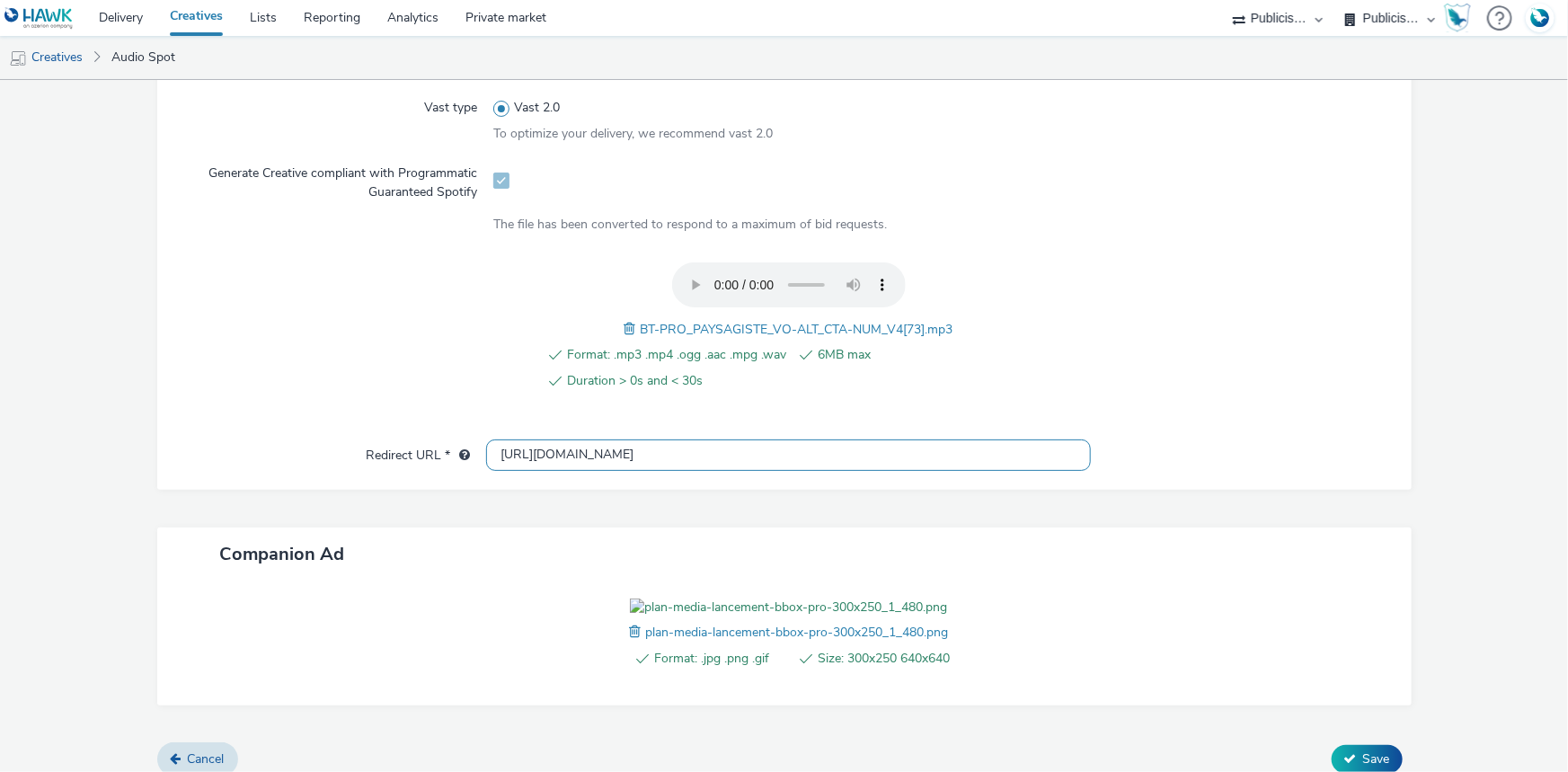
scroll to position [643, 0]
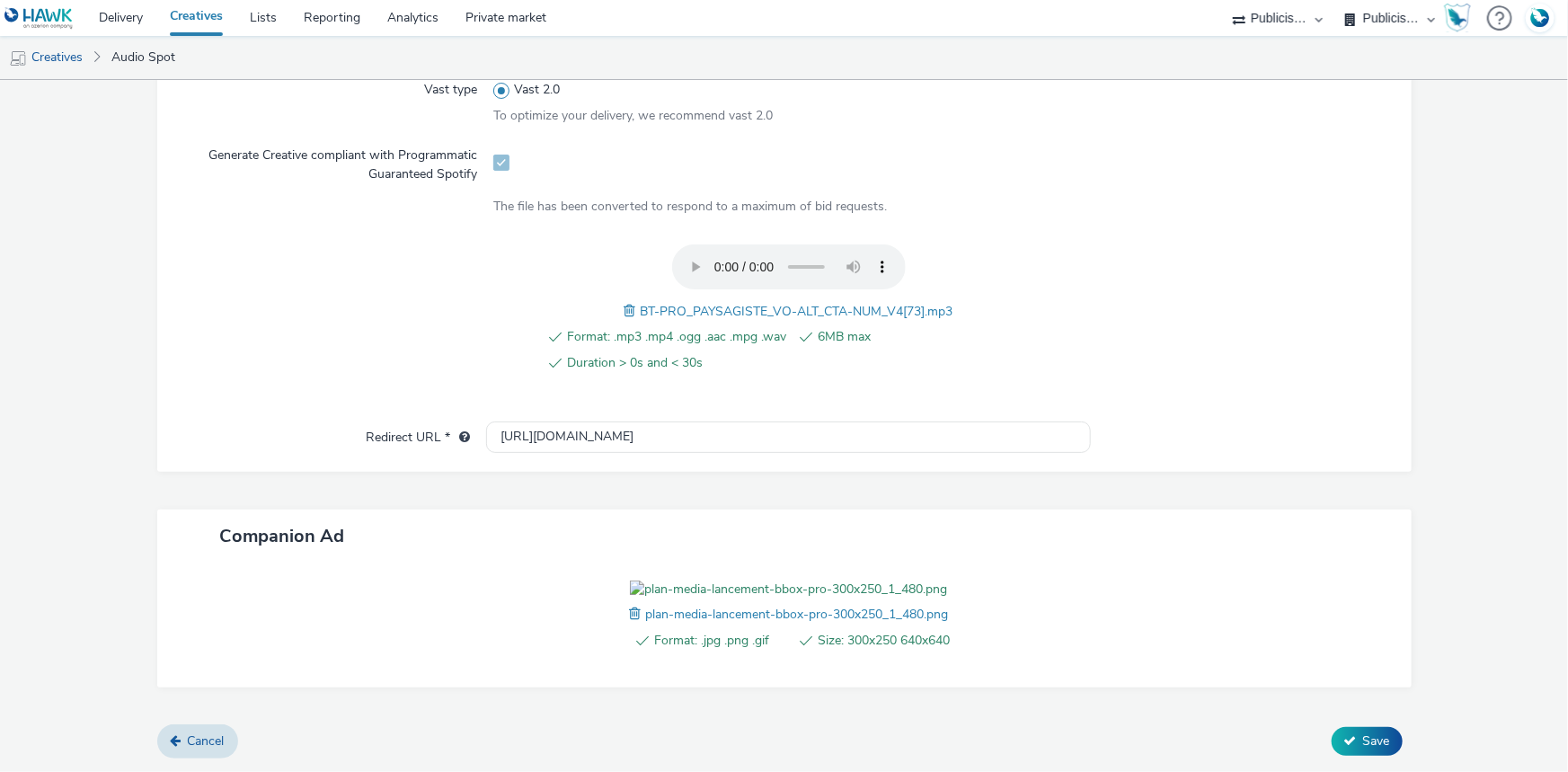
click at [1368, 758] on form "New creative General Name * BT-PRO_PAYSAGISTE_VO-ALT_CTA-NUM_V4_Spotify 212 Adv…" at bounding box center [784, 155] width 1568 height 1234
click at [1368, 754] on button "Save" at bounding box center [1367, 742] width 71 height 28
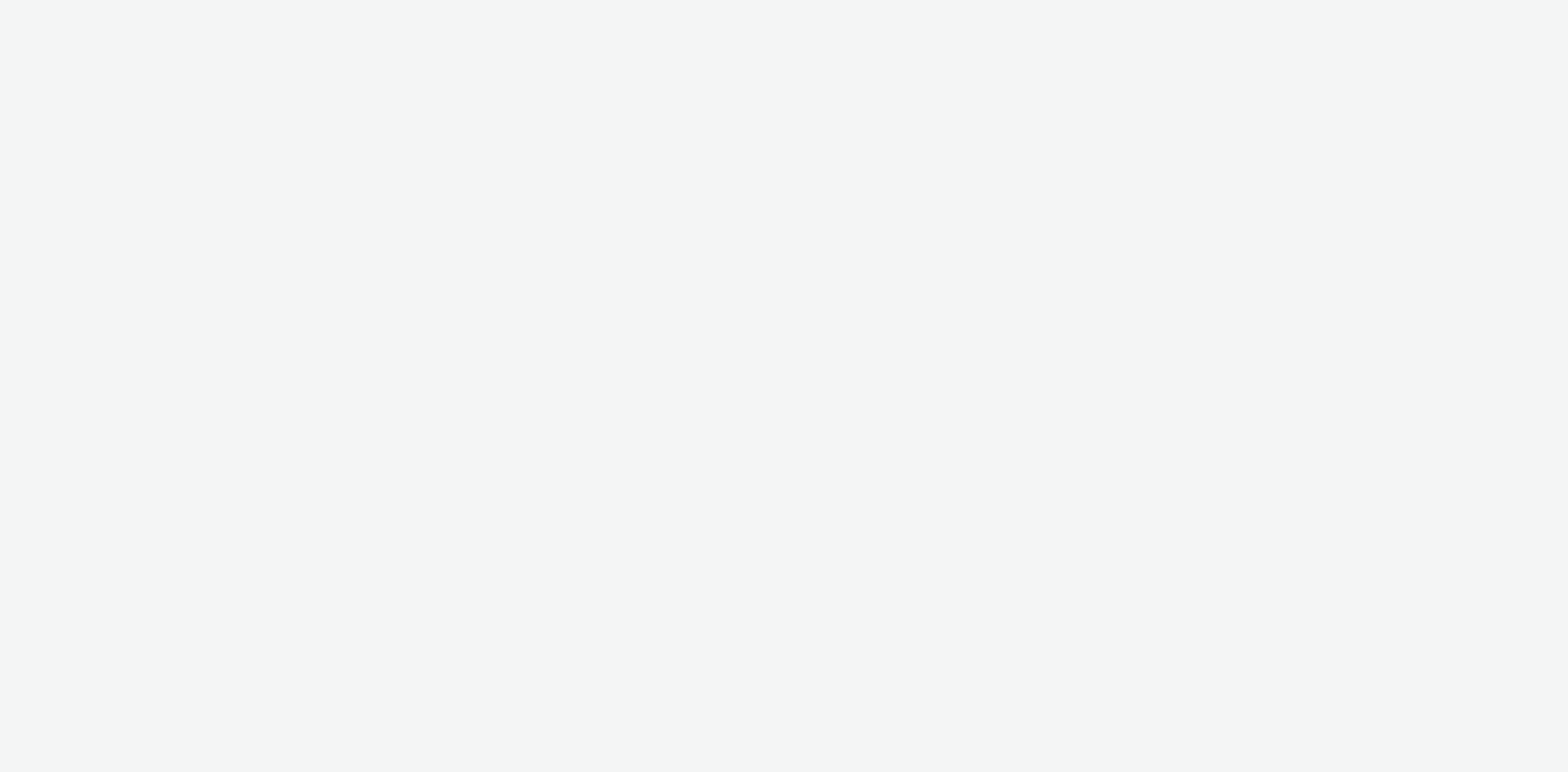
select select "d07aba32-d775-4fed-a722-f10c6504dd64"
select select "f97d6638-e0a1-4f7a-bf46-55015878e29e"
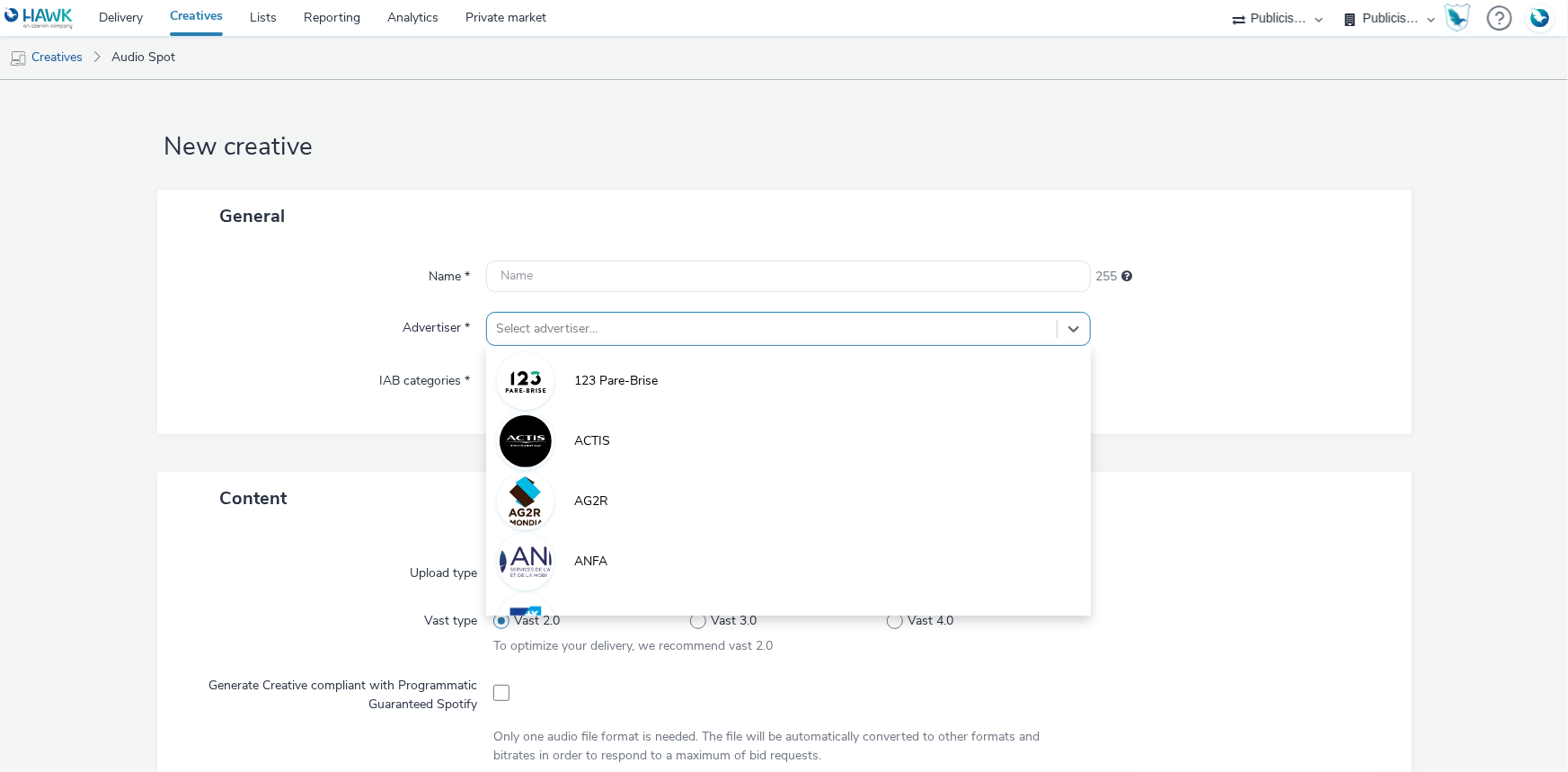
click at [582, 337] on div at bounding box center [772, 329] width 551 height 22
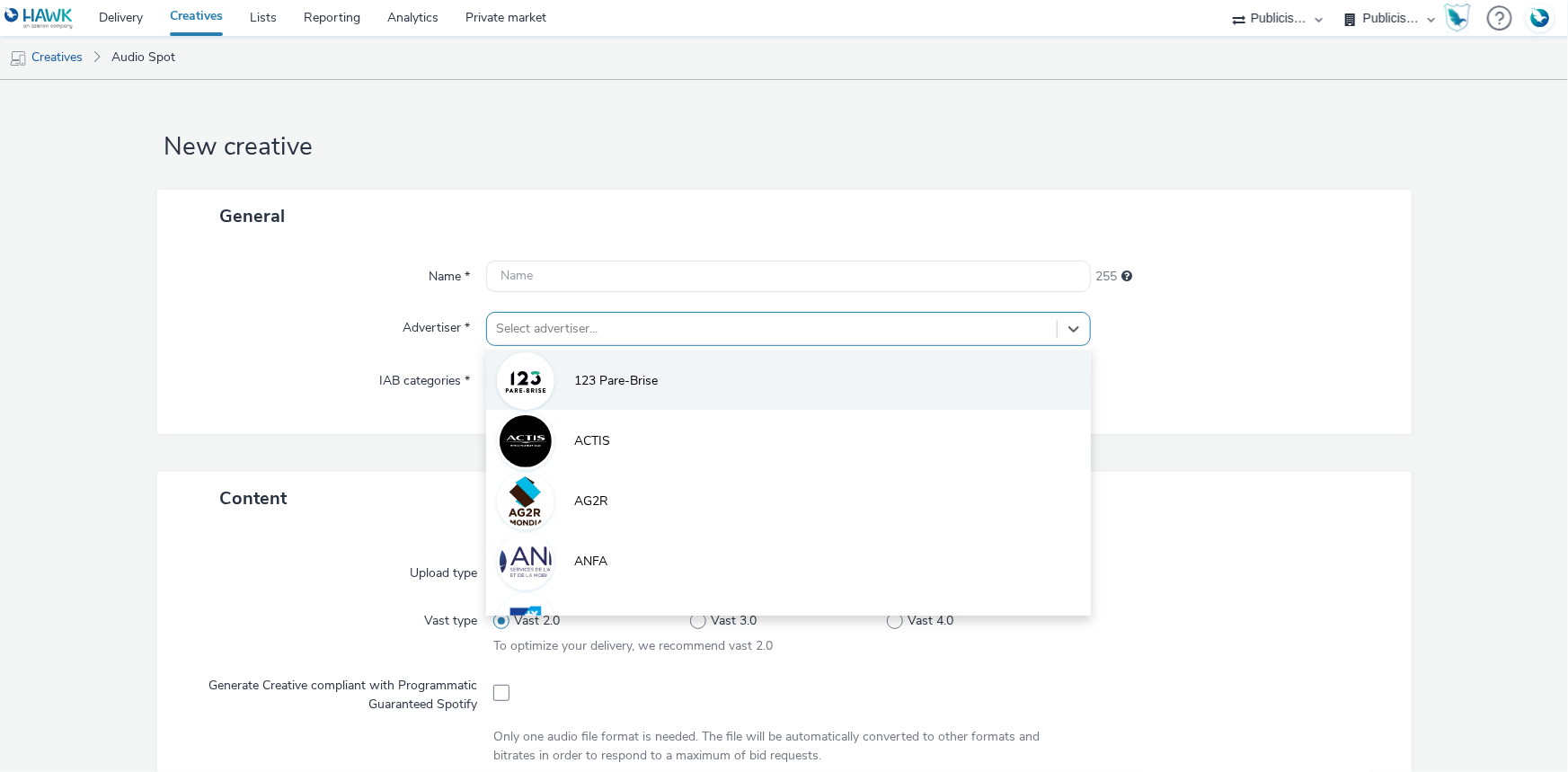
paste input "bouyg"
type input "bouyg"
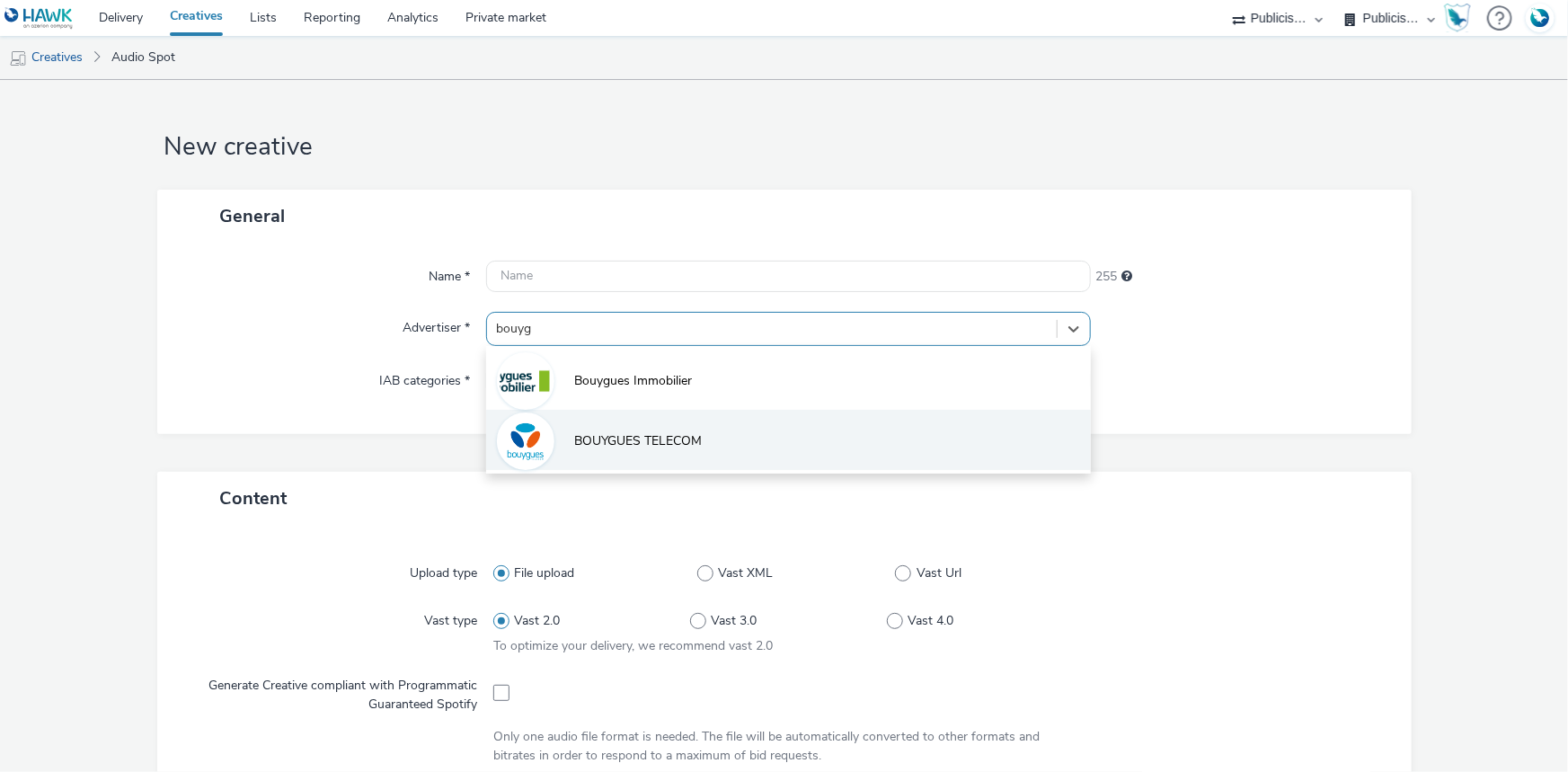
click at [605, 440] on span "BOUYGUES TELECOM" at bounding box center [638, 441] width 127 height 18
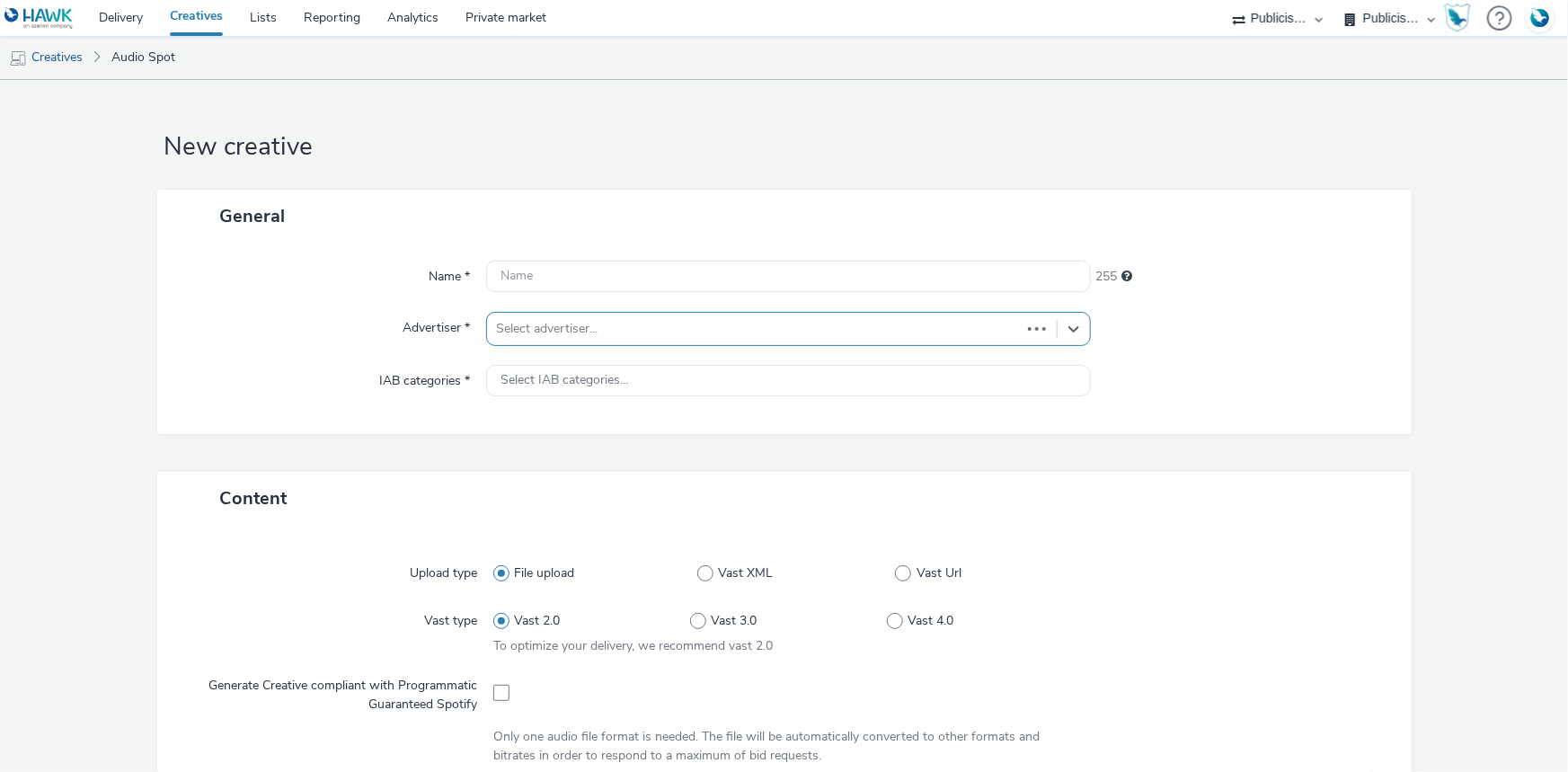
type input "[URL][DOMAIN_NAME]"
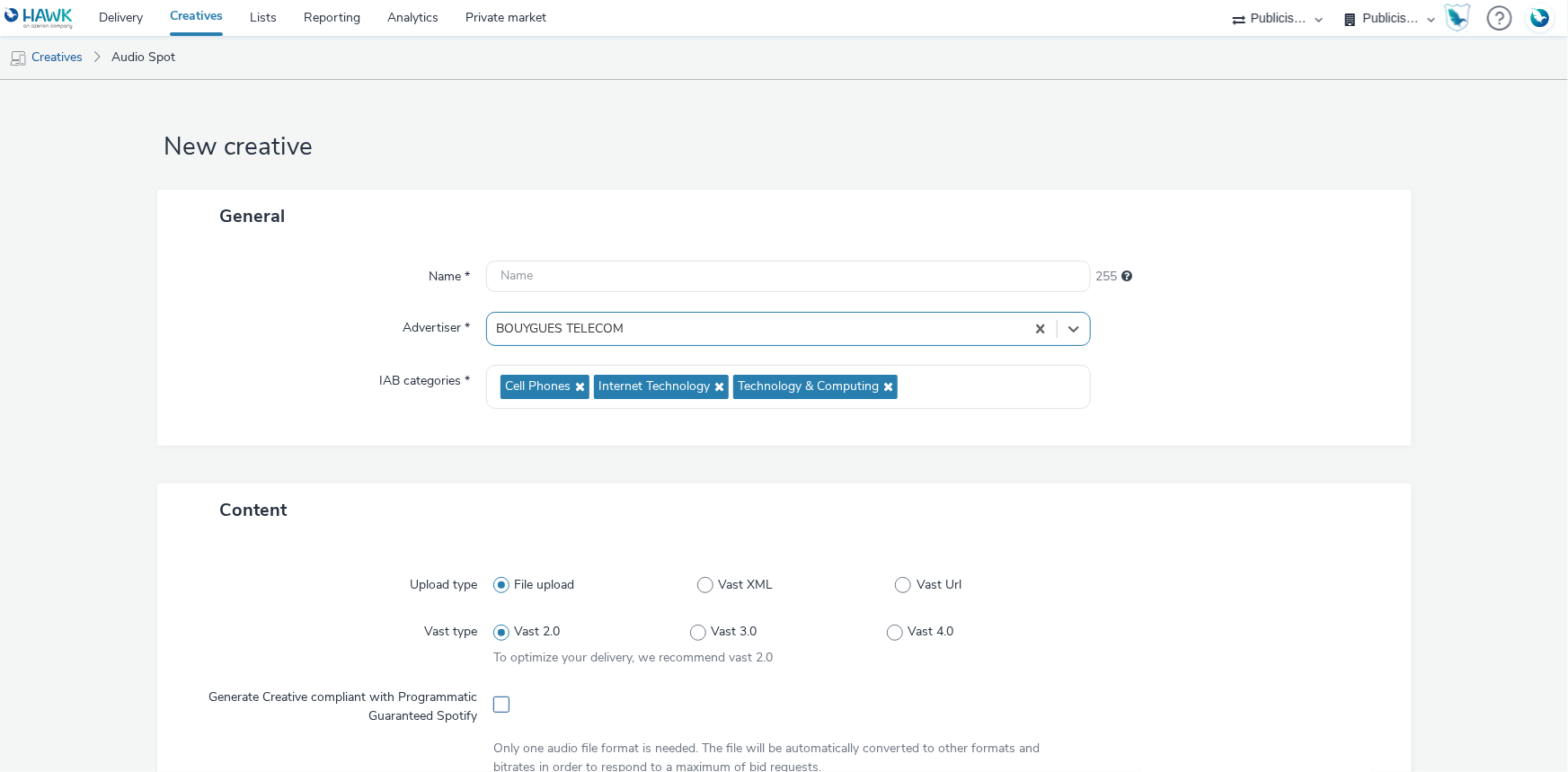
click at [500, 710] on span at bounding box center [501, 705] width 16 height 16
checkbox input "true"
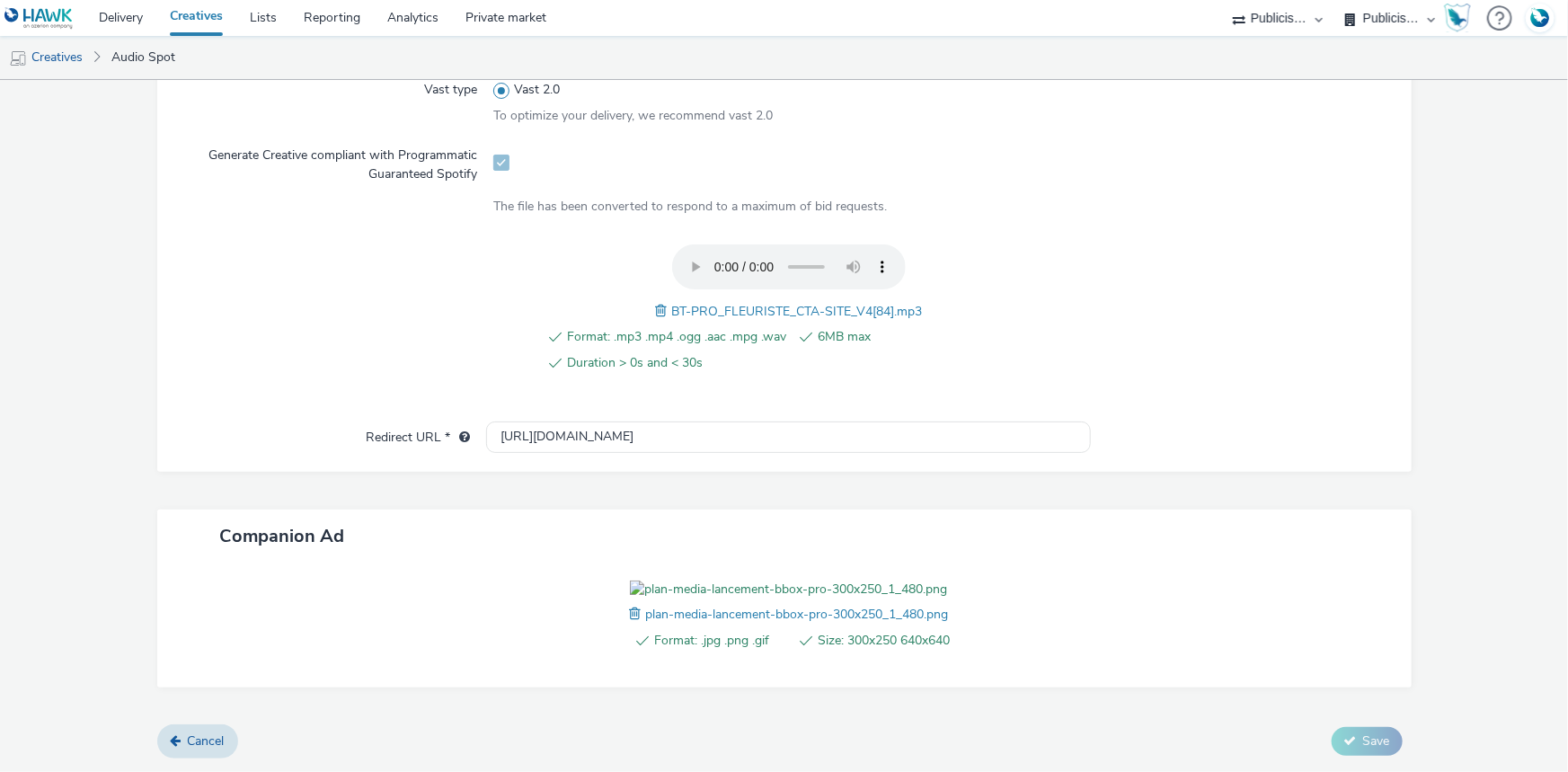
scroll to position [644, 0]
click at [770, 303] on span "BT-PRO_FLEURISTE_CTA-SITE_V4[84].mp3" at bounding box center [796, 311] width 251 height 17
copy span "BT-PRO_FLEURISTE_CTA-SITE_V4[84].mp3"
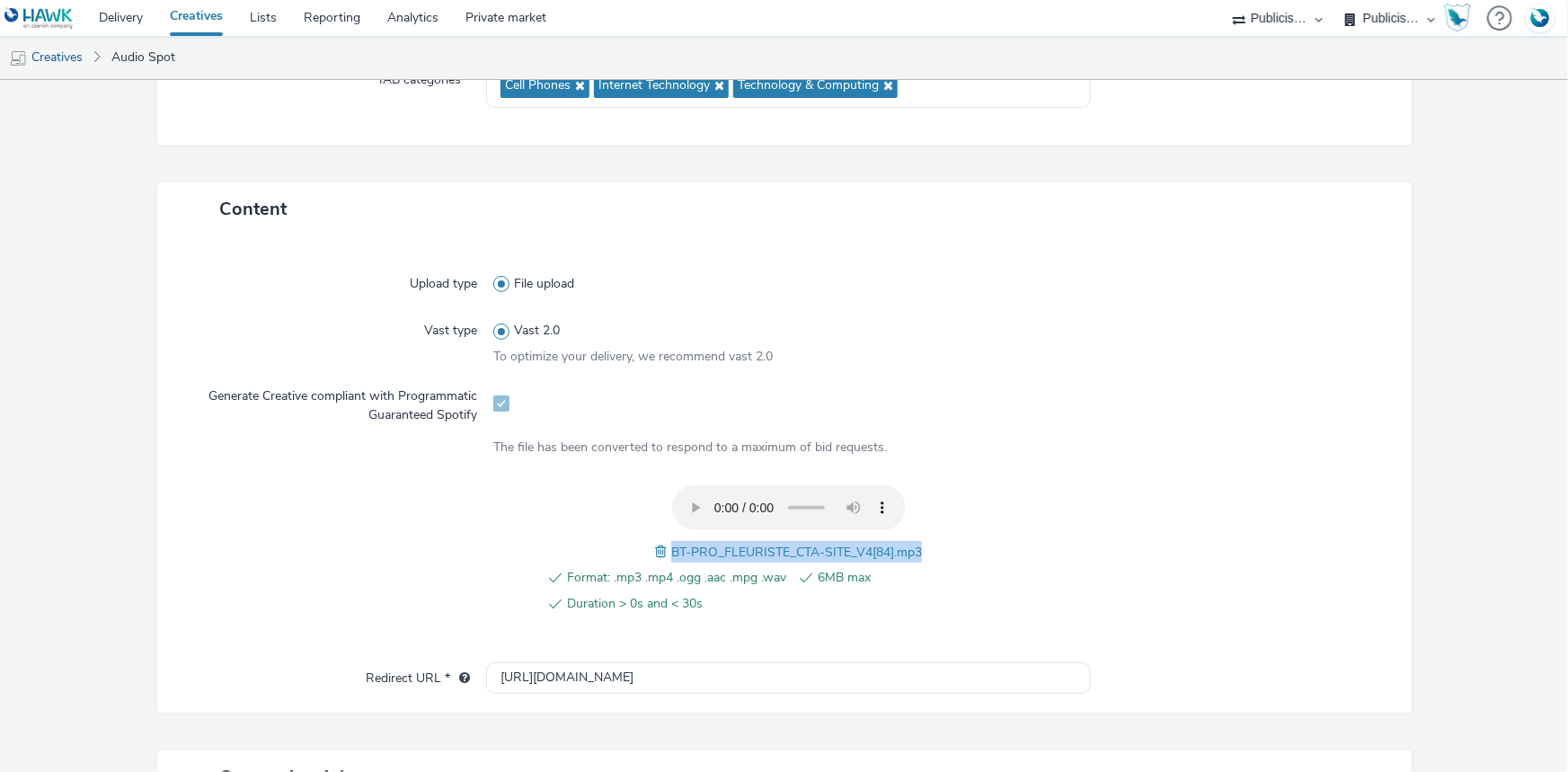
scroll to position [0, 0]
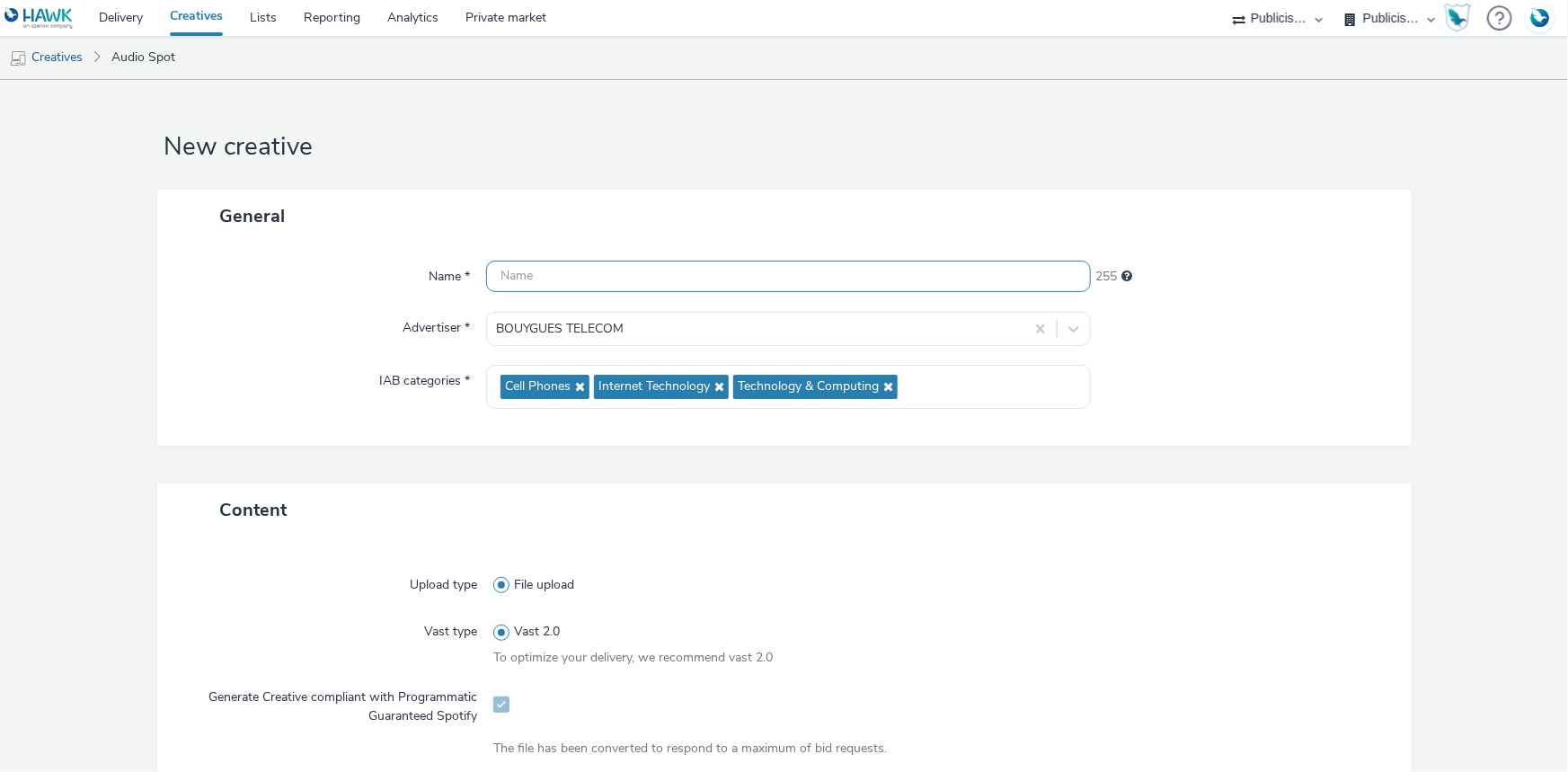
click at [591, 277] on input "text" at bounding box center [788, 276] width 605 height 31
paste input "BT-PRO_FLEURISTE_CTA-SITE_V4[84].mp3"
type input "BT-PRO_FLEURISTE_CTA-SITE_V4_Spotify"
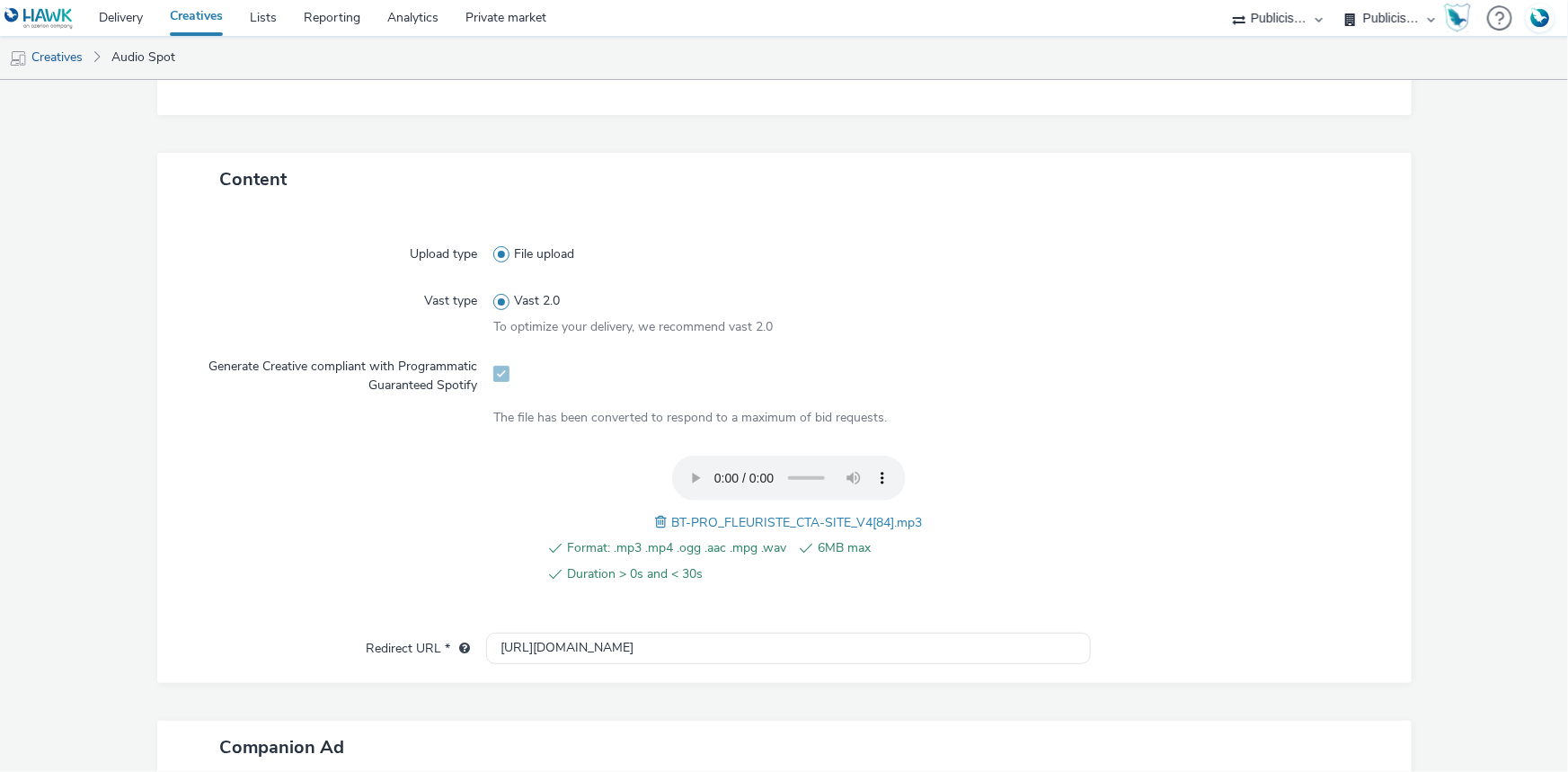
scroll to position [490, 0]
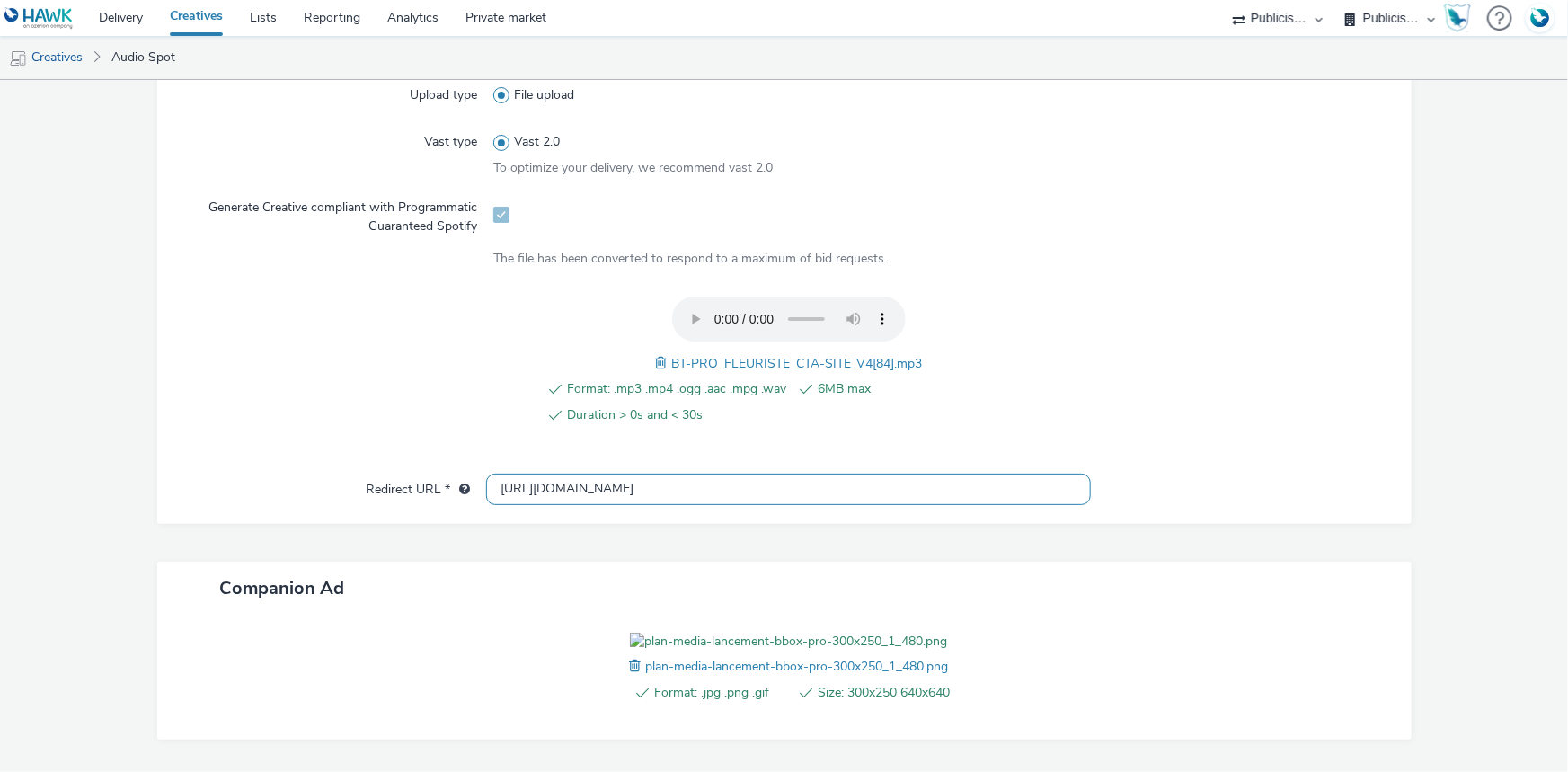
click at [581, 499] on input "[URL][DOMAIN_NAME]" at bounding box center [788, 489] width 605 height 31
paste input "s://[DOMAIN_NAME][URL]"
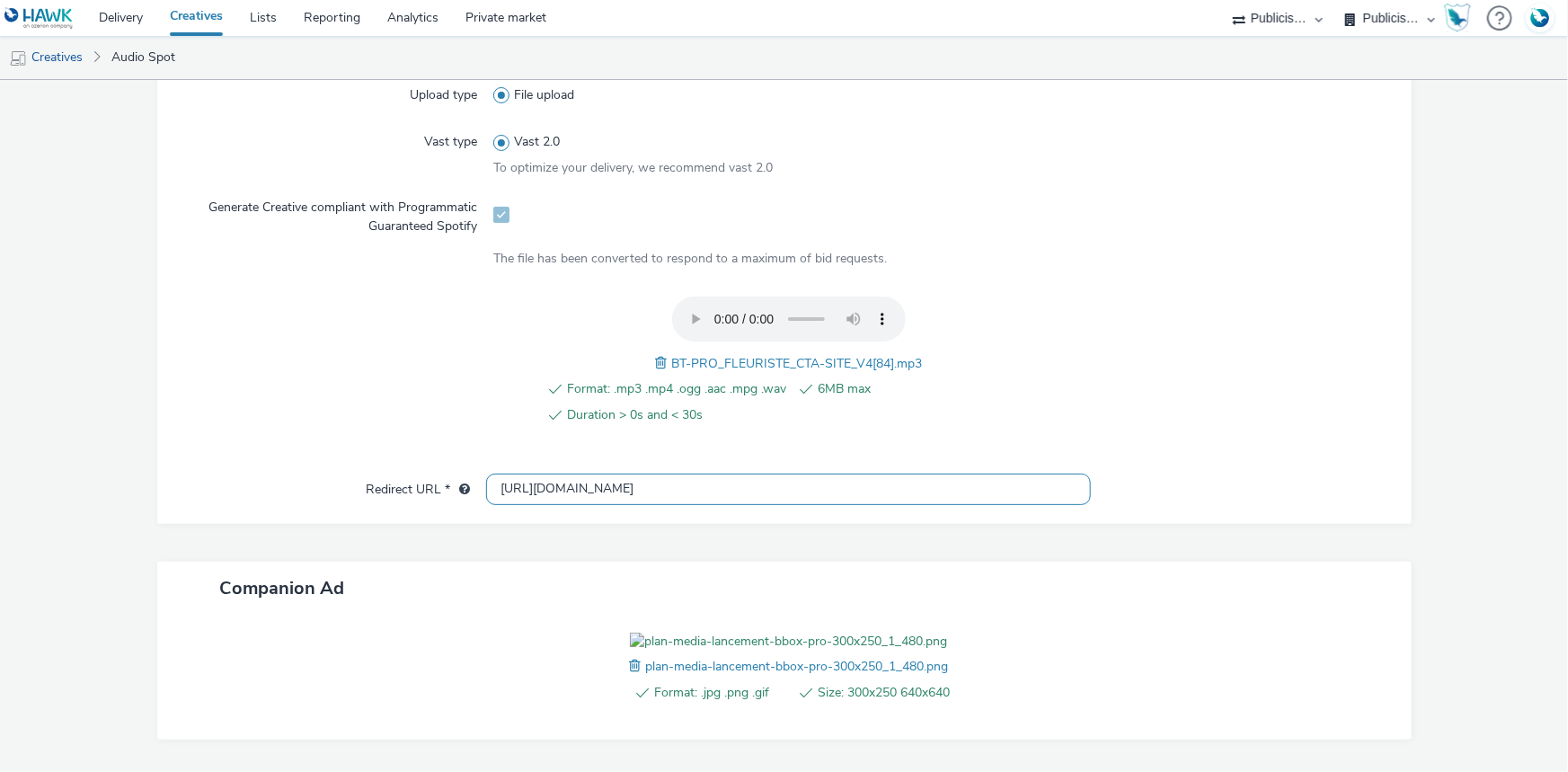
type input "[URL][DOMAIN_NAME]"
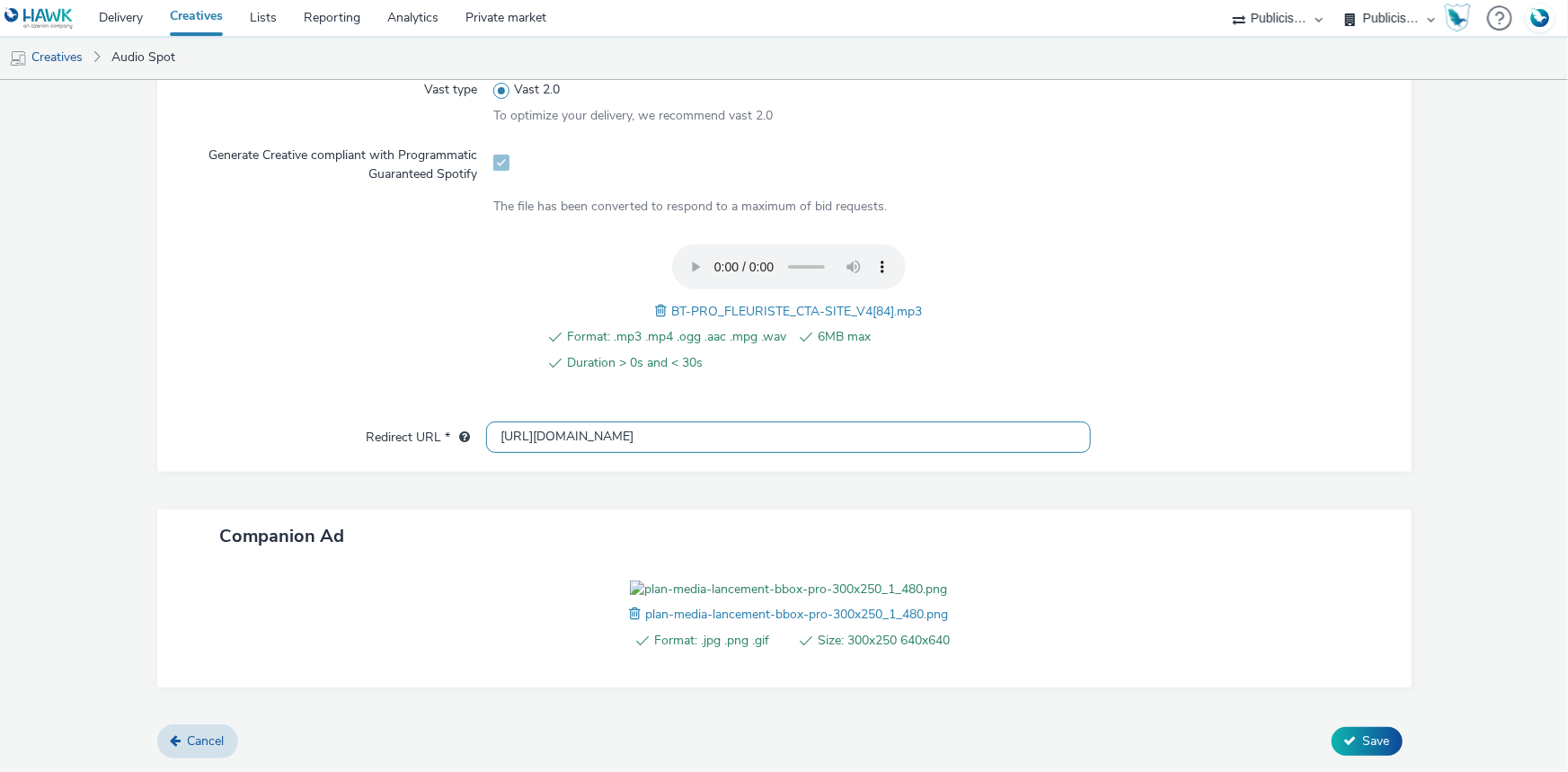
scroll to position [643, 0]
click at [1338, 732] on button "Save" at bounding box center [1367, 742] width 71 height 28
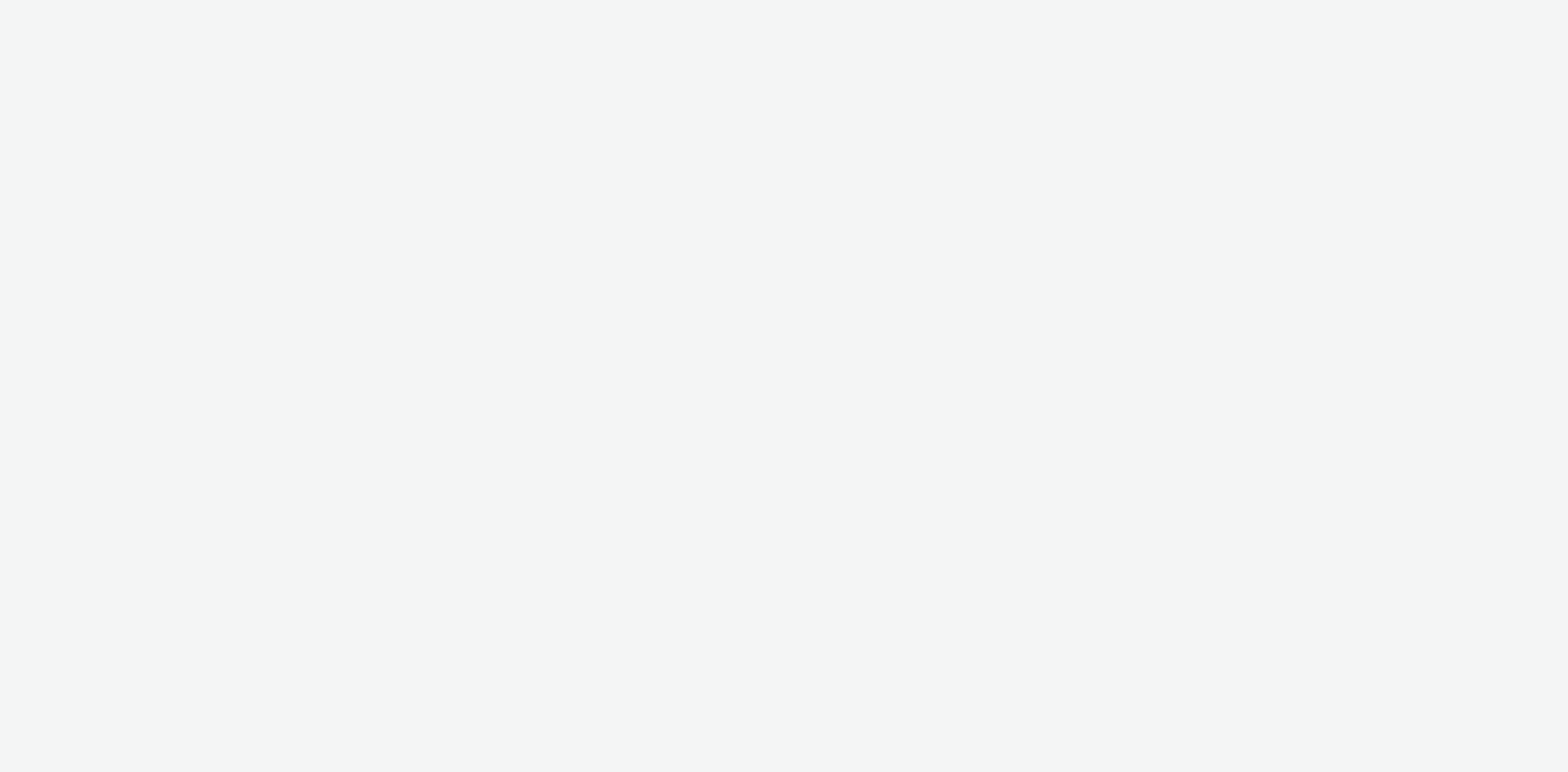
select select "d07aba32-d775-4fed-a722-f10c6504dd64"
select select "f97d6638-e0a1-4f7a-bf46-55015878e29e"
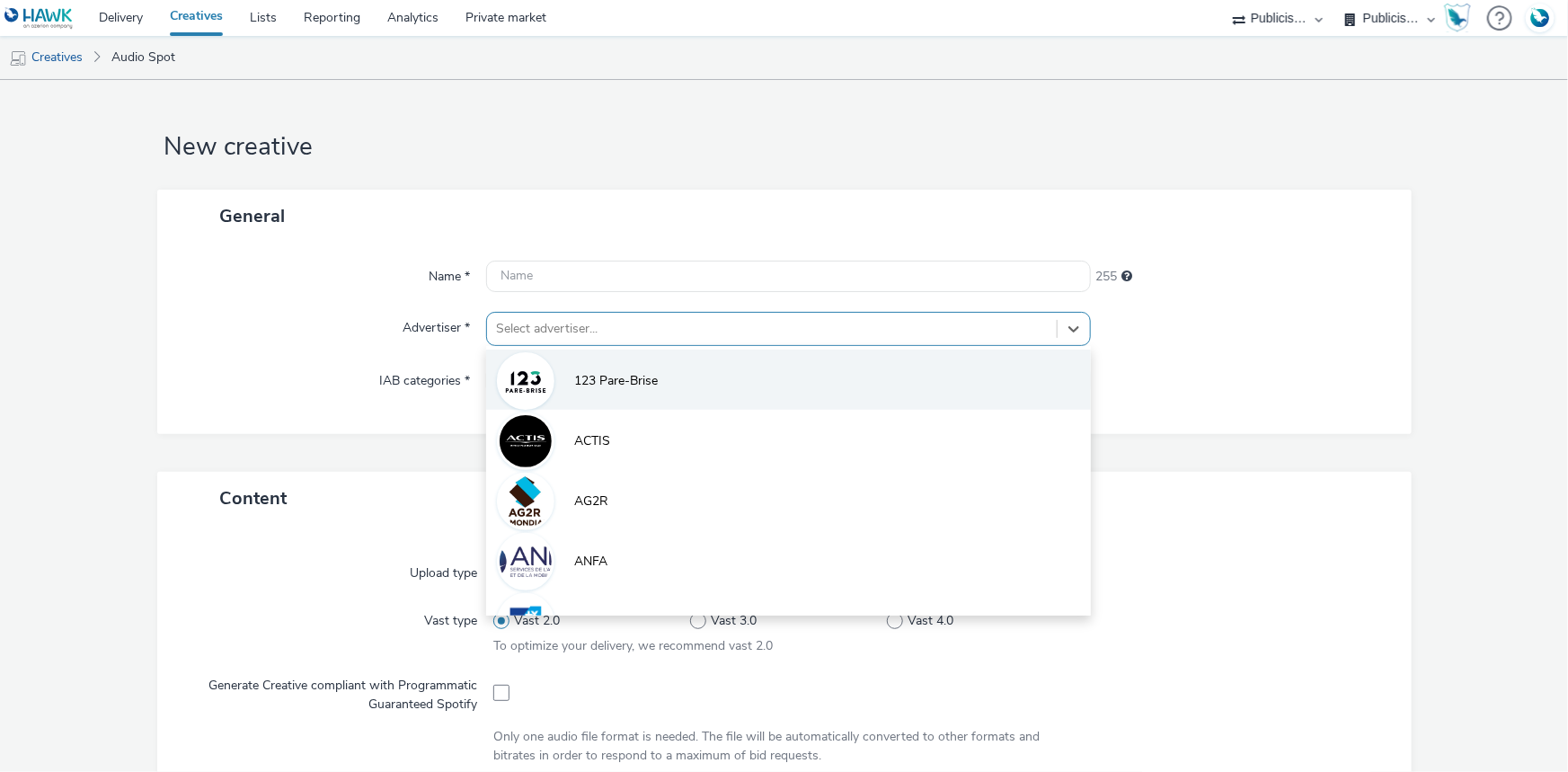
drag, startPoint x: 607, startPoint y: 330, endPoint x: 583, endPoint y: 357, distance: 36.1
click at [607, 330] on div at bounding box center [772, 329] width 551 height 22
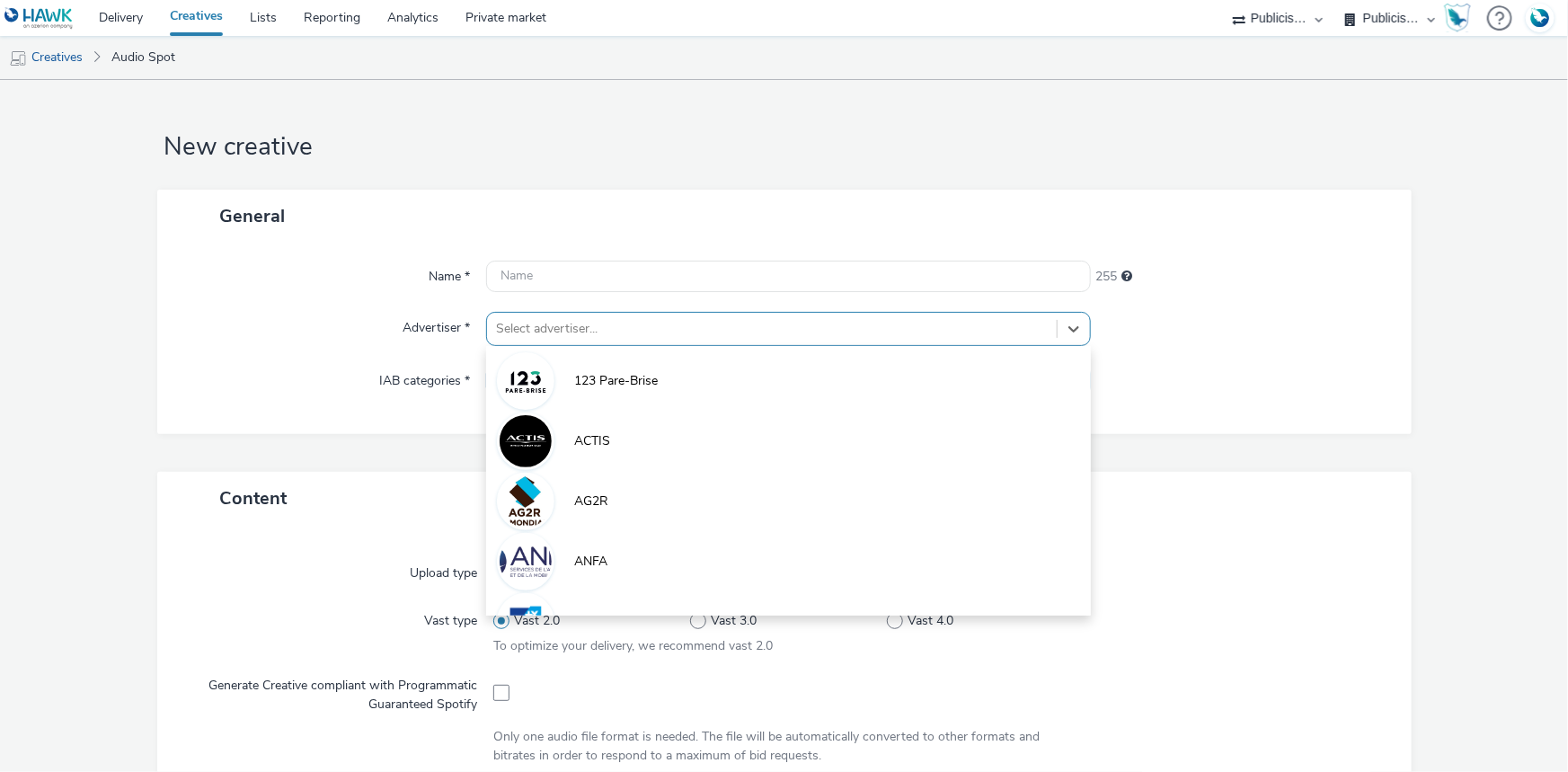
paste input "bouyg"
type input "bouyg"
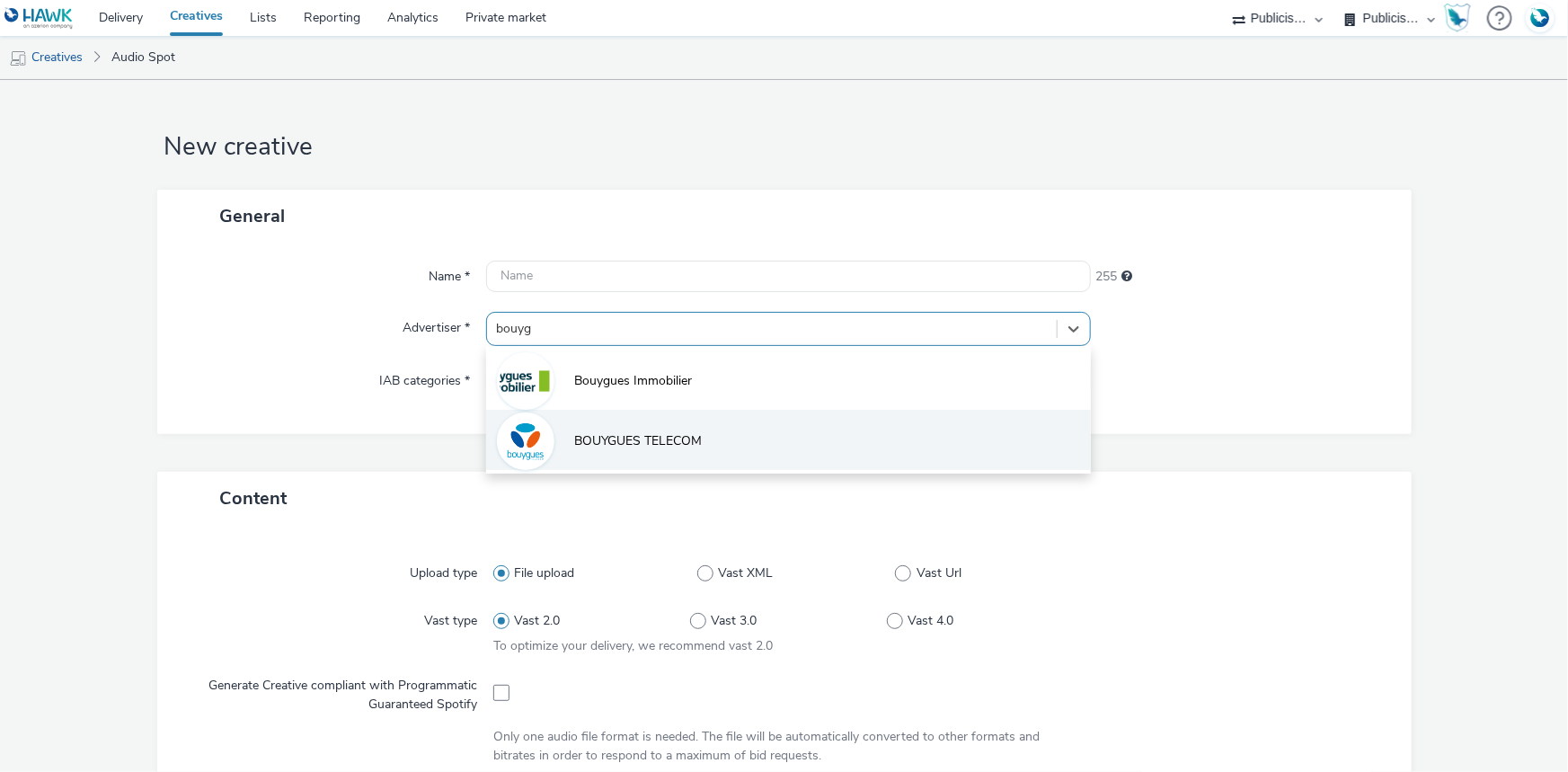
click at [563, 450] on li "BOUYGUES TELECOM" at bounding box center [788, 440] width 605 height 60
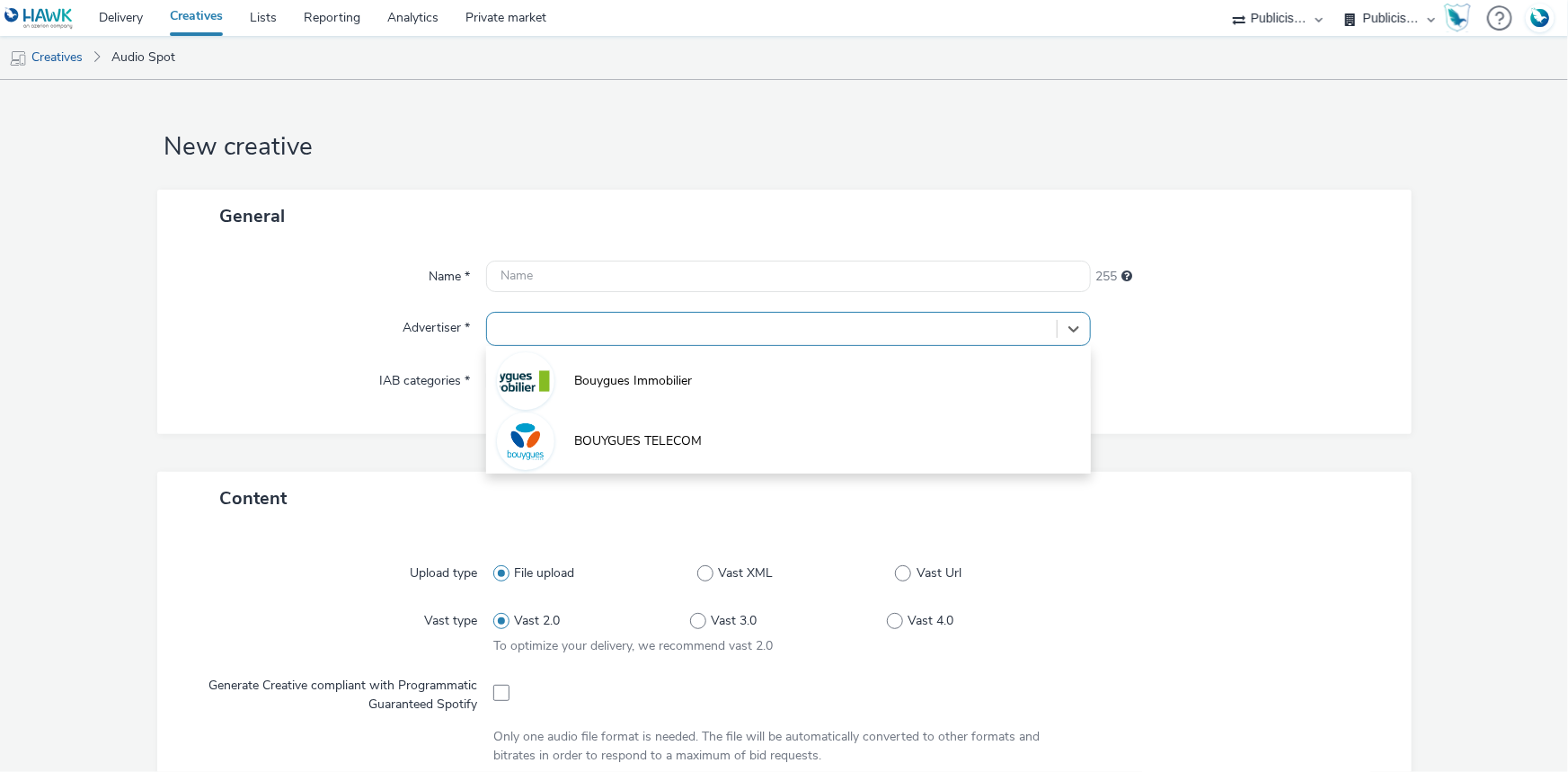
type input "[URL][DOMAIN_NAME]"
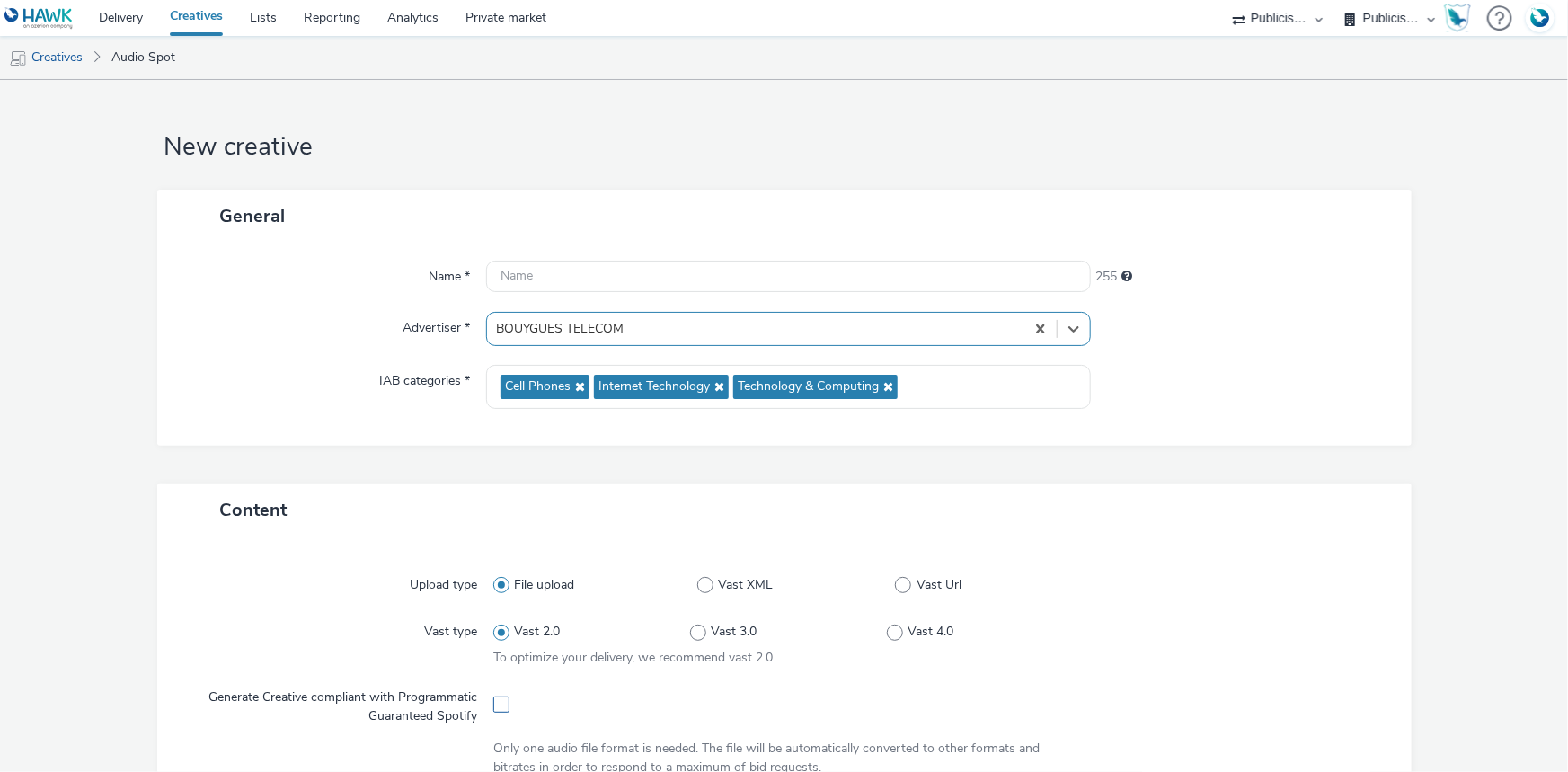
click at [495, 710] on span at bounding box center [501, 705] width 16 height 16
checkbox input "true"
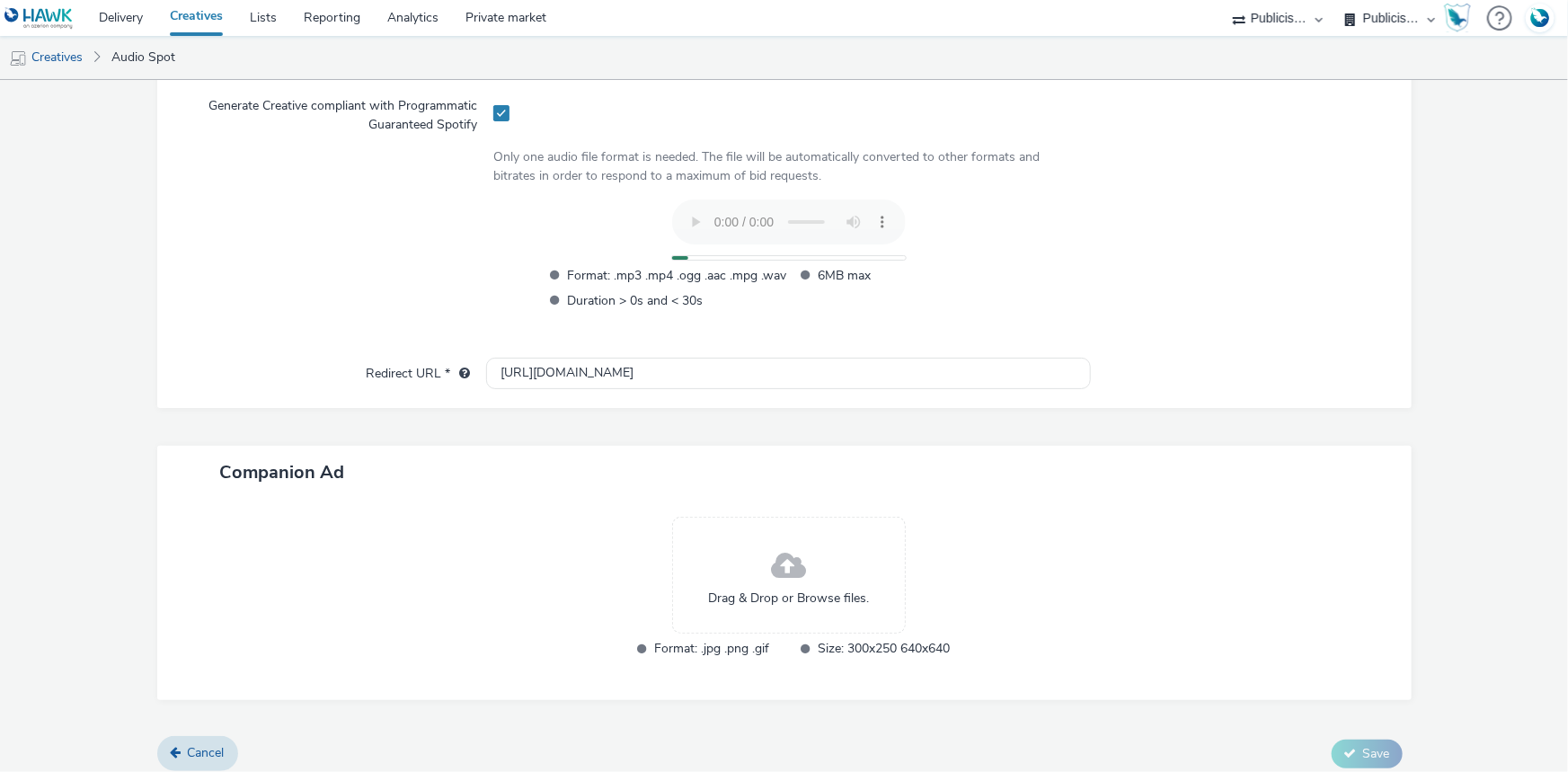
scroll to position [602, 0]
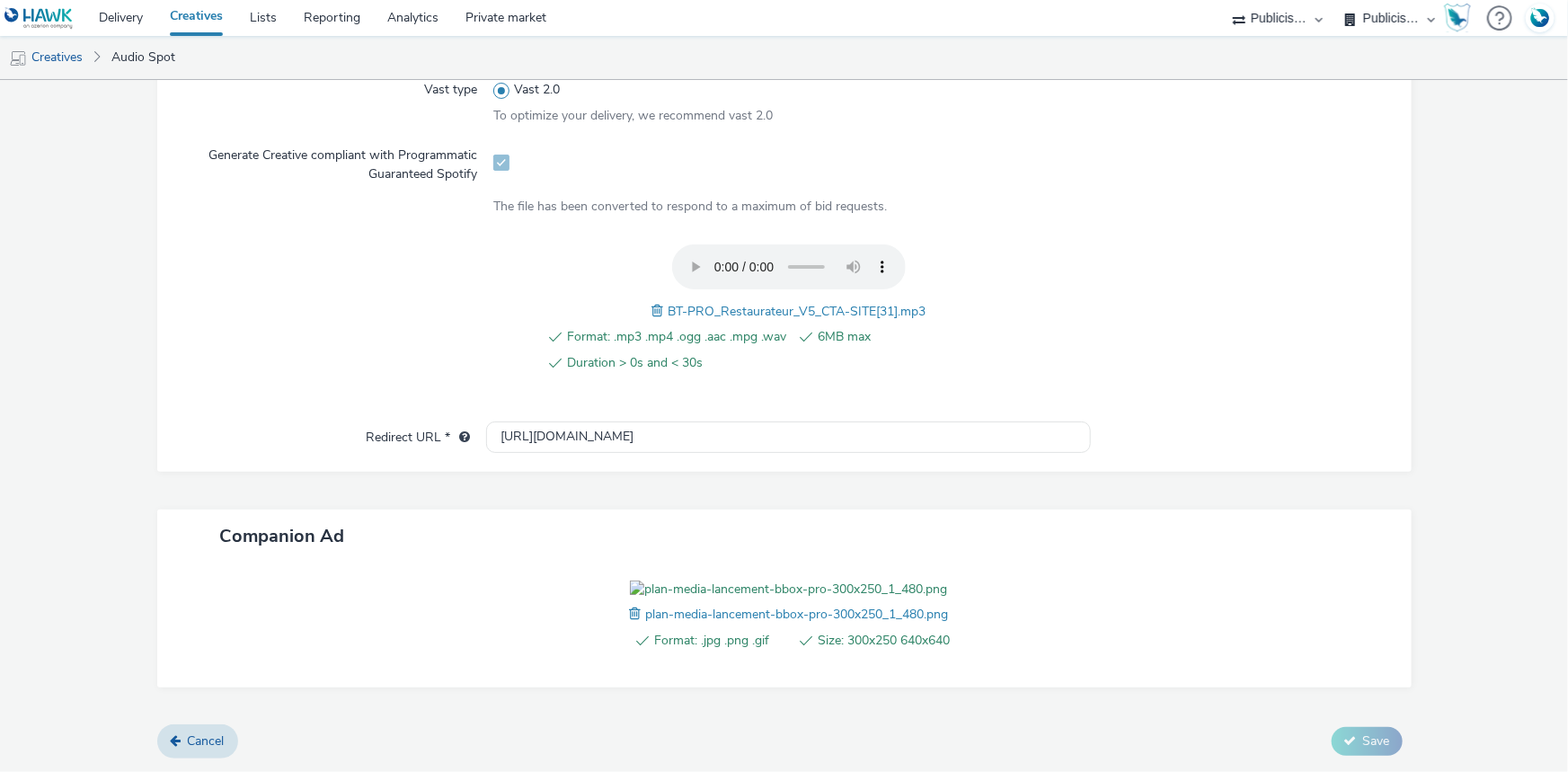
click at [802, 303] on span "BT-PRO_Restaurateur_V5_CTA-SITE[31].mp3" at bounding box center [796, 311] width 258 height 17
copy span "BT-PRO_Restaurateur_V5_CTA-SITE[31].mp3"
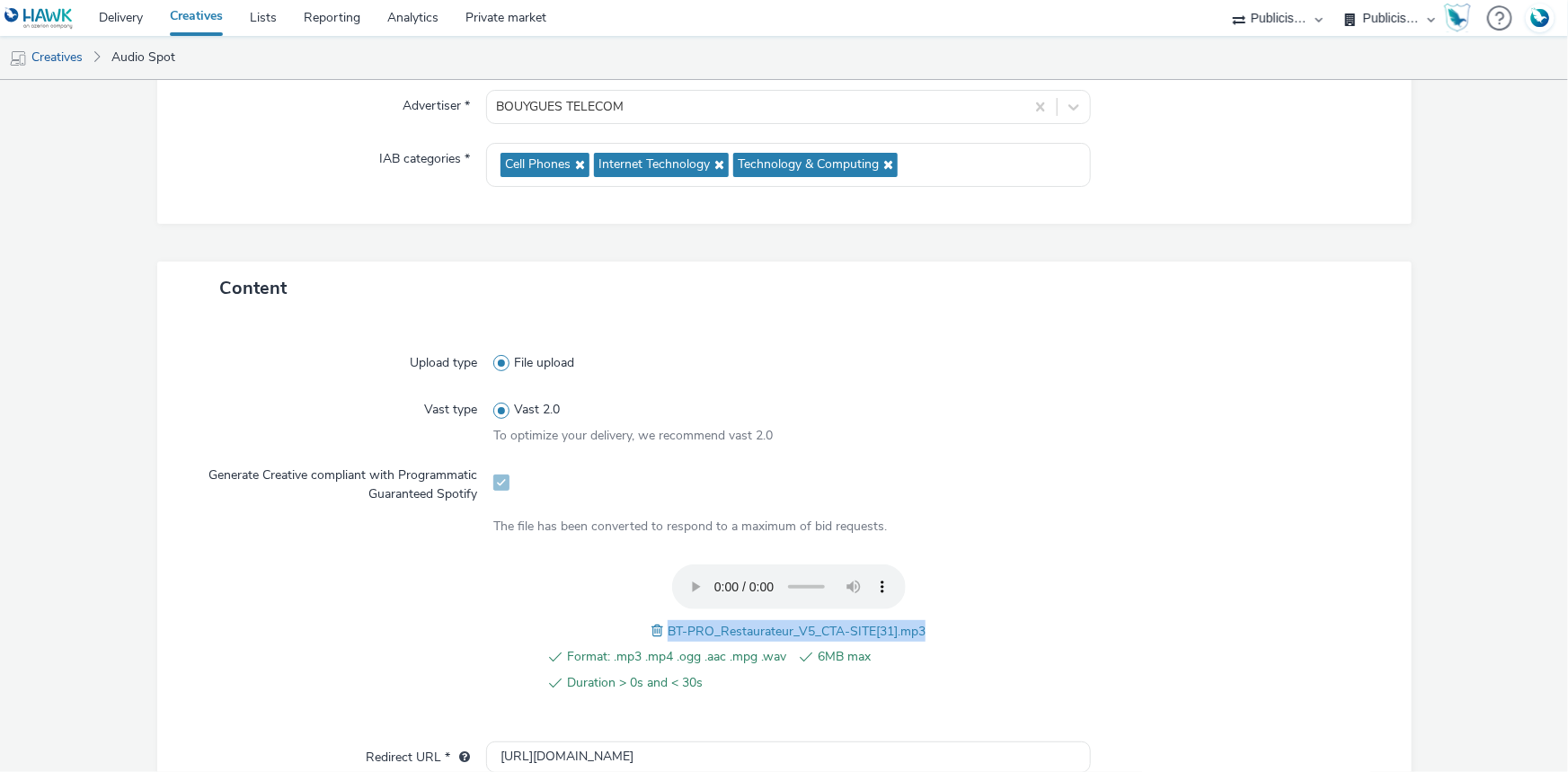
scroll to position [0, 0]
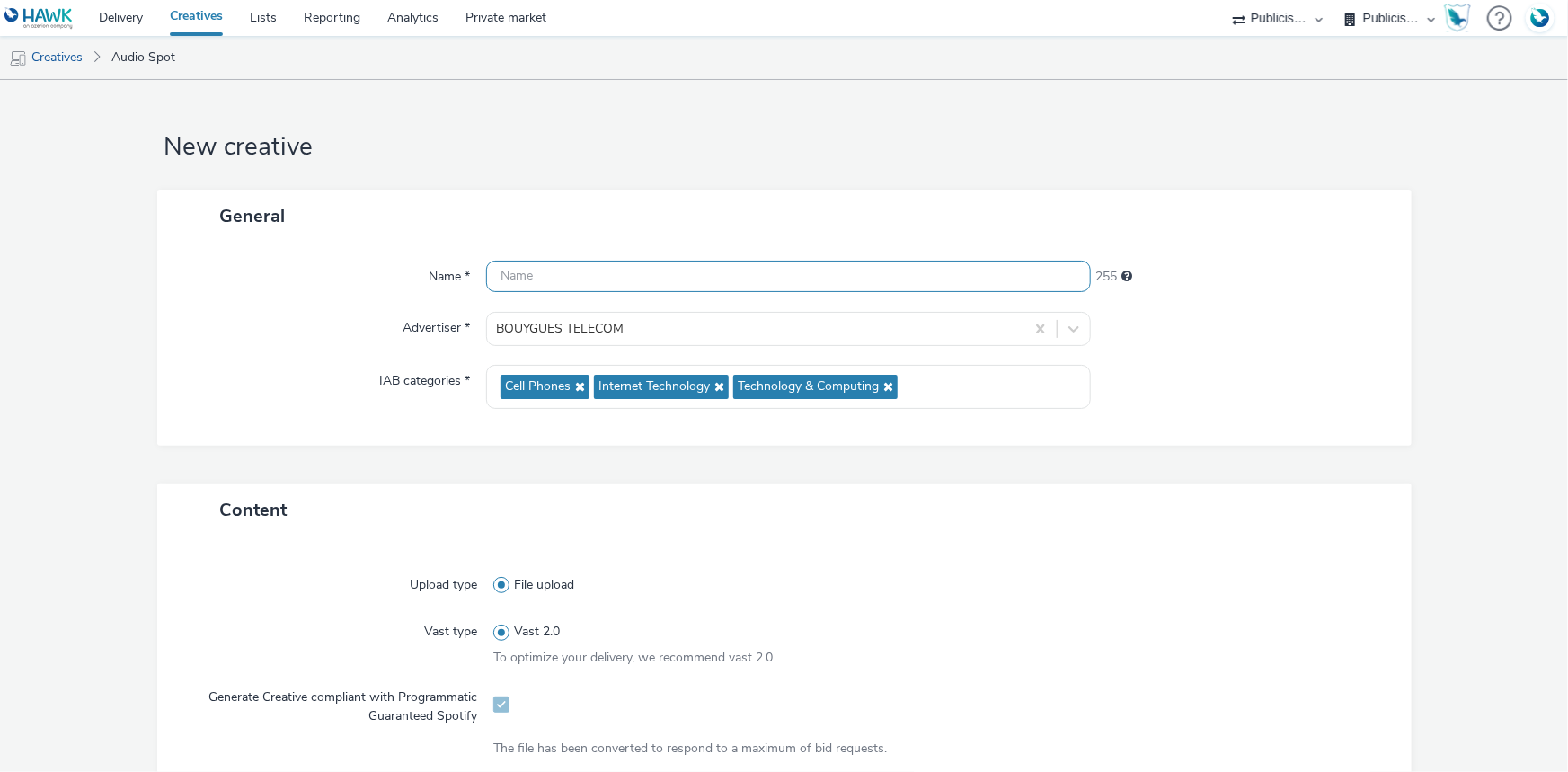
click at [618, 274] on input "text" at bounding box center [788, 276] width 605 height 31
paste input "BT-PRO_Restaurateur_V5_CTA-SITE[31].mp3"
type input "BT-PRO_Restaurateur_V5_CTA-SITE_Spotify"
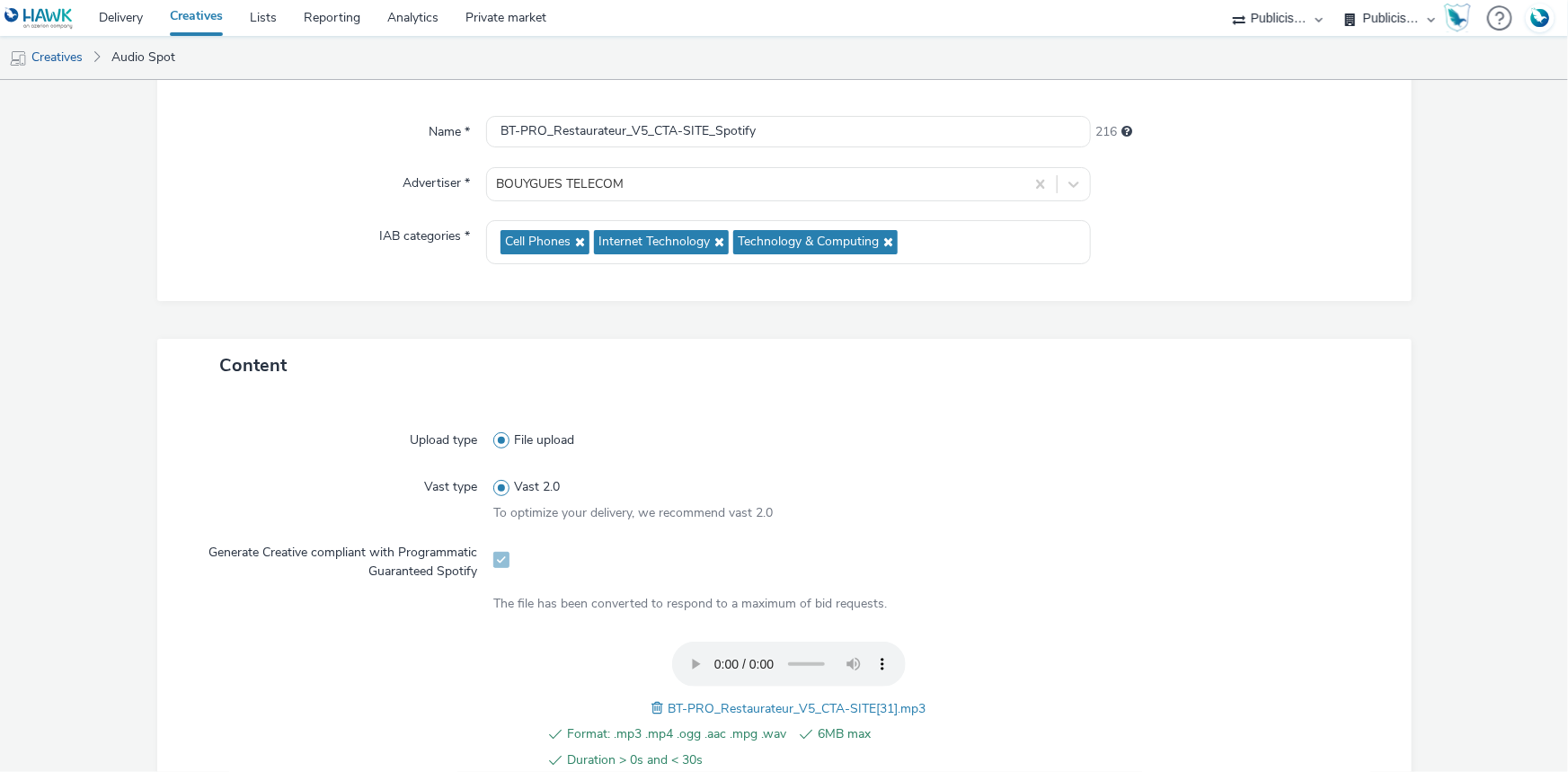
scroll to position [643, 0]
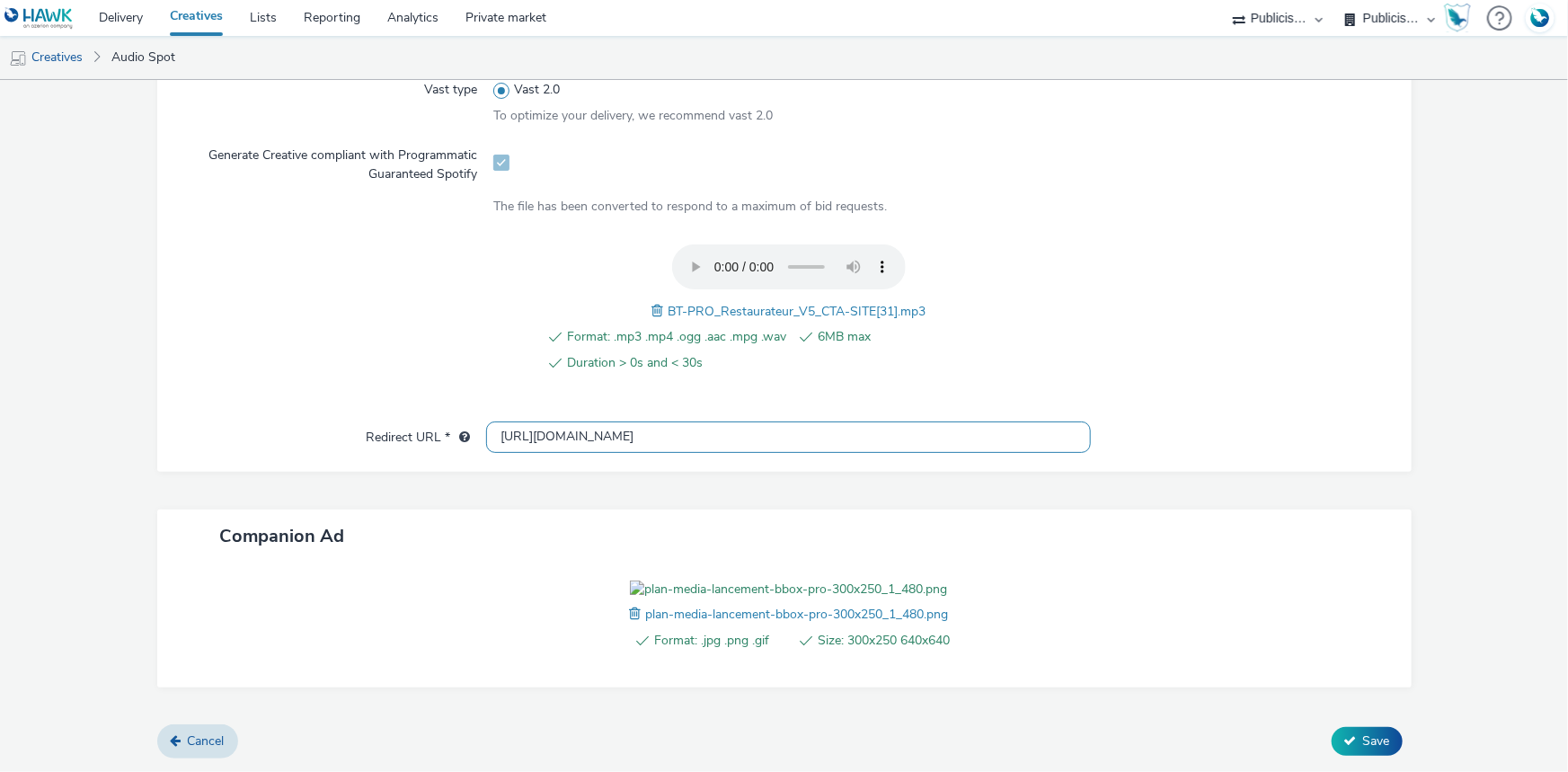
click at [588, 422] on input "[URL][DOMAIN_NAME]" at bounding box center [788, 437] width 605 height 31
paste input "s://[DOMAIN_NAME][URL]"
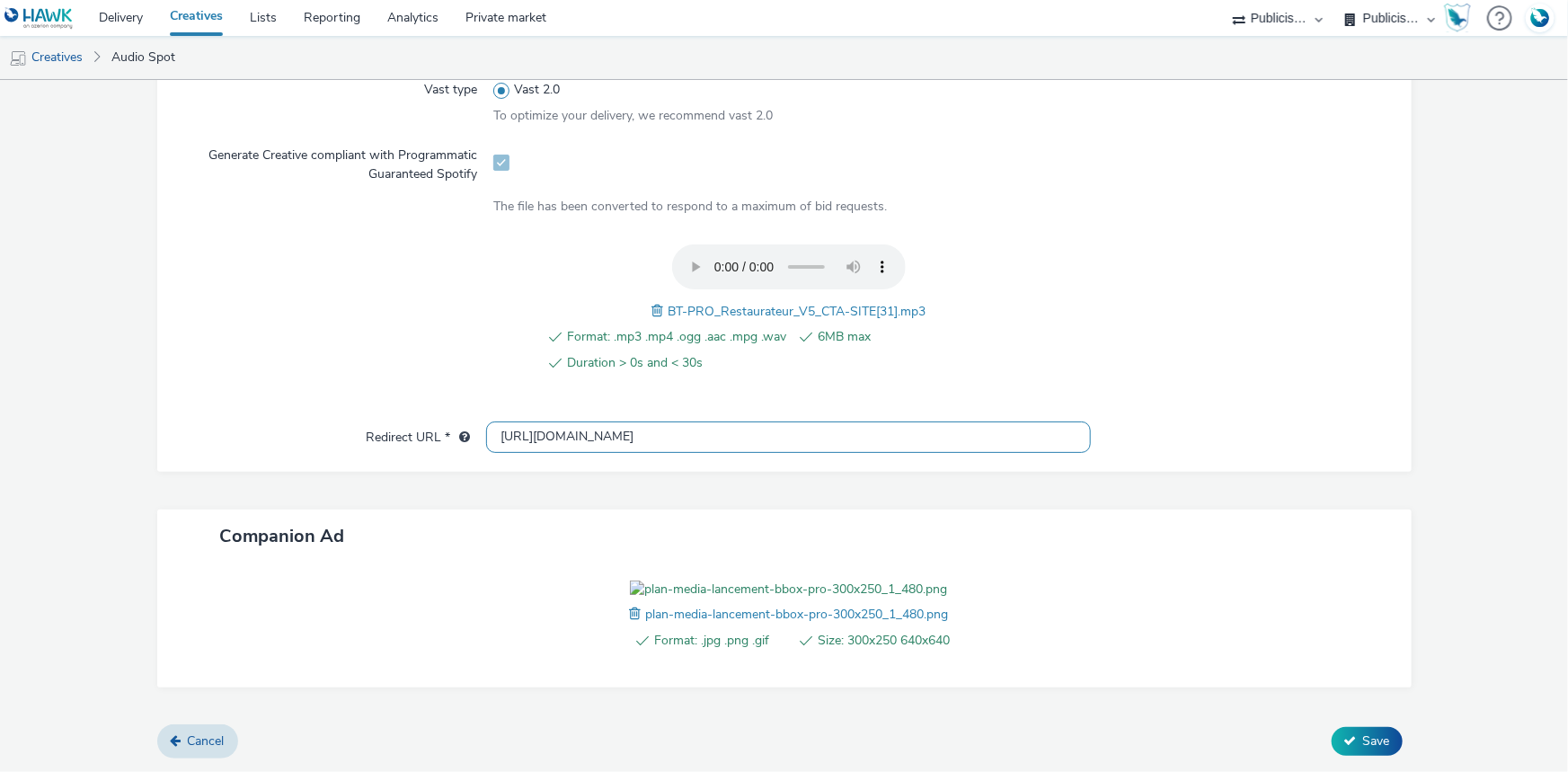
type input "[URL][DOMAIN_NAME]"
click at [1355, 726] on div "Cancel Save" at bounding box center [785, 742] width 1255 height 32
click at [1363, 735] on span "Save" at bounding box center [1376, 742] width 27 height 17
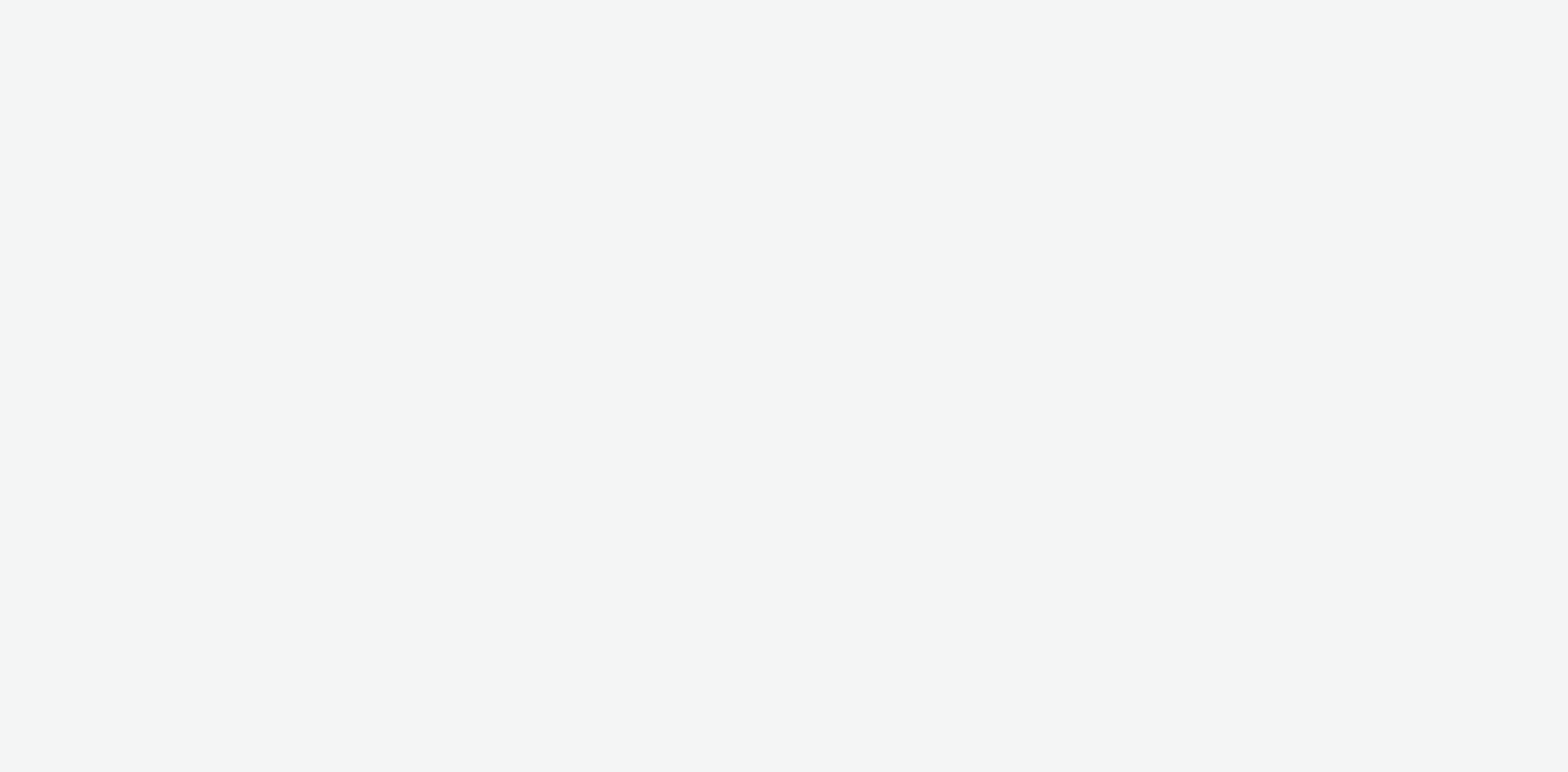
select select "d07aba32-d775-4fed-a722-f10c6504dd64"
select select "f97d6638-e0a1-4f7a-bf46-55015878e29e"
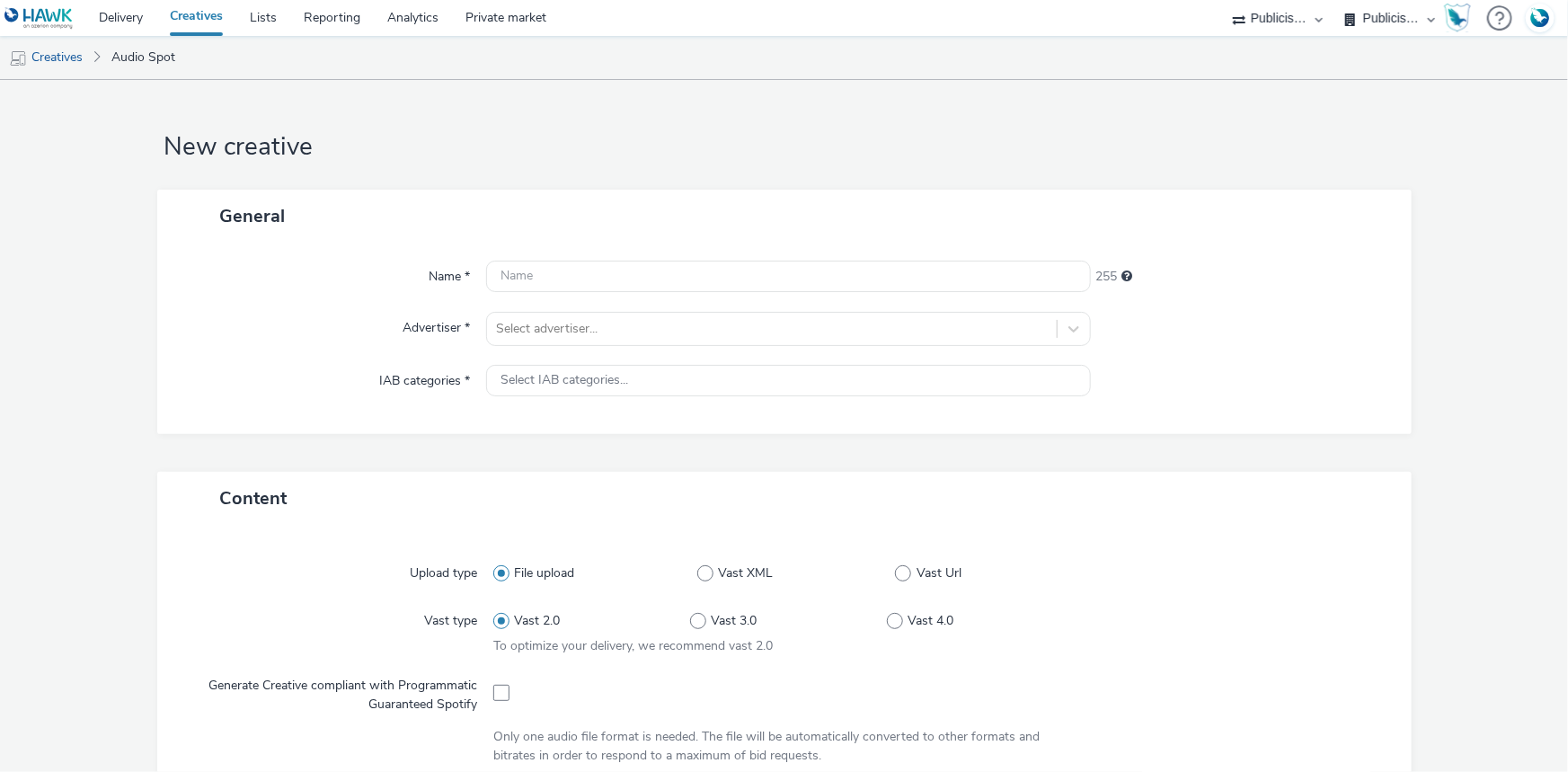
click at [600, 347] on div "Name * 255 Advertiser * Select advertiser... IAB categories * Select IAB catego…" at bounding box center [785, 339] width 1255 height 192
click at [593, 337] on div at bounding box center [772, 329] width 551 height 22
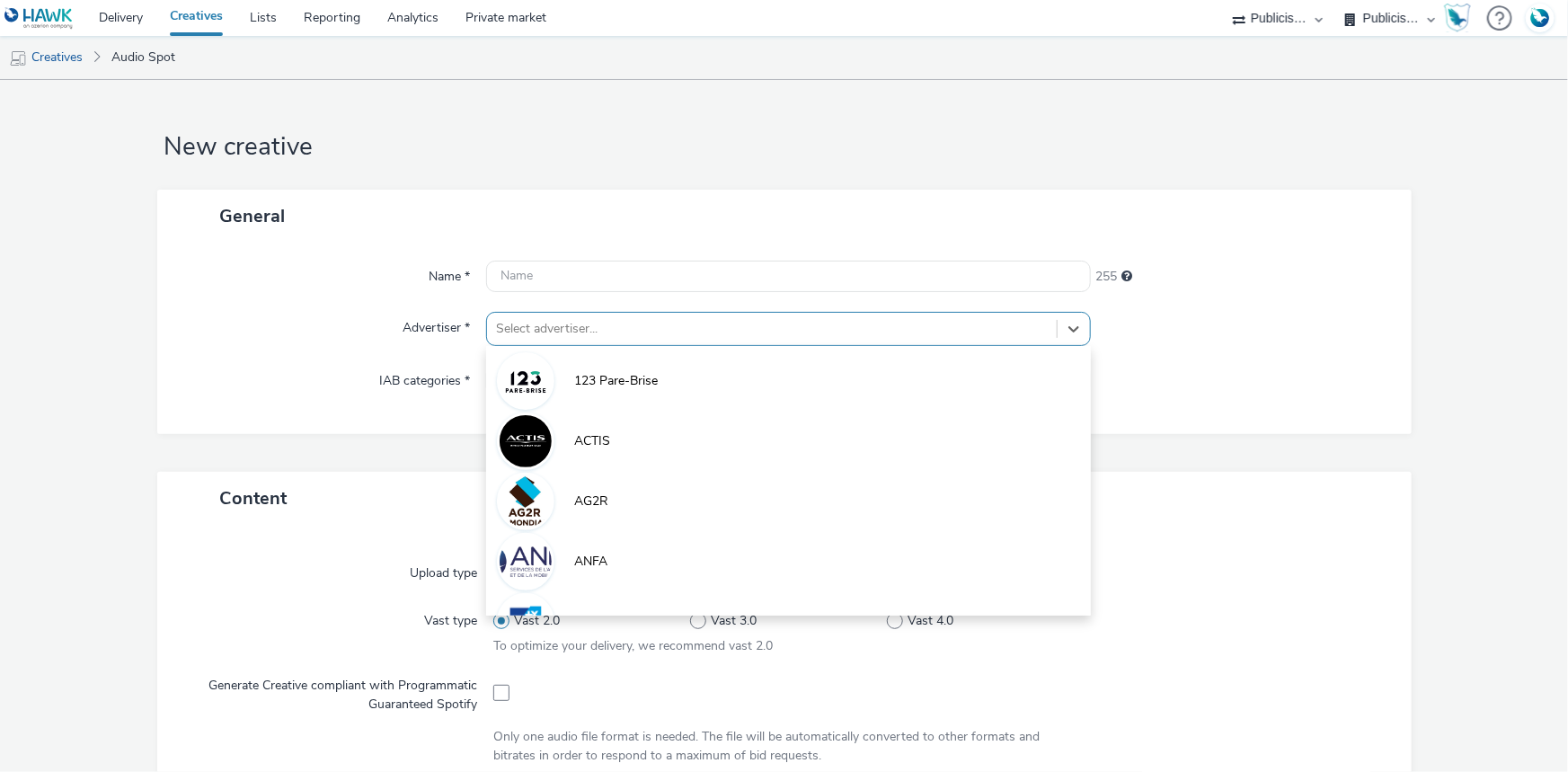
paste input "bouyg"
type input "bouyg"
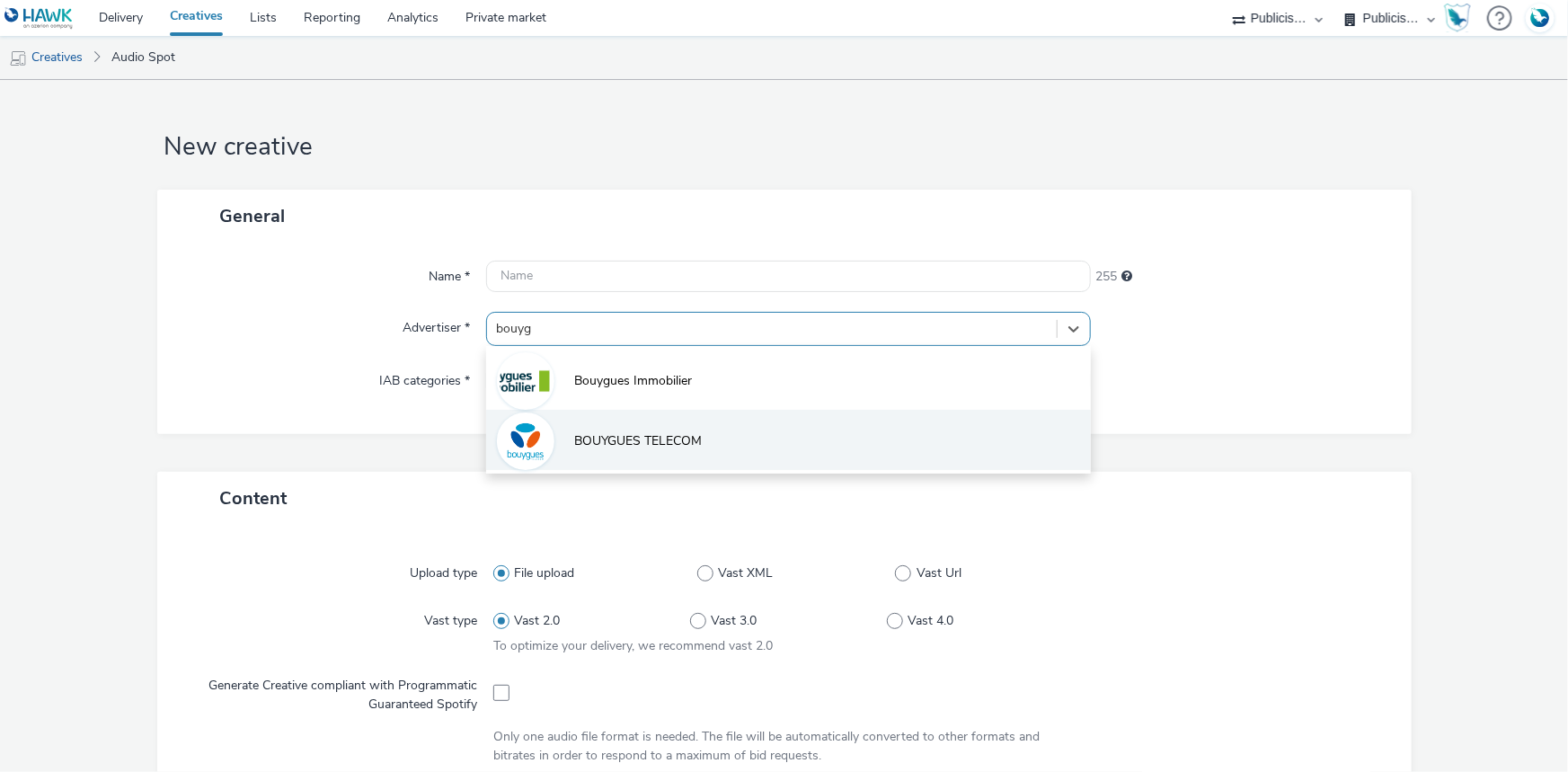
click at [566, 450] on li "BOUYGUES TELECOM" at bounding box center [788, 440] width 605 height 60
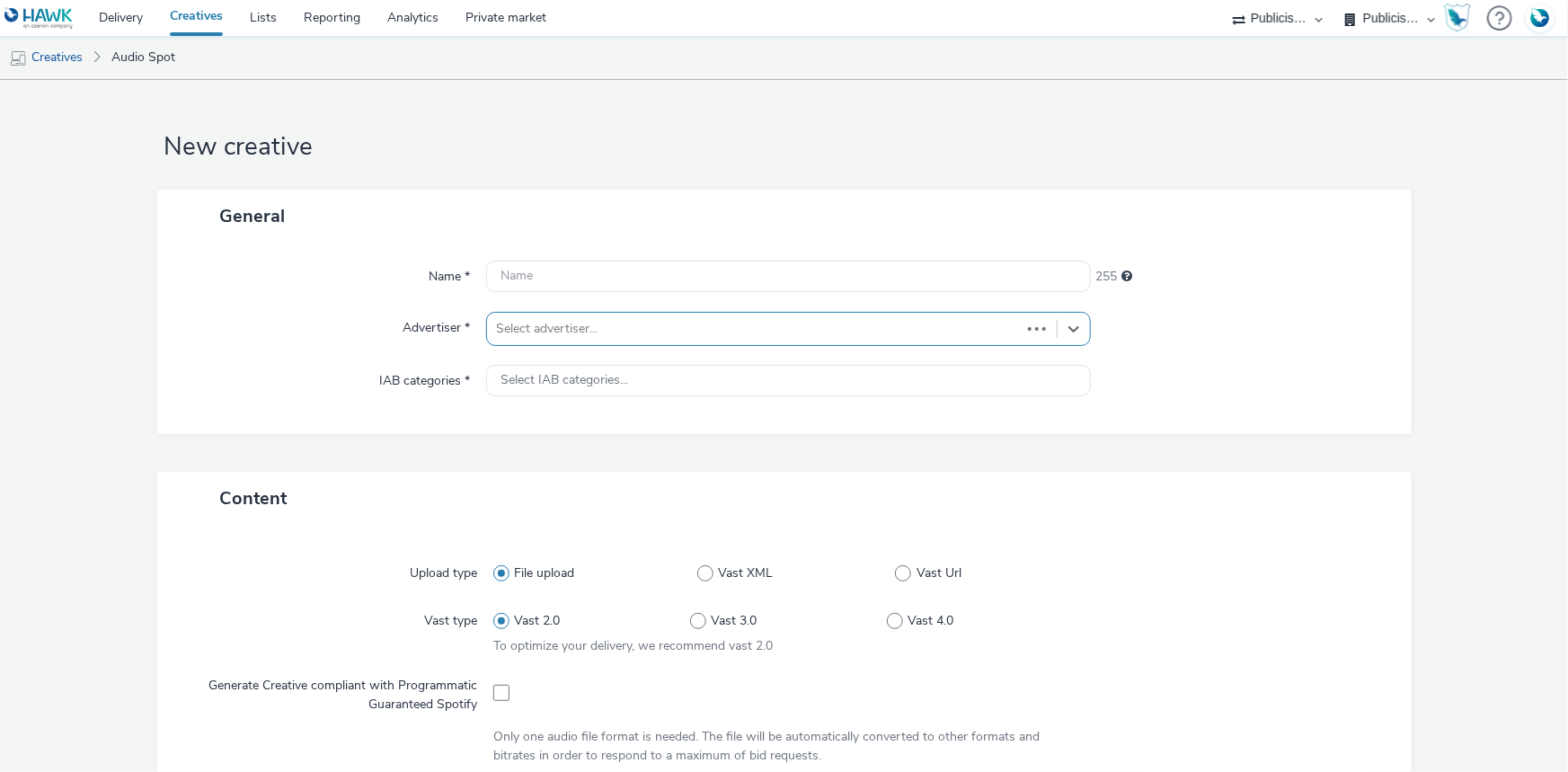
type input "[URL][DOMAIN_NAME]"
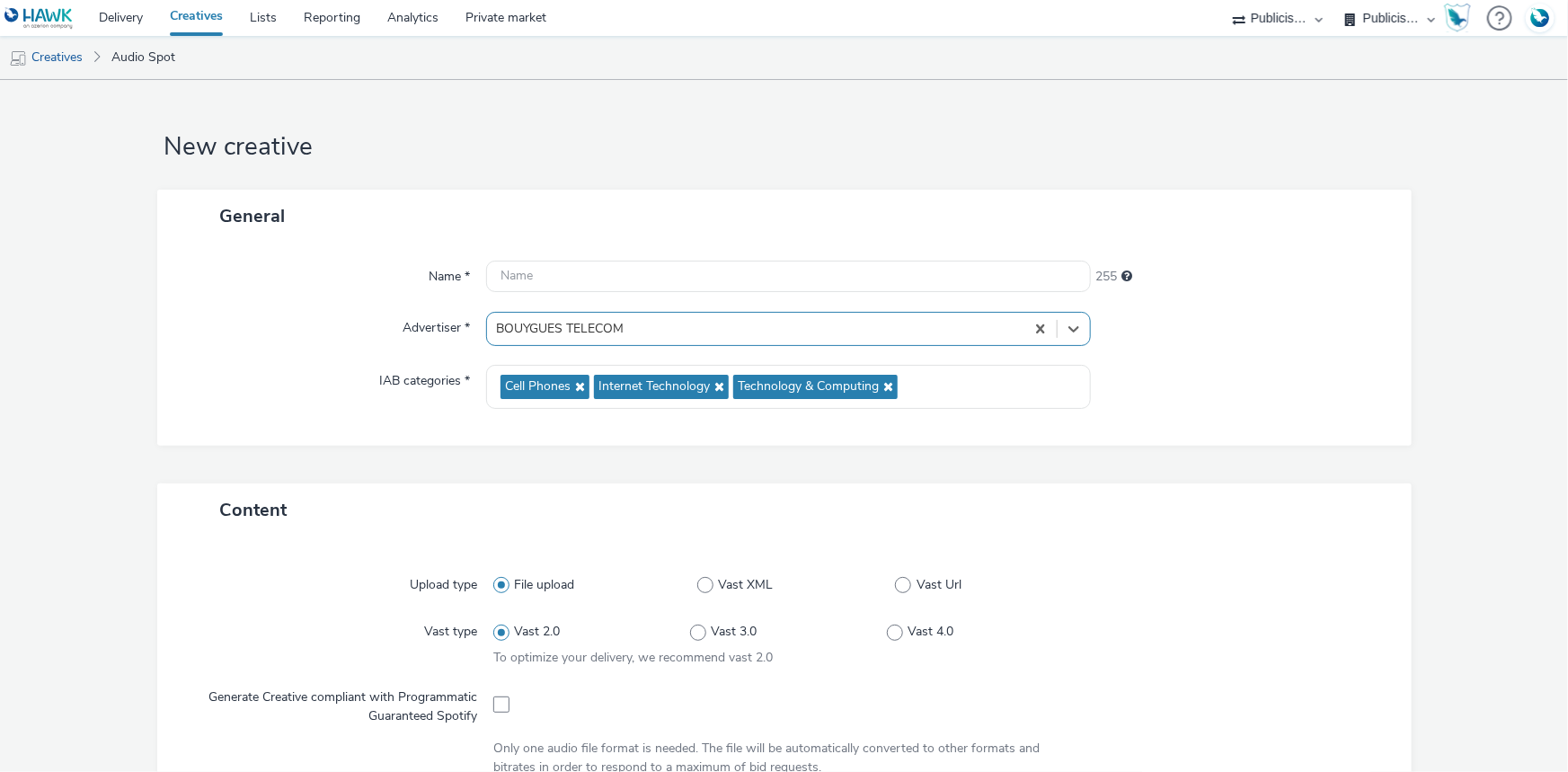
click at [498, 710] on span at bounding box center [501, 705] width 16 height 16
checkbox input "true"
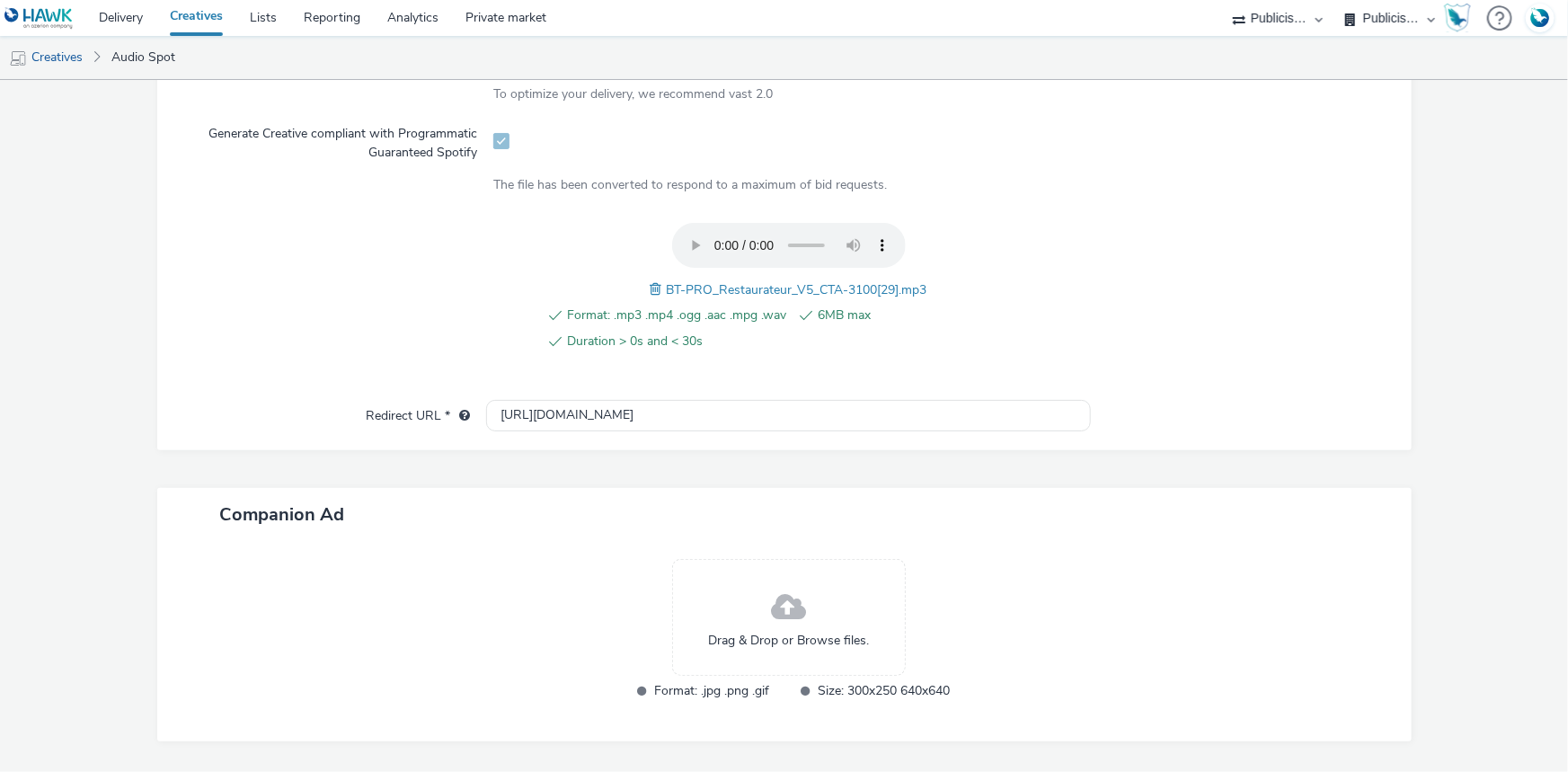
scroll to position [616, 0]
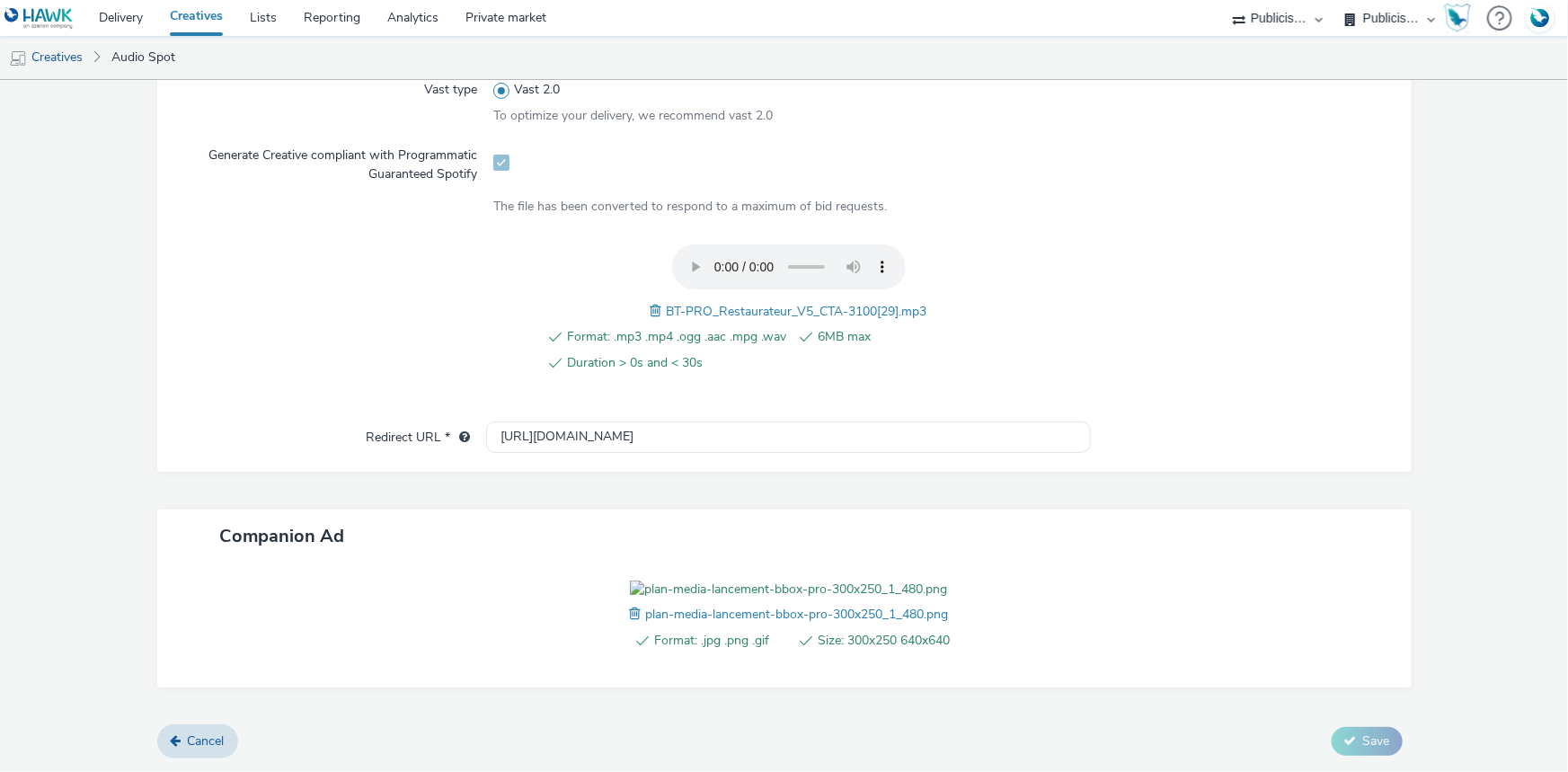
click at [800, 303] on span "BT-PRO_Restaurateur_V5_CTA-3100[29].mp3" at bounding box center [797, 311] width 261 height 17
copy span "BT-PRO_Restaurateur_V5_CTA-3100[29].mp3"
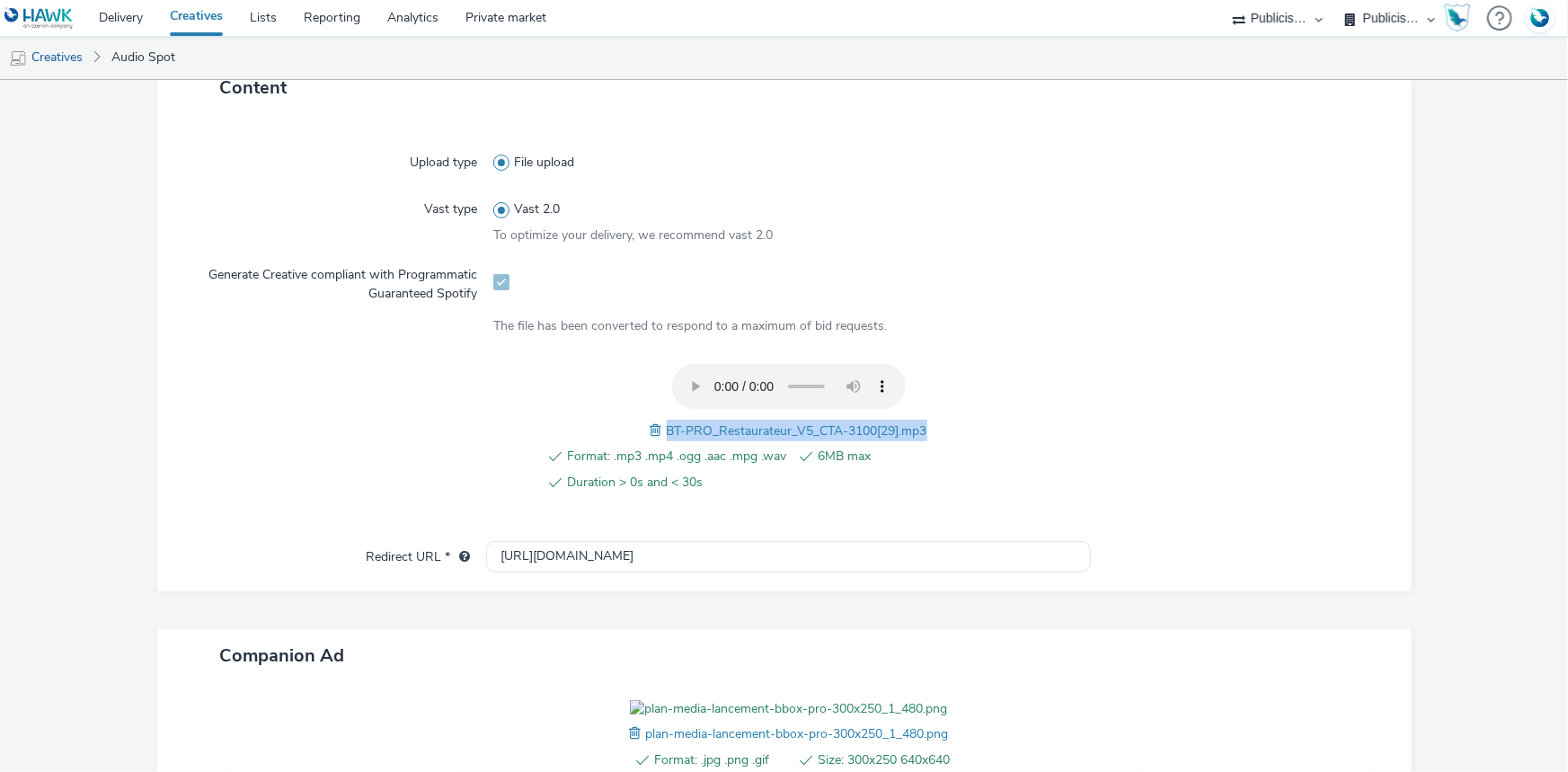
scroll to position [0, 0]
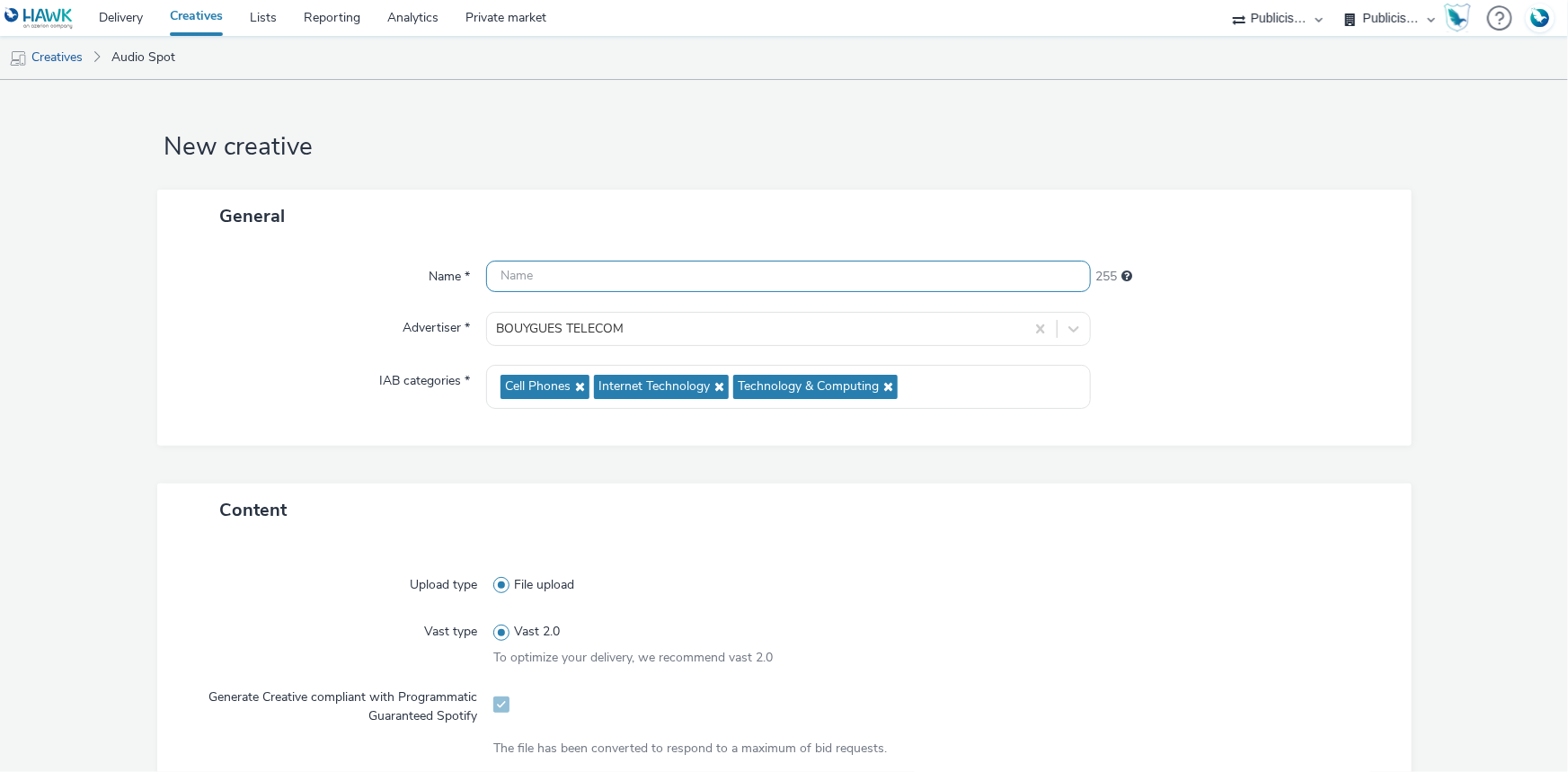
click at [515, 268] on input "text" at bounding box center [788, 276] width 605 height 31
paste input "BT-PRO_Restaurateur_V5_CTA-3100[29].mp3"
click at [750, 272] on input "BT-PRO_Restaurateur_V5_CTA-3100_NUMç_Spotify" at bounding box center [788, 276] width 605 height 31
type input "BT-PRO_Restaurateur_V5_CTA-3100_NUM_Spotify"
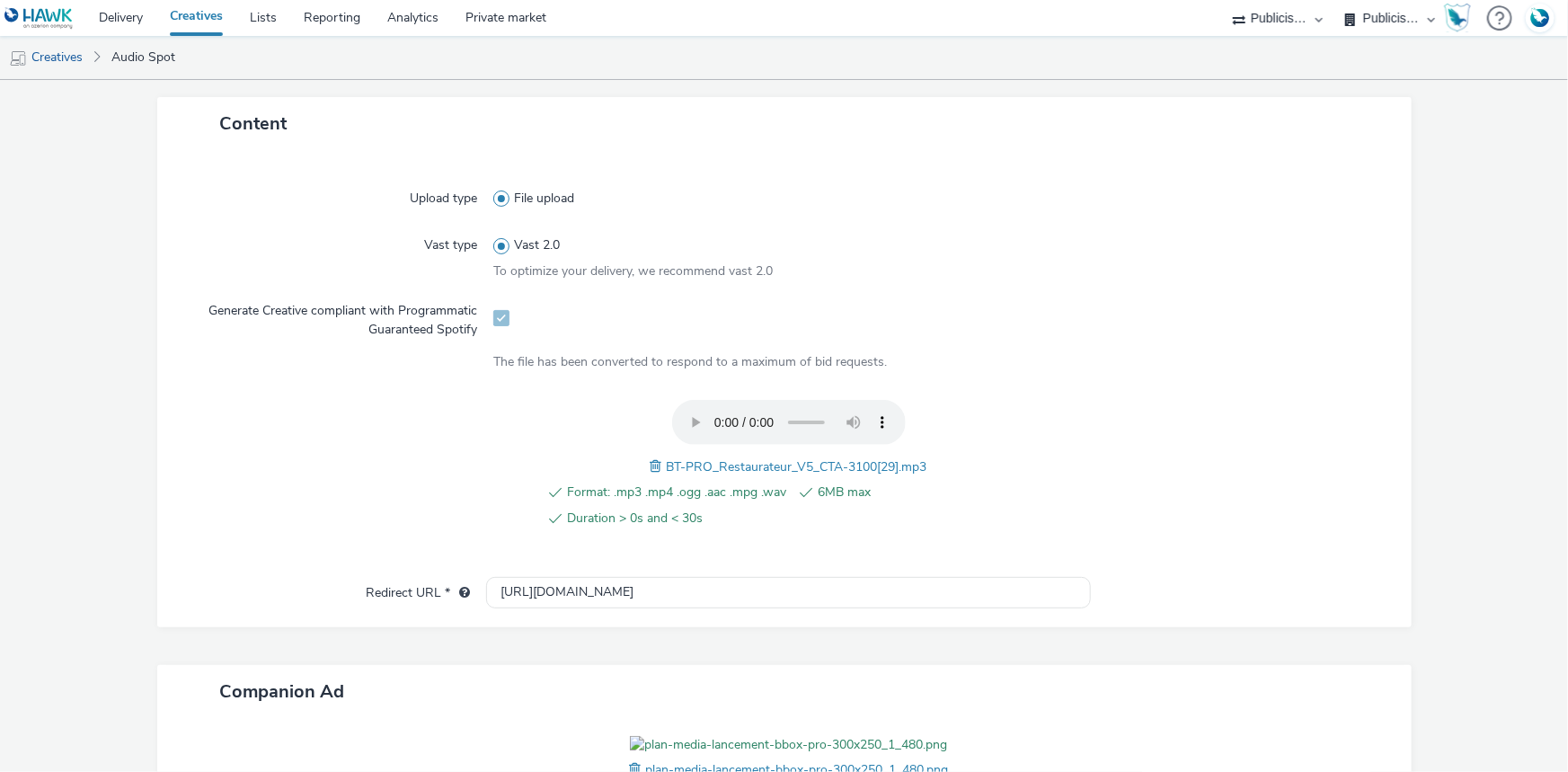
scroll to position [643, 0]
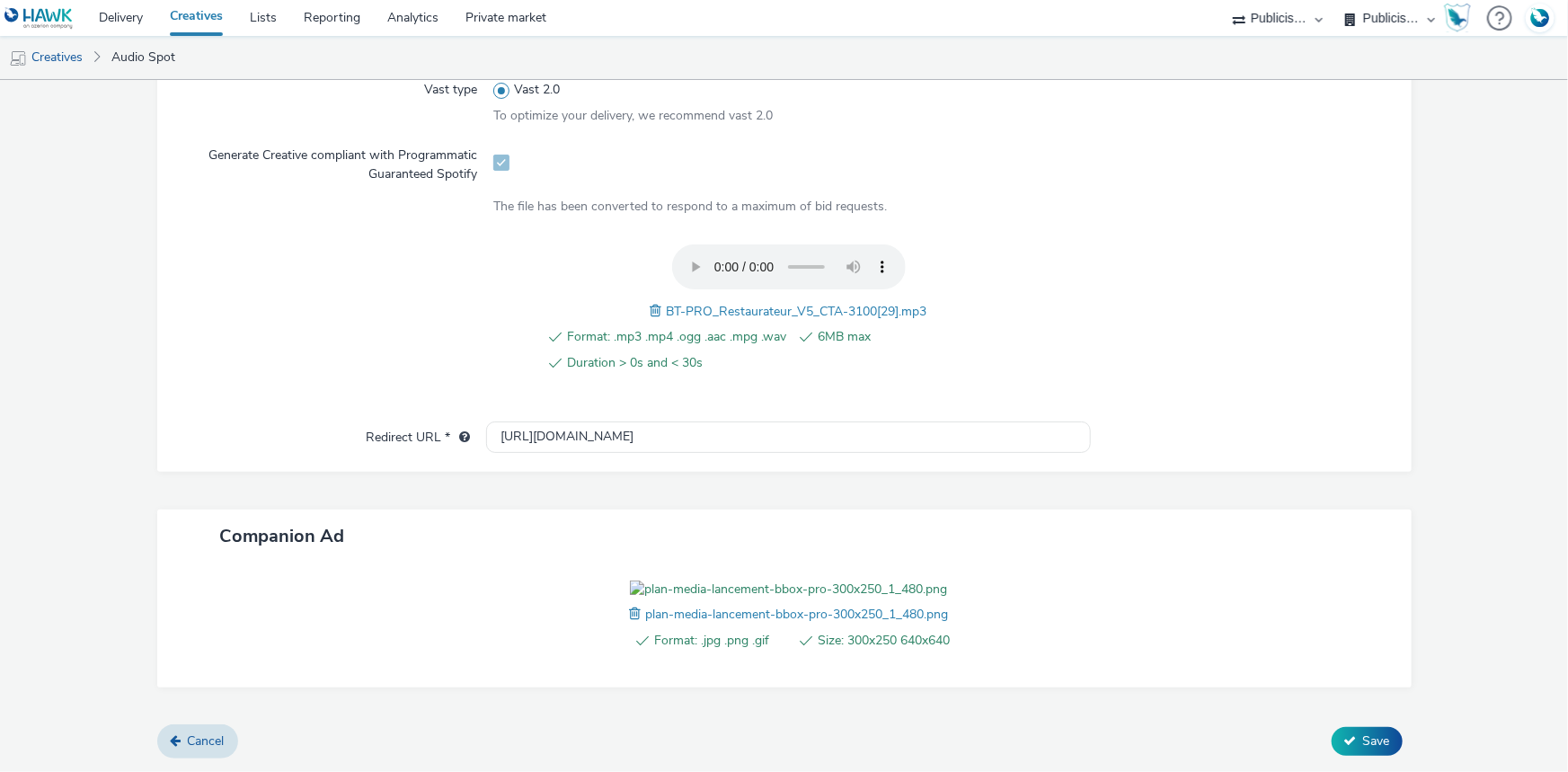
click at [582, 317] on div "Upload type File upload Vast type Vast 2.0 To optimize your delivery, we recomm…" at bounding box center [785, 217] width 1219 height 409
click at [583, 422] on input "[URL][DOMAIN_NAME]" at bounding box center [788, 437] width 605 height 31
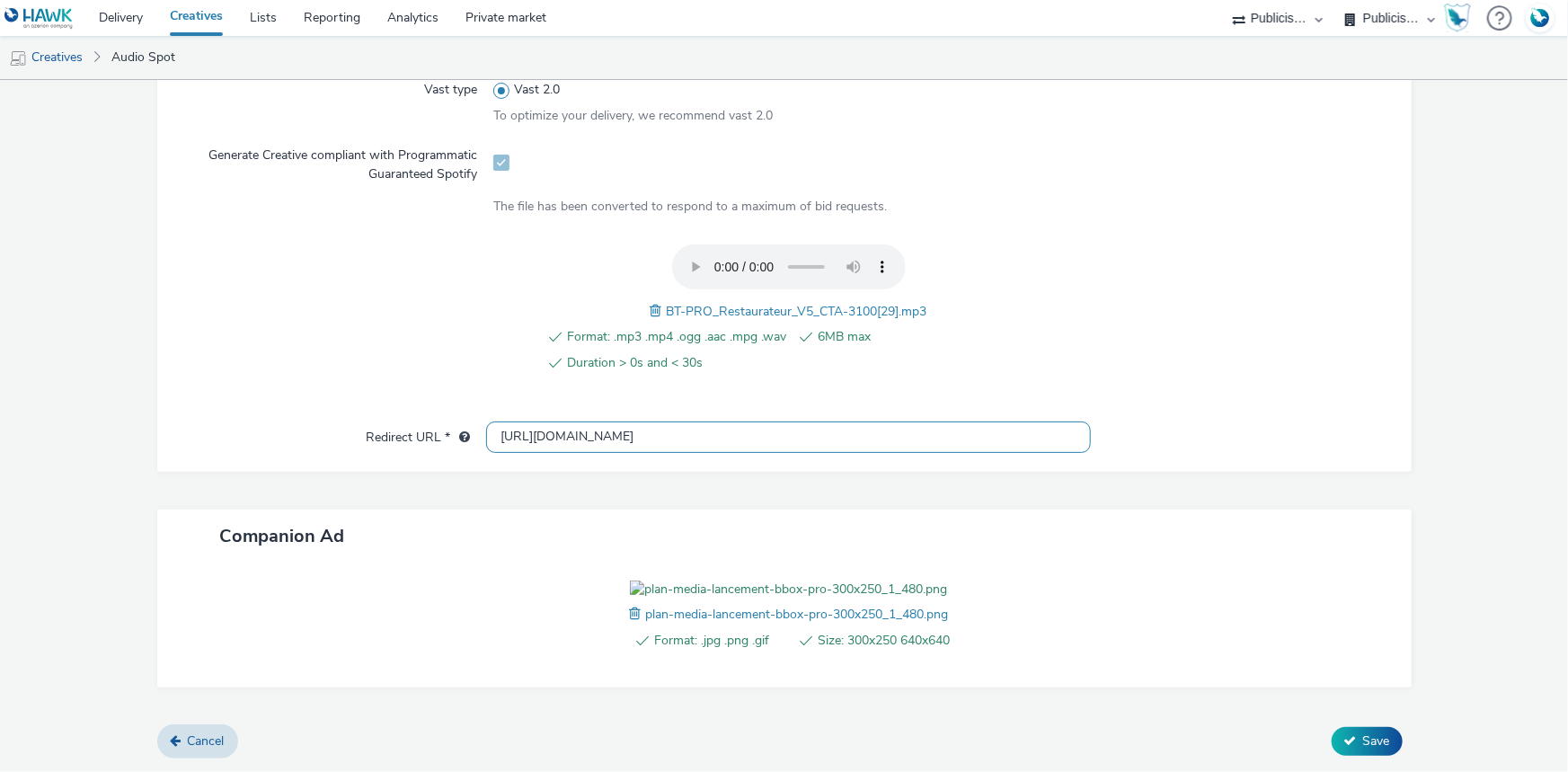
paste input "s://[DOMAIN_NAME][URL]"
type input "[URL][DOMAIN_NAME]"
click at [1332, 737] on button "Save" at bounding box center [1367, 742] width 71 height 28
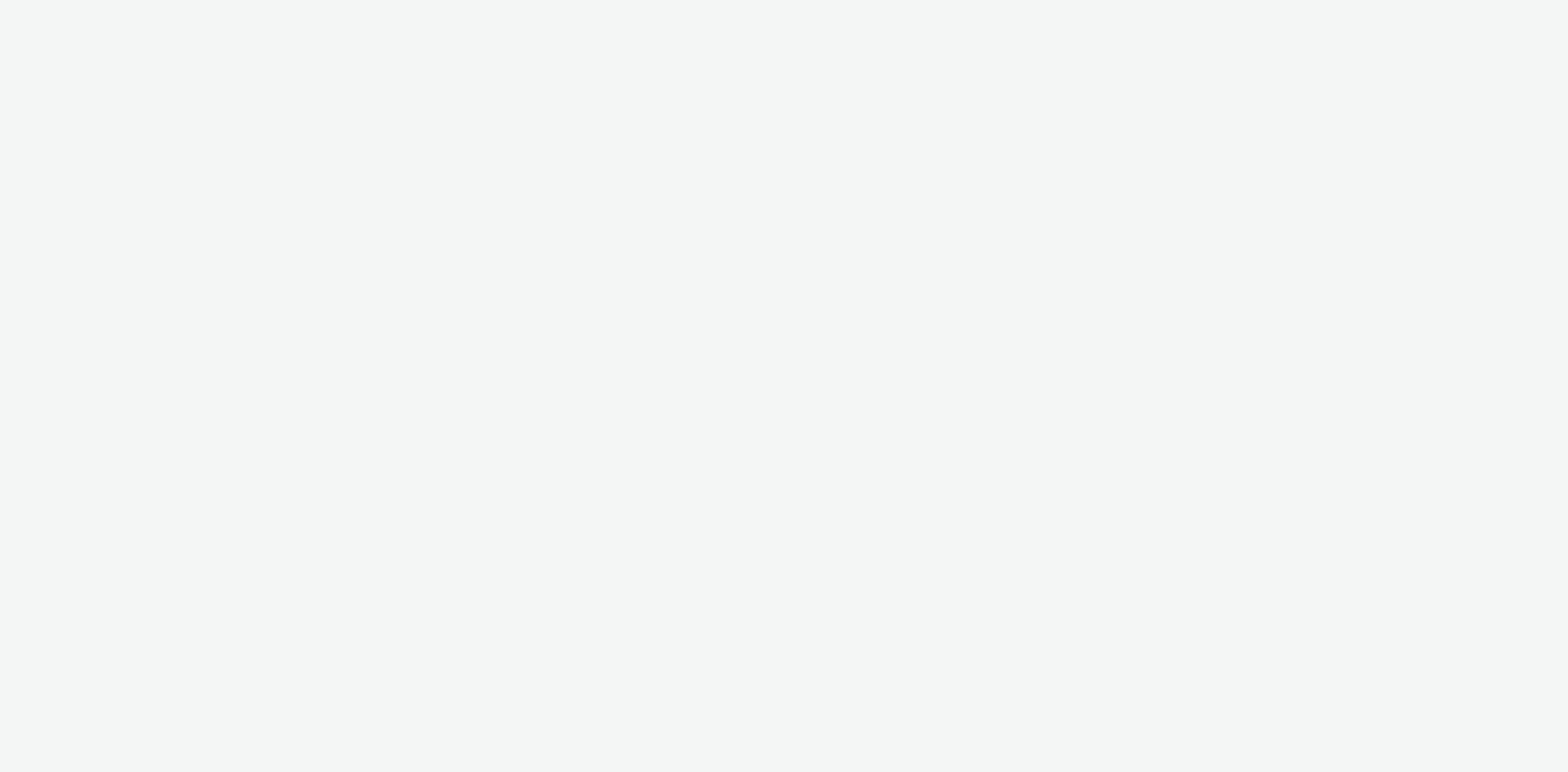
select select "d07aba32-d775-4fed-a722-f10c6504dd64"
select select "f97d6638-e0a1-4f7a-bf46-55015878e29e"
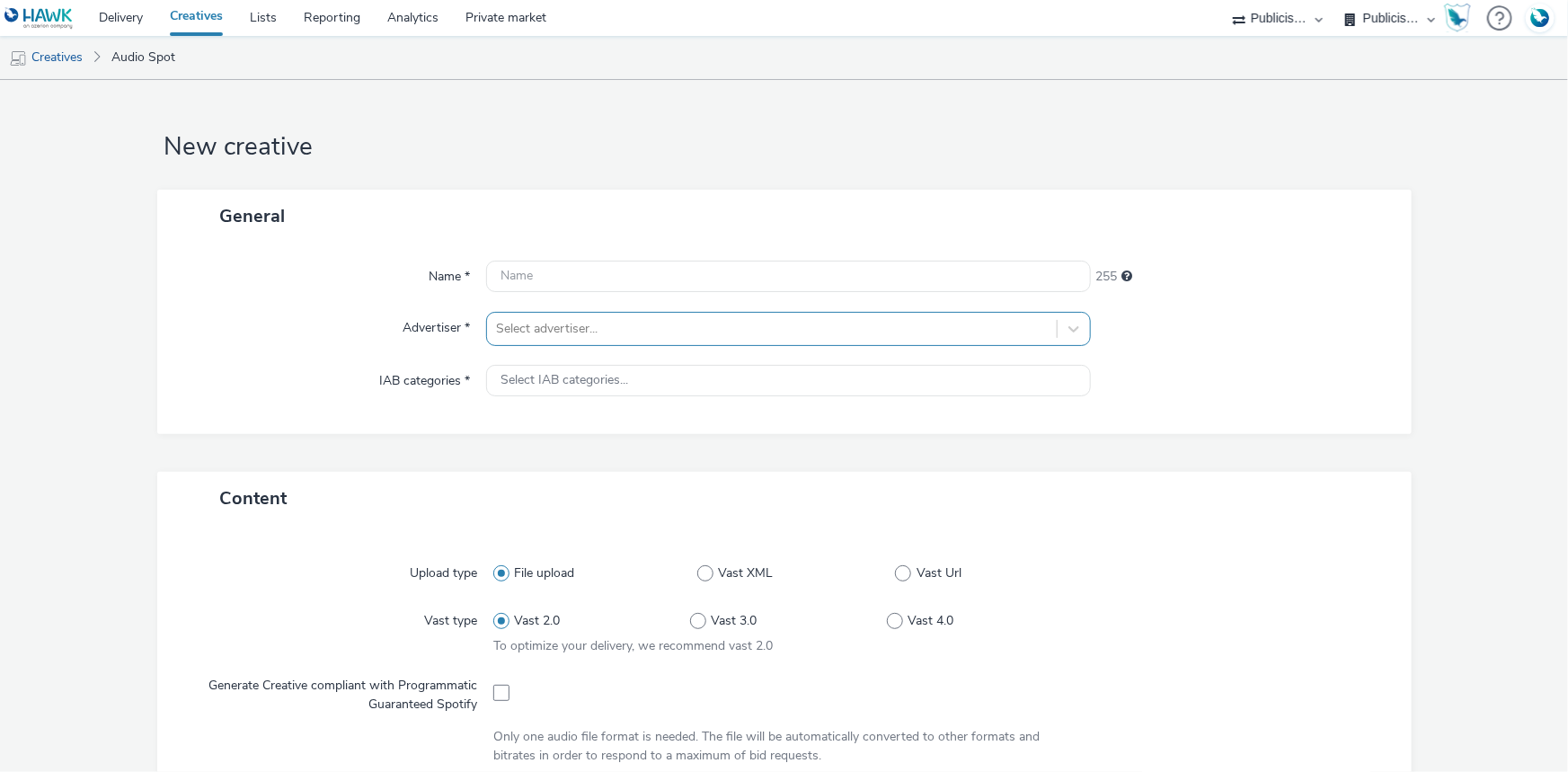
click at [551, 338] on div at bounding box center [772, 329] width 551 height 22
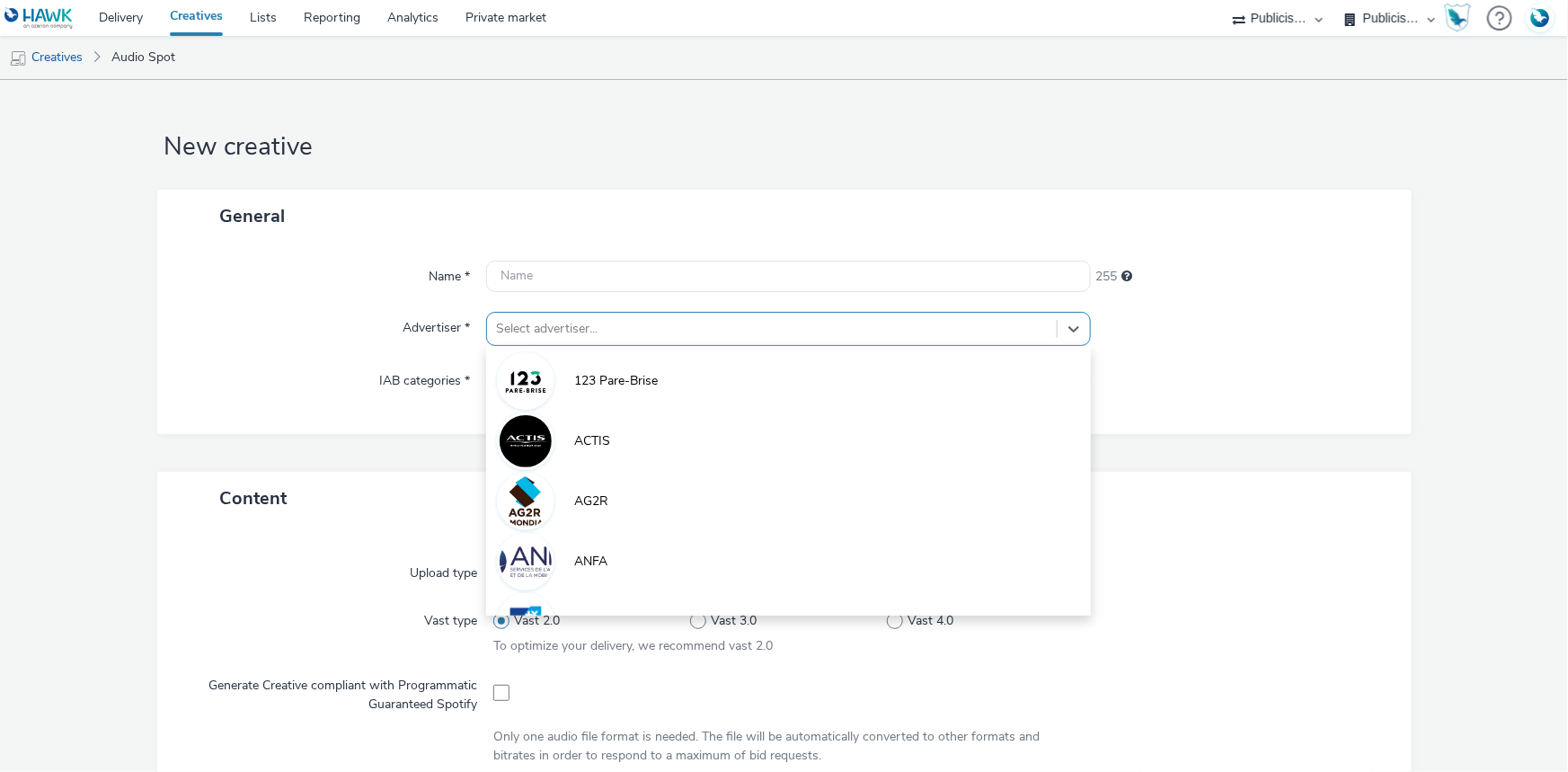
paste input "bouyg"
type input "bouyg"
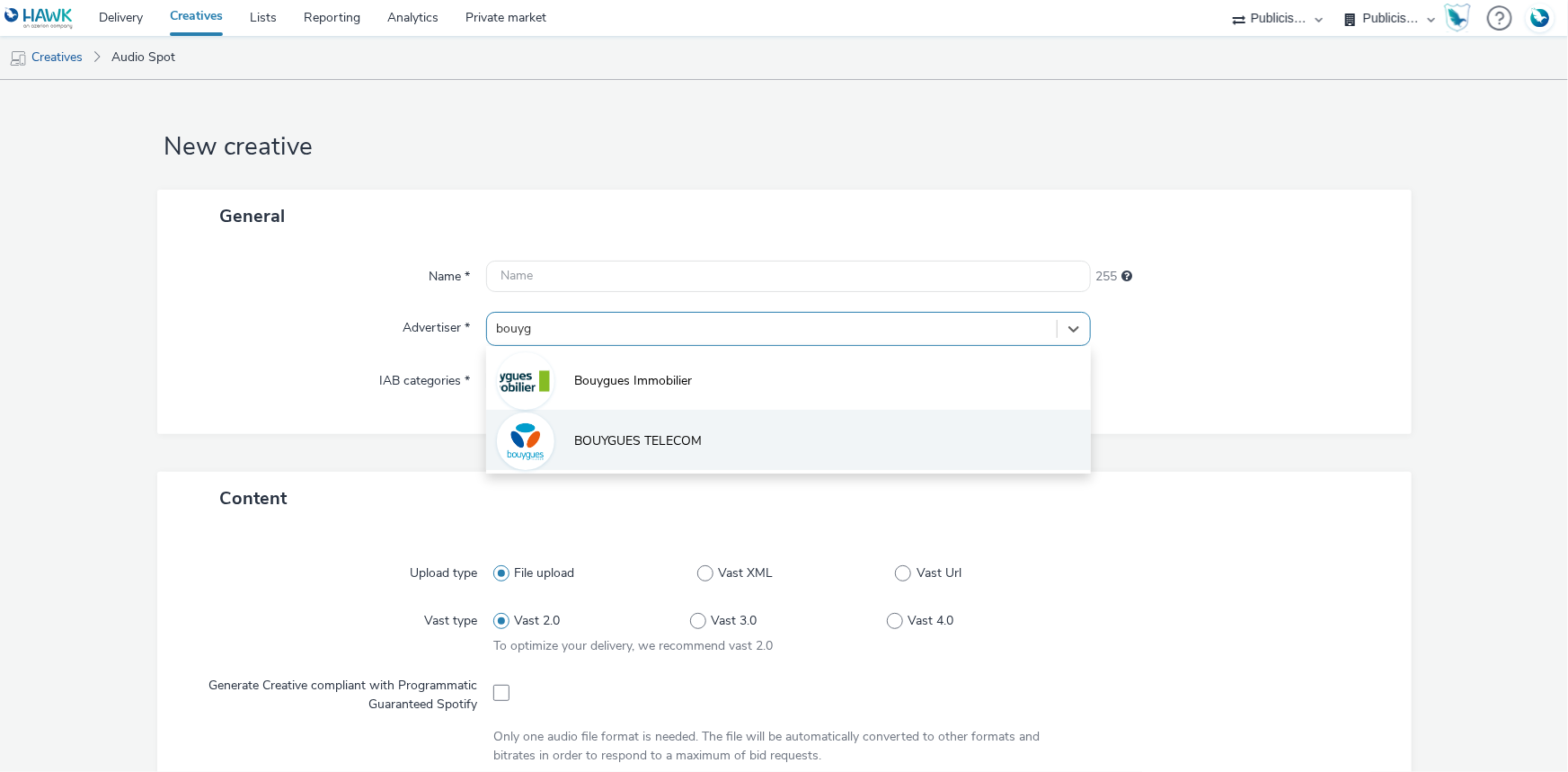
click at [552, 432] on li "BOUYGUES TELECOM" at bounding box center [788, 440] width 605 height 60
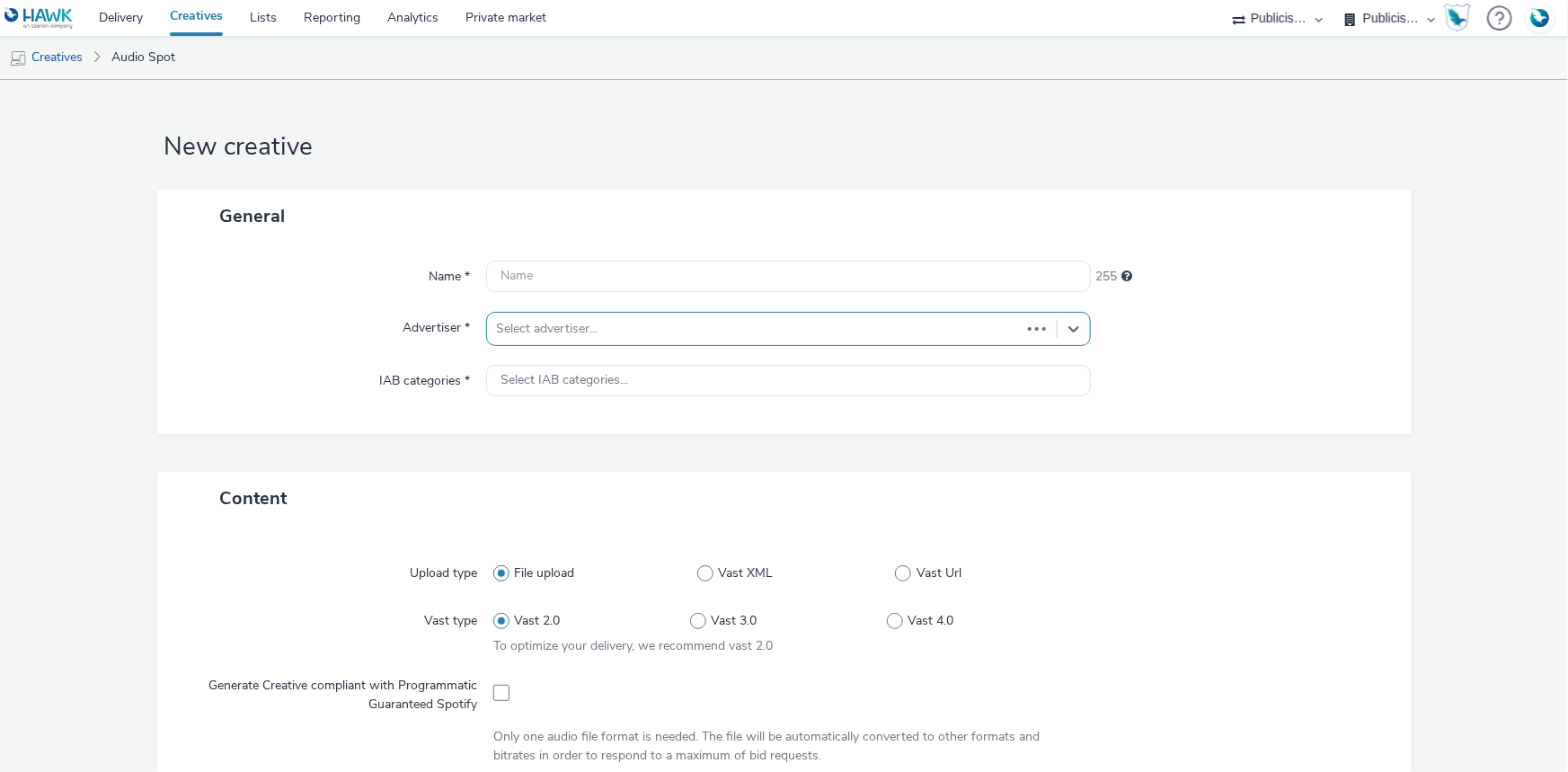
type input "[URL][DOMAIN_NAME]"
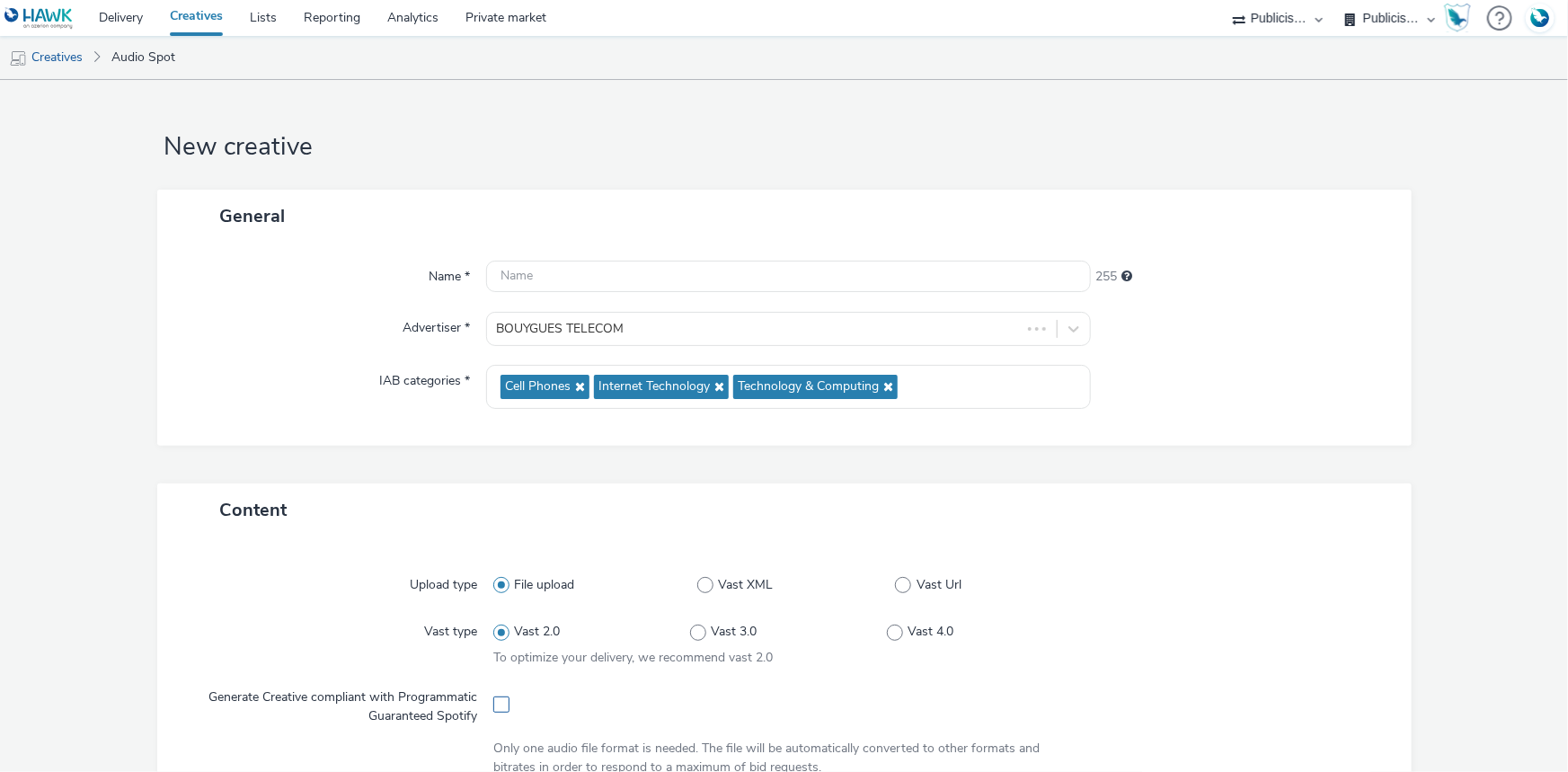
click at [499, 709] on span at bounding box center [501, 705] width 16 height 16
checkbox input "true"
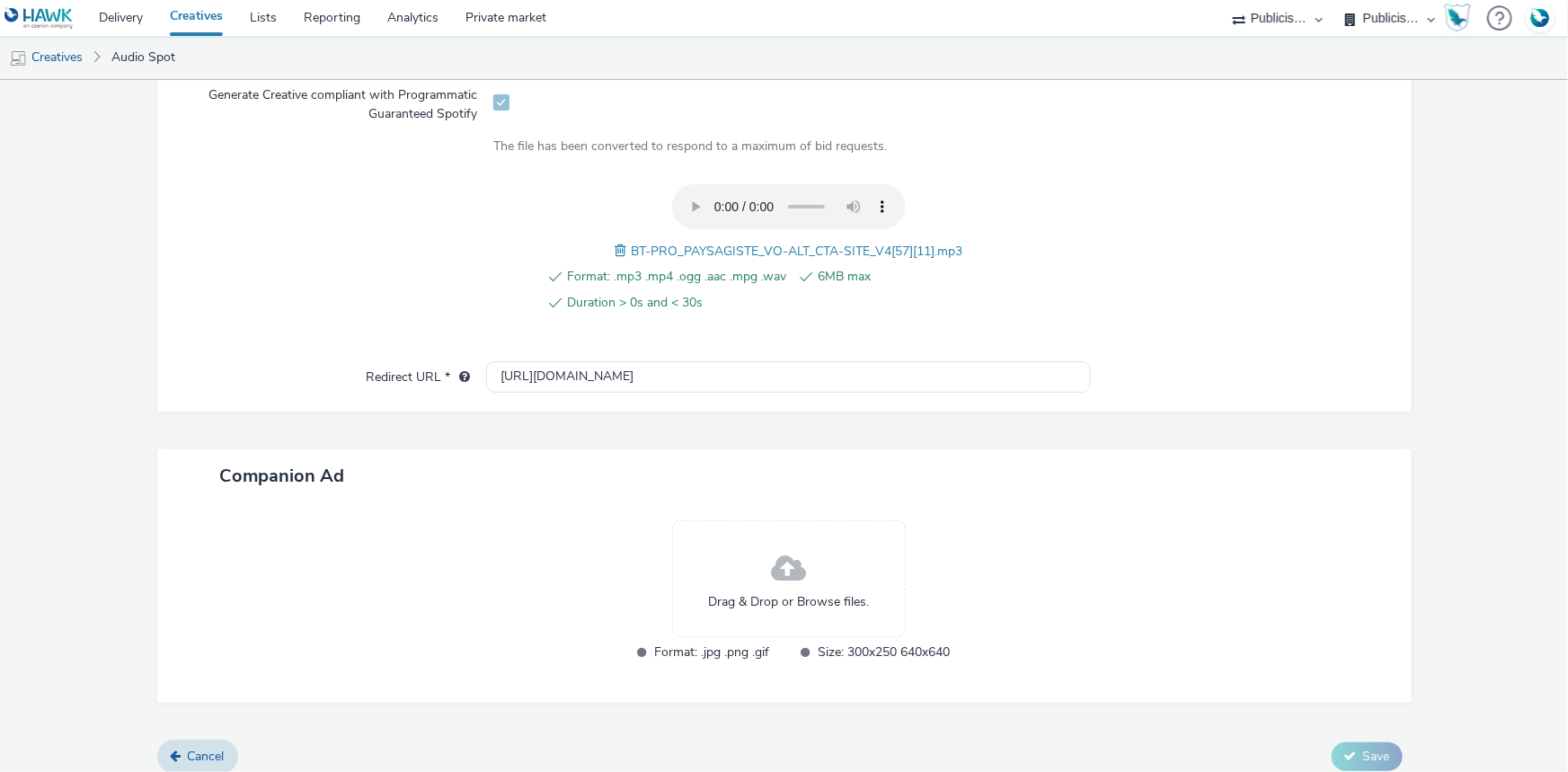
scroll to position [616, 0]
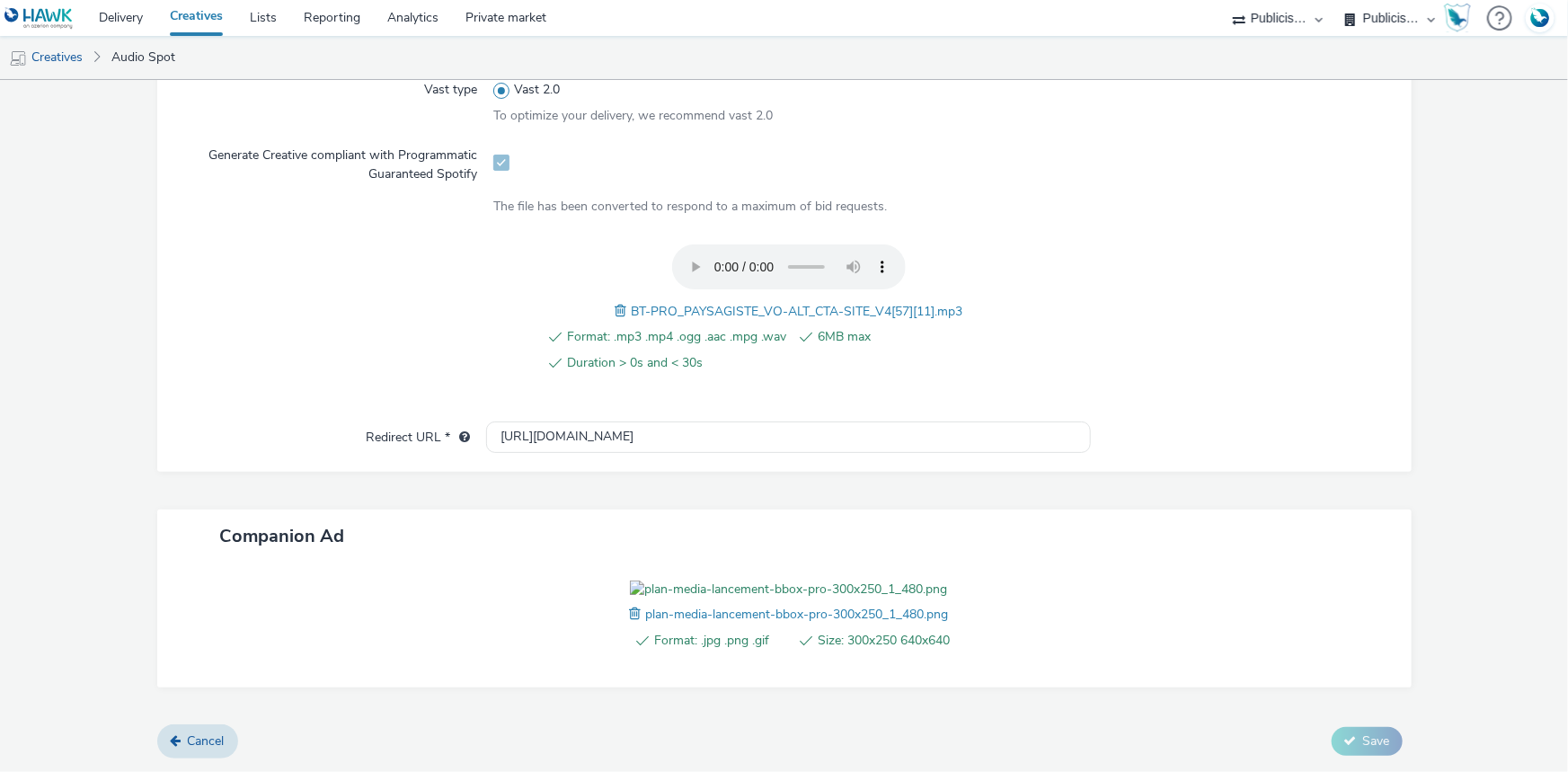
click at [706, 300] on div "BT-PRO_PAYSAGISTE_VO-ALT_CTA-SITE_V4[57][11].mp3" at bounding box center [789, 311] width 347 height 22
click at [710, 303] on span "BT-PRO_PAYSAGISTE_VO-ALT_CTA-SITE_V4[57][11].mp3" at bounding box center [796, 311] width 331 height 17
click at [711, 303] on span "BT-PRO_PAYSAGISTE_VO-ALT_CTA-SITE_V4[57][11].mp3" at bounding box center [796, 311] width 331 height 17
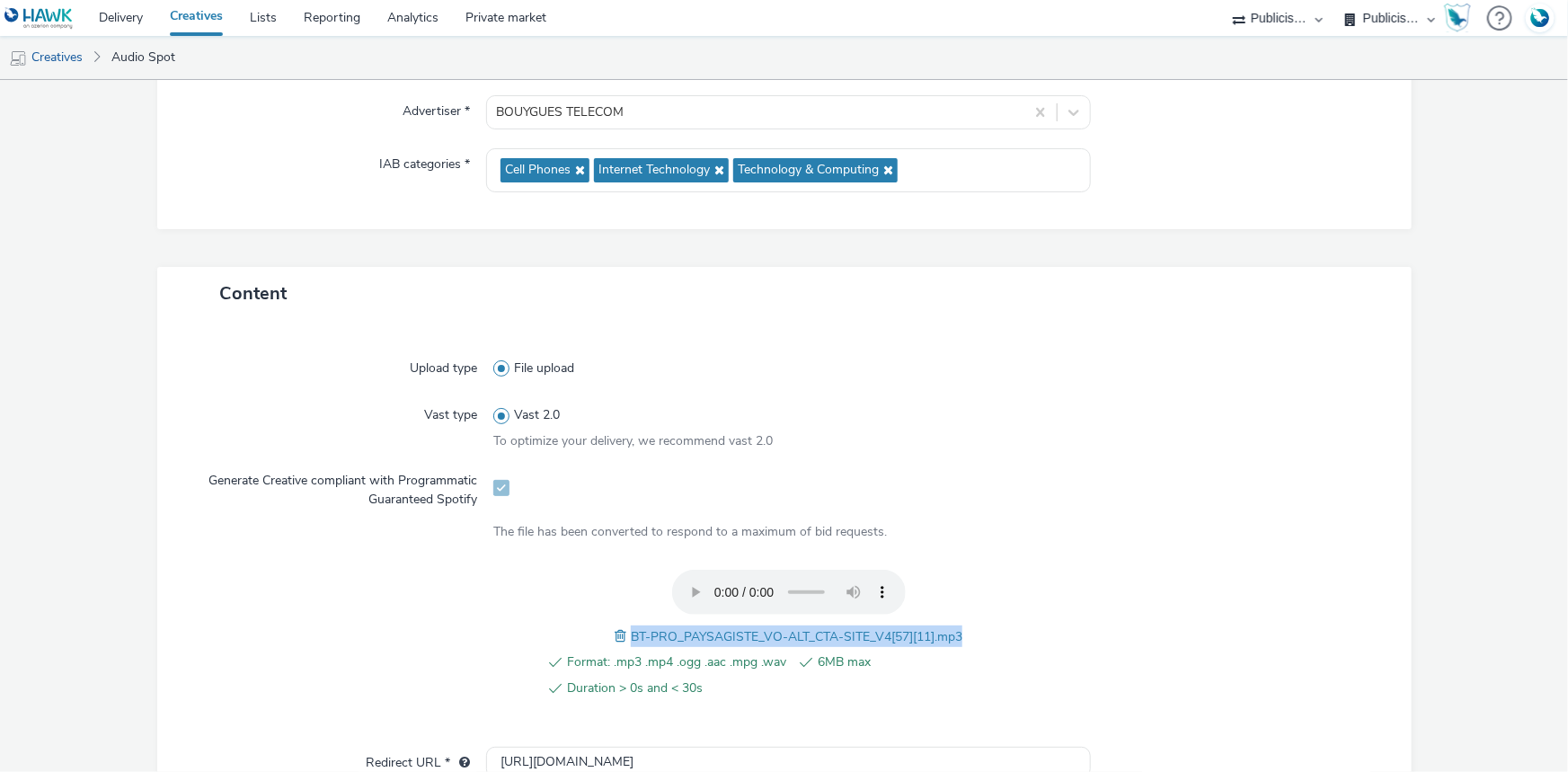
scroll to position [0, 0]
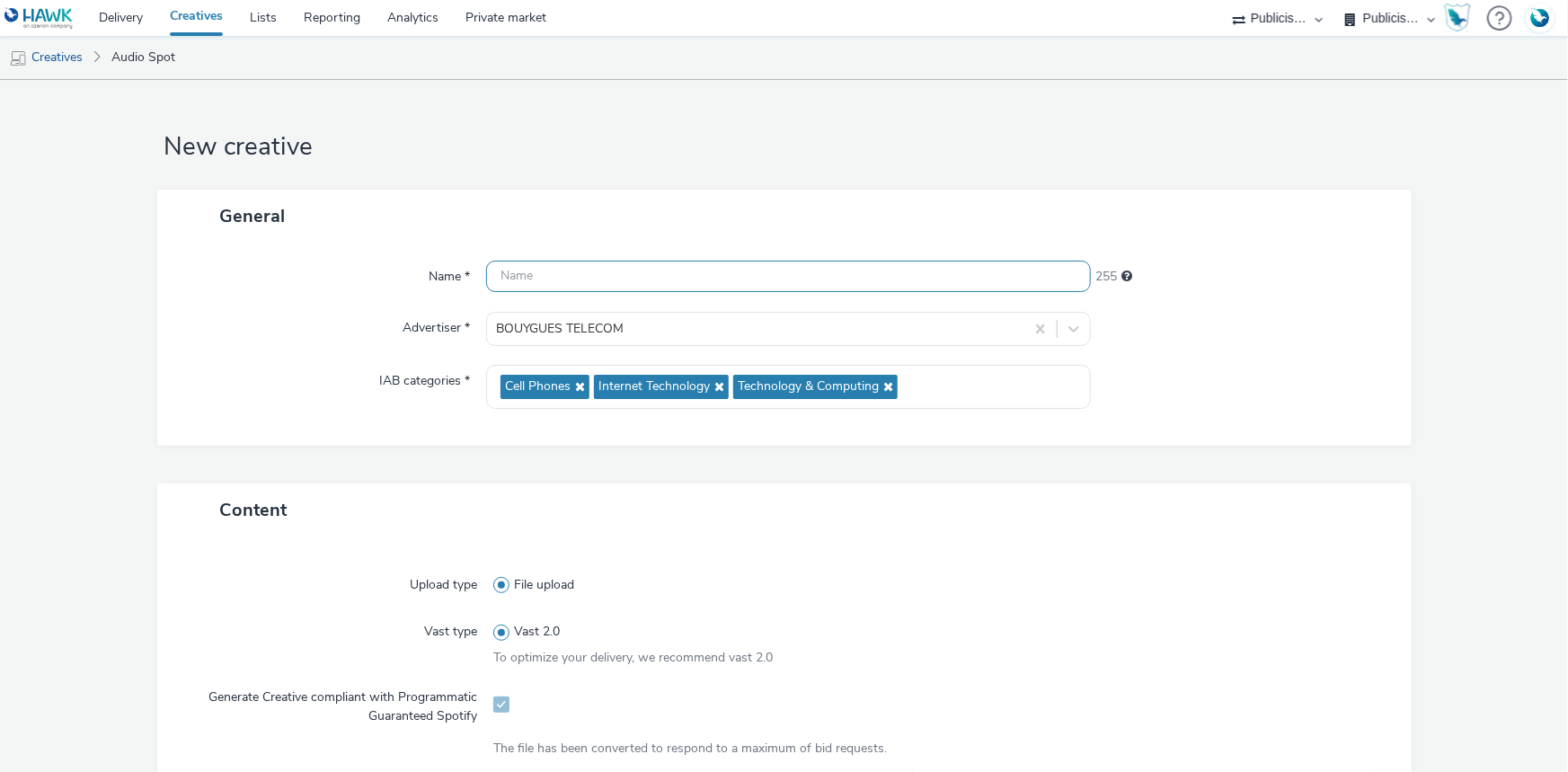
click at [574, 277] on input "text" at bounding box center [788, 276] width 605 height 31
paste input "BT-PRO_PAYSAGISTE_VO-ALT_CTA-SITE_V4[57][11].mp3"
type input "BT-PRO_PAYSAGISTE_VO-ALT_CTA-SITE_V4_Spotify"
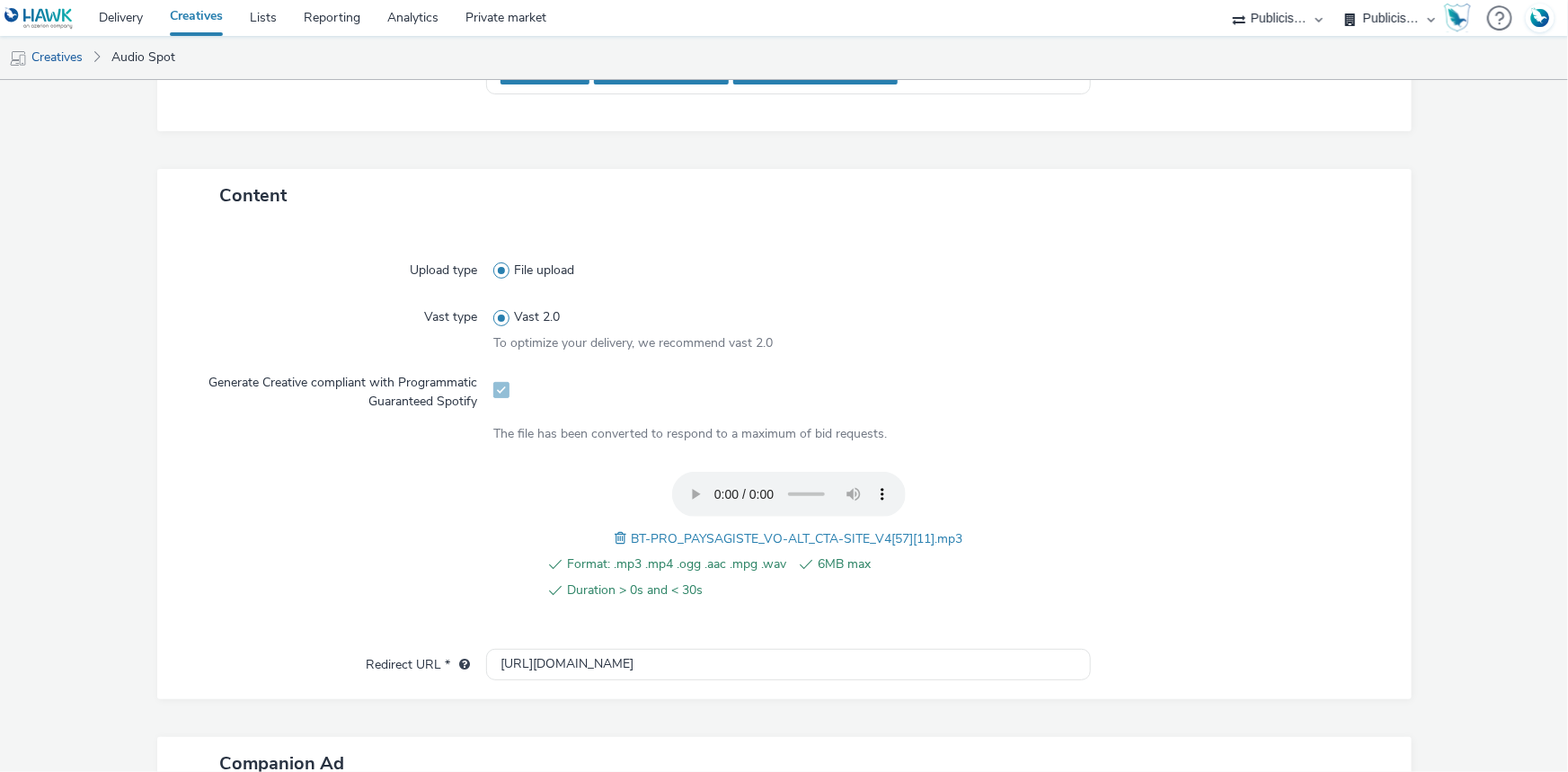
scroll to position [490, 0]
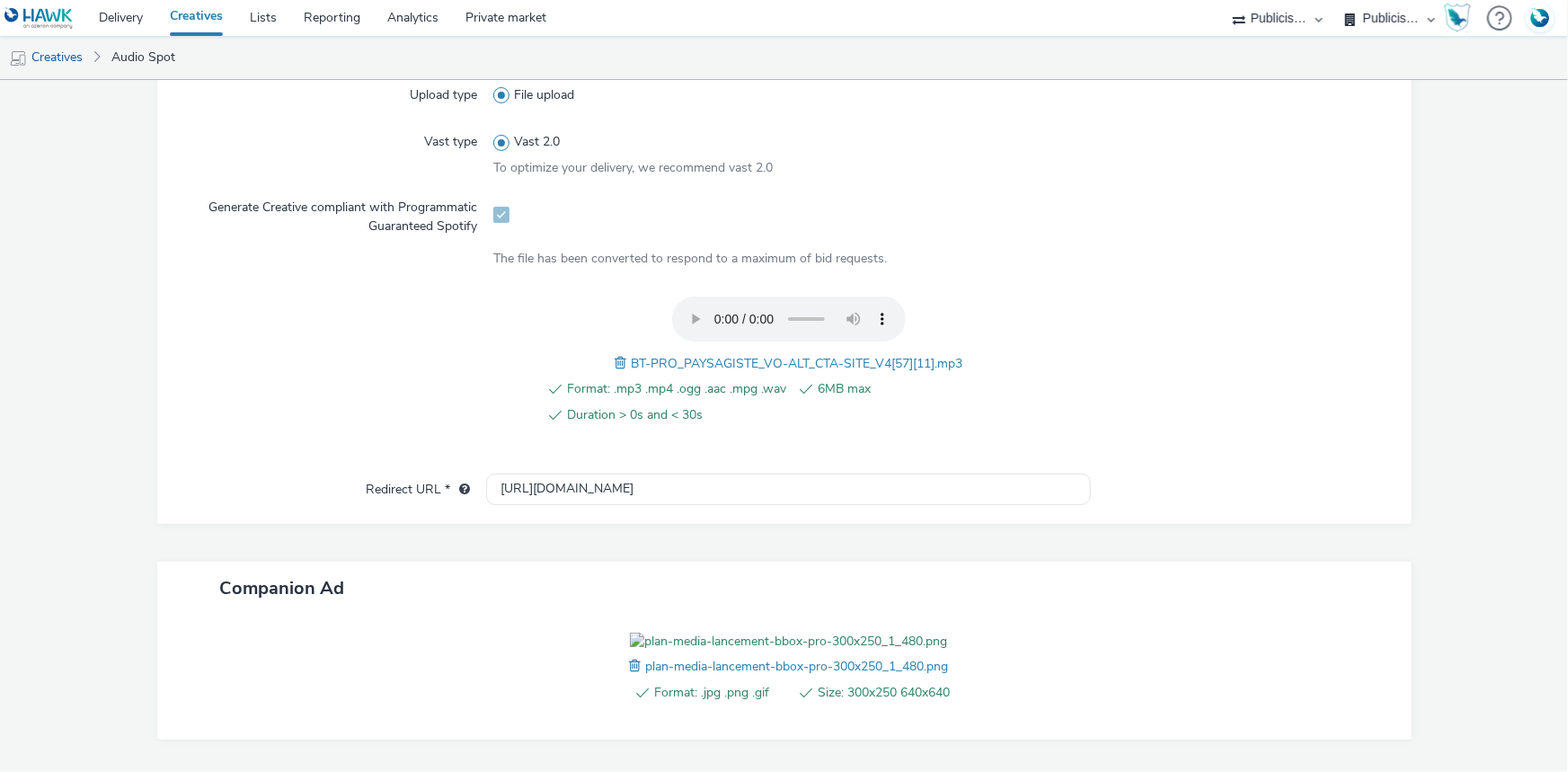
click at [552, 504] on div "Upload type File upload Vast type Vast 2.0 To optimize your delivery, we recomm…" at bounding box center [785, 285] width 1255 height 478
click at [555, 494] on input "[URL][DOMAIN_NAME]" at bounding box center [788, 489] width 605 height 31
paste input "s://[DOMAIN_NAME][URL]"
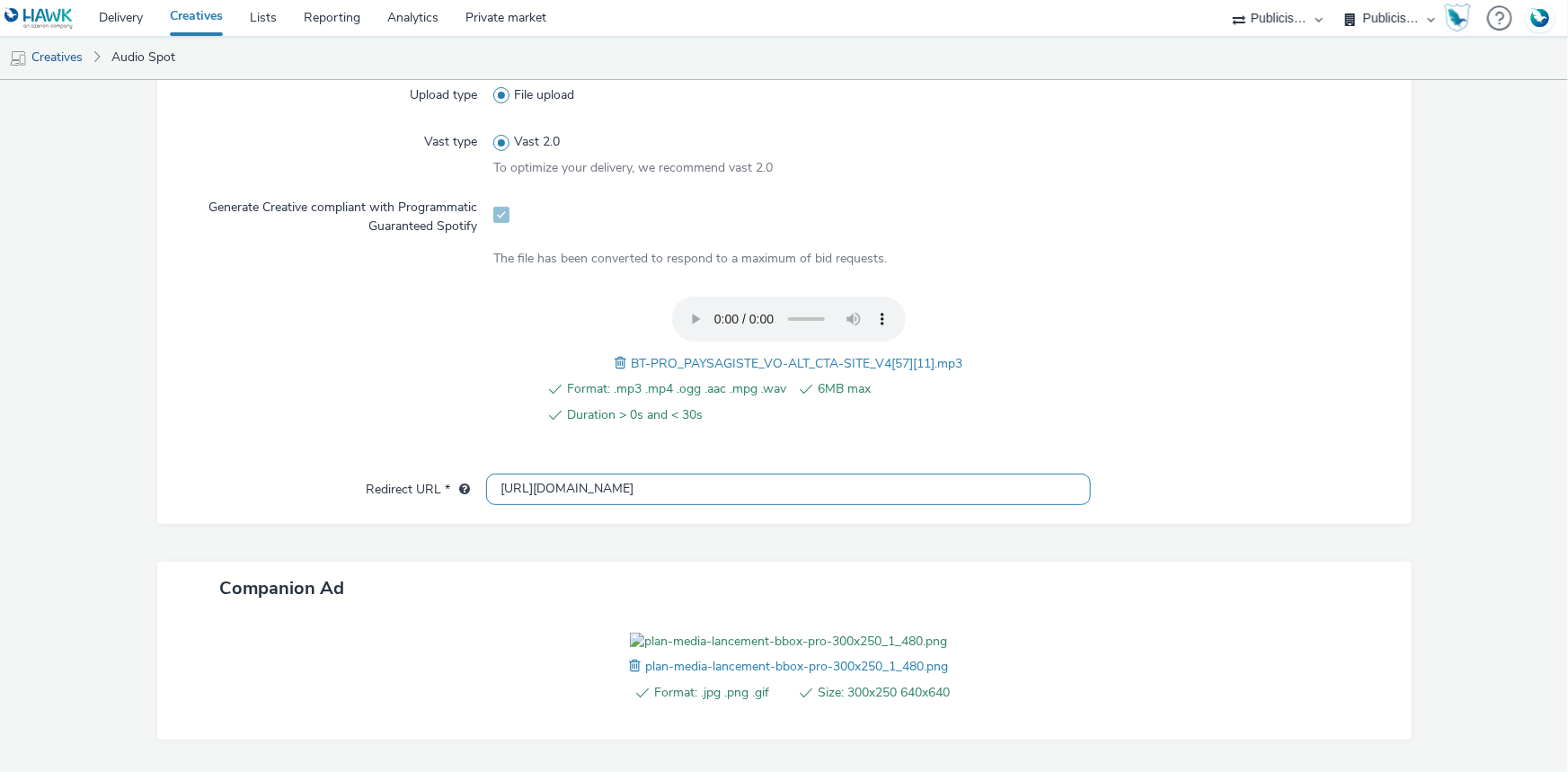
scroll to position [0, 614]
type input "[URL][DOMAIN_NAME]"
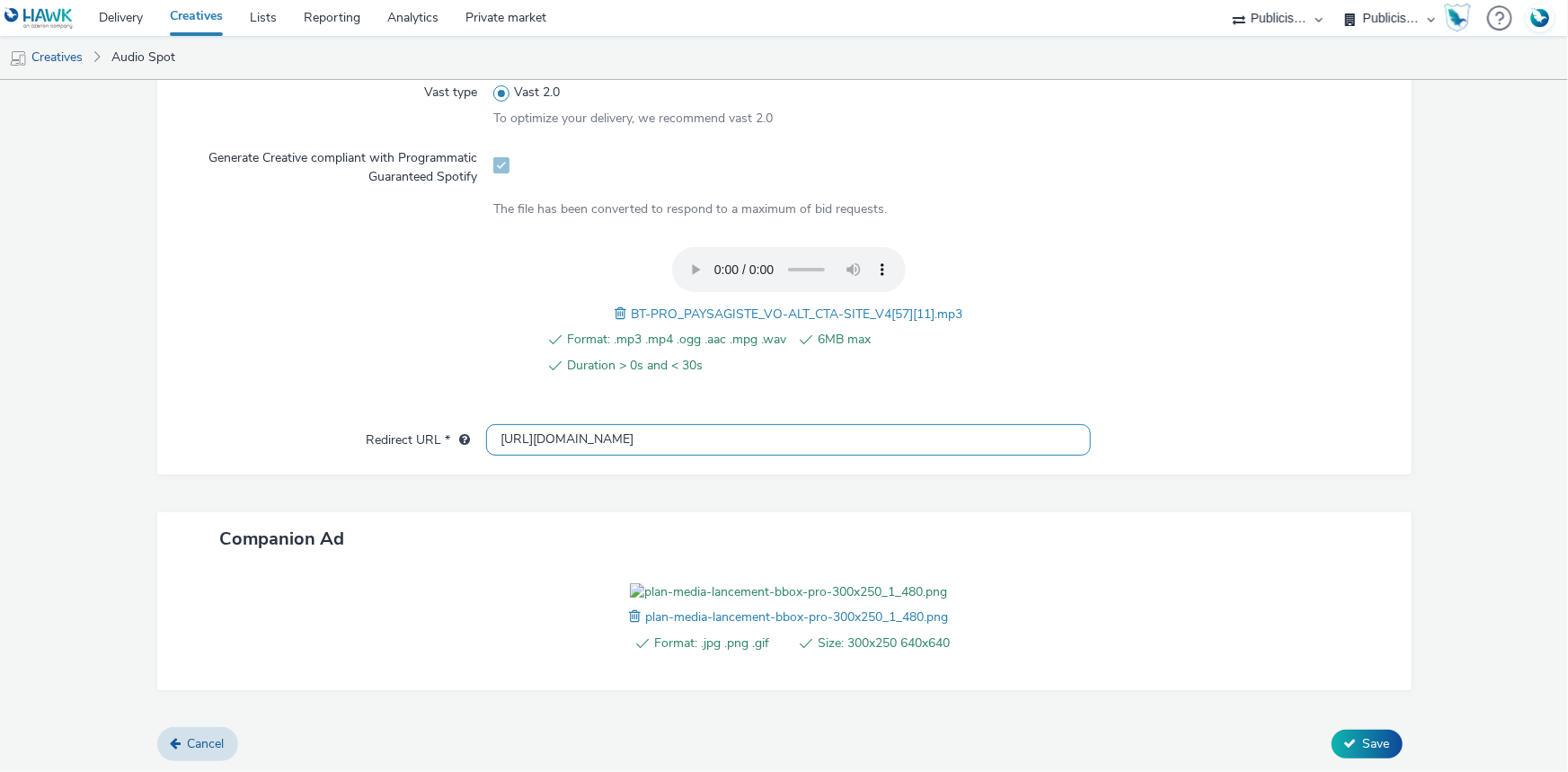
scroll to position [643, 0]
click at [1357, 751] on button "Save" at bounding box center [1367, 742] width 71 height 28
